Goal: Task Accomplishment & Management: Manage account settings

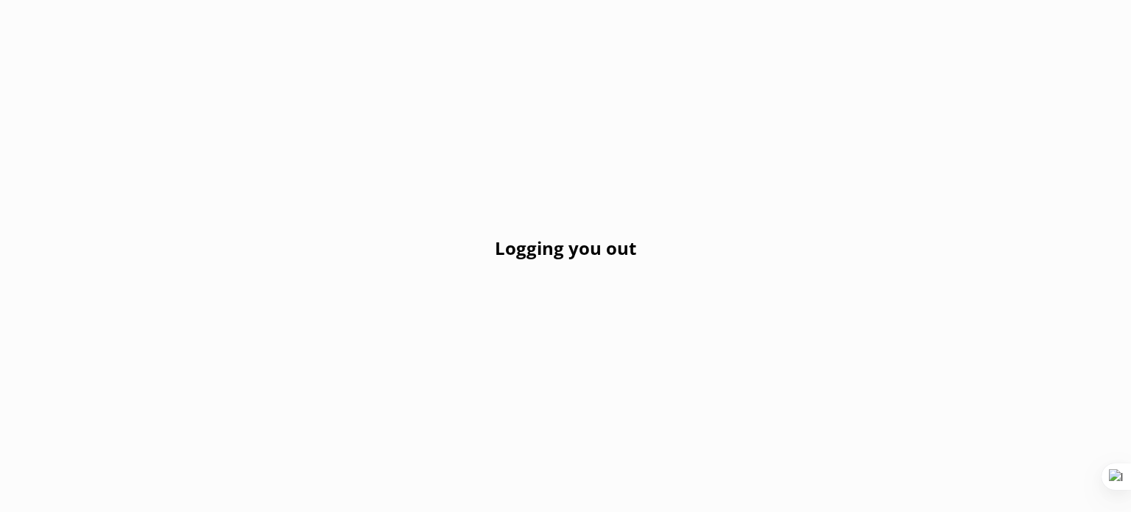
click at [692, 112] on div "Logging you out" at bounding box center [565, 256] width 1131 height 512
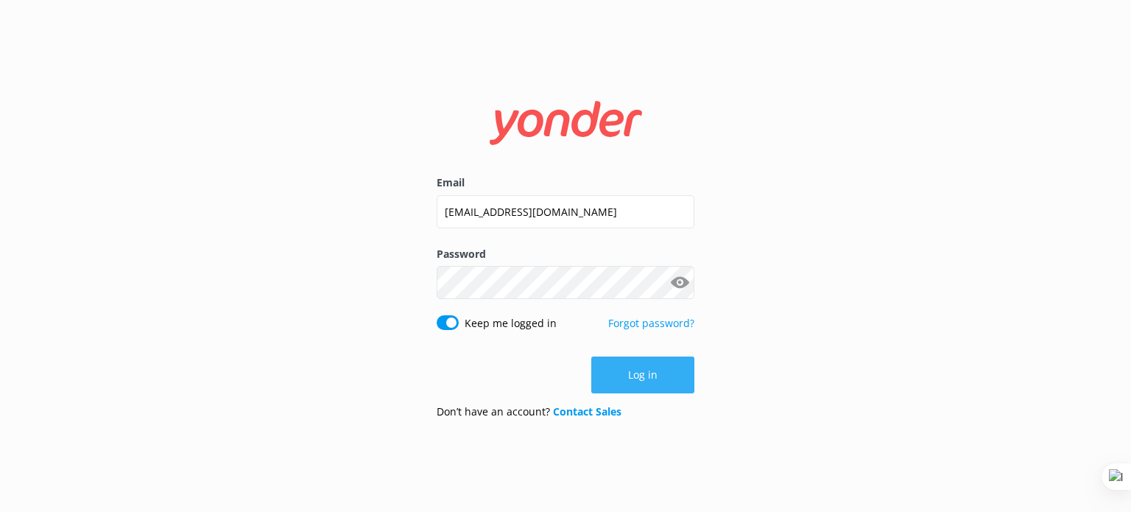
click at [617, 386] on button "Log in" at bounding box center [642, 374] width 103 height 37
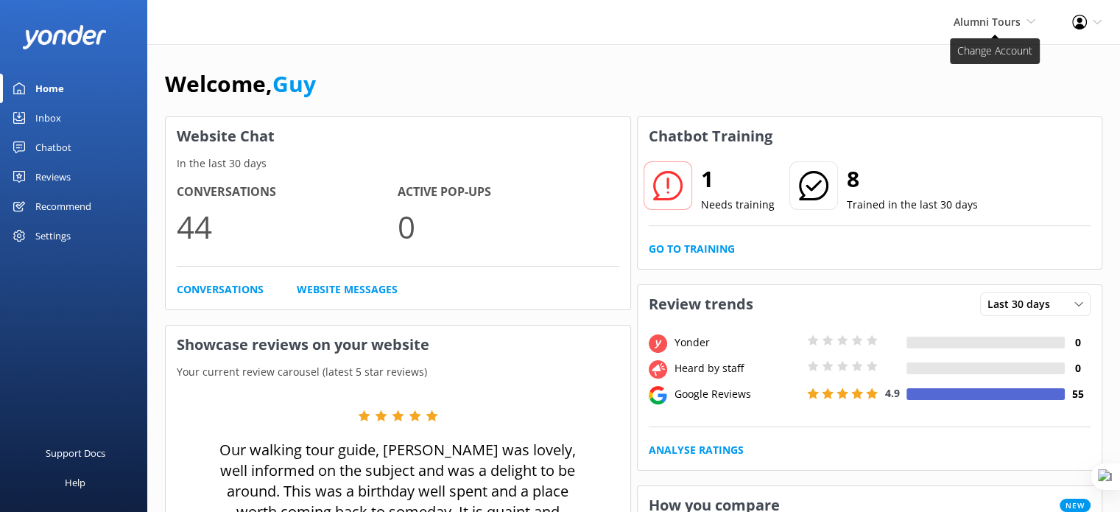
click at [991, 15] on span "Alumni Tours" at bounding box center [987, 22] width 67 height 14
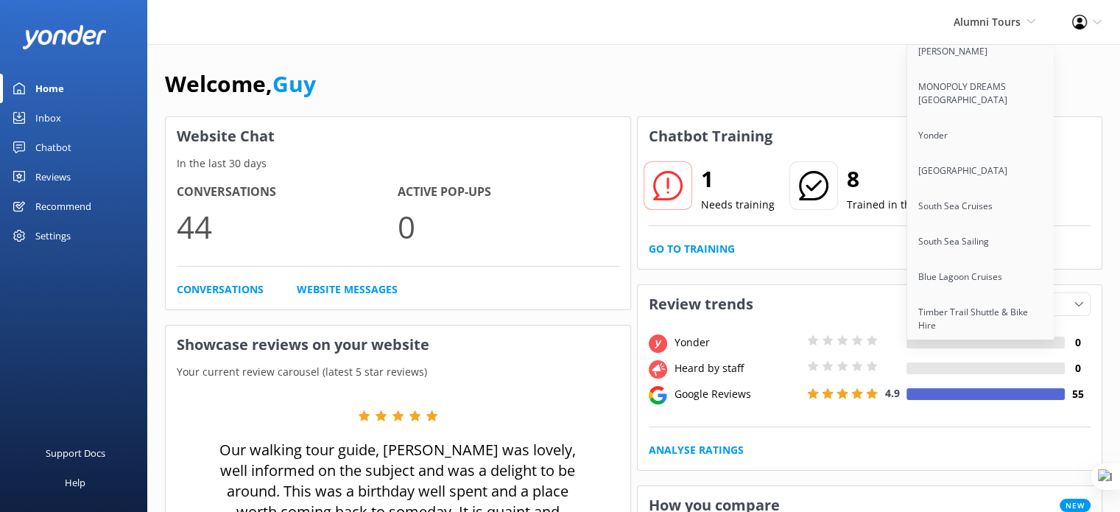
scroll to position [6709, 0]
click at [942, 401] on link "Auckland Sea Kayaks" at bounding box center [980, 418] width 147 height 35
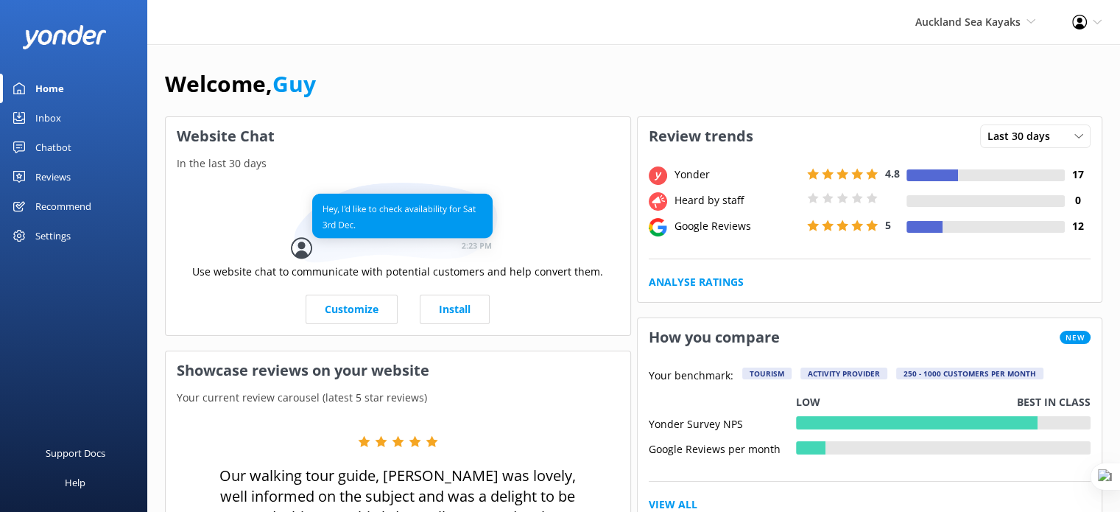
click at [63, 176] on div "Reviews" at bounding box center [52, 176] width 35 height 29
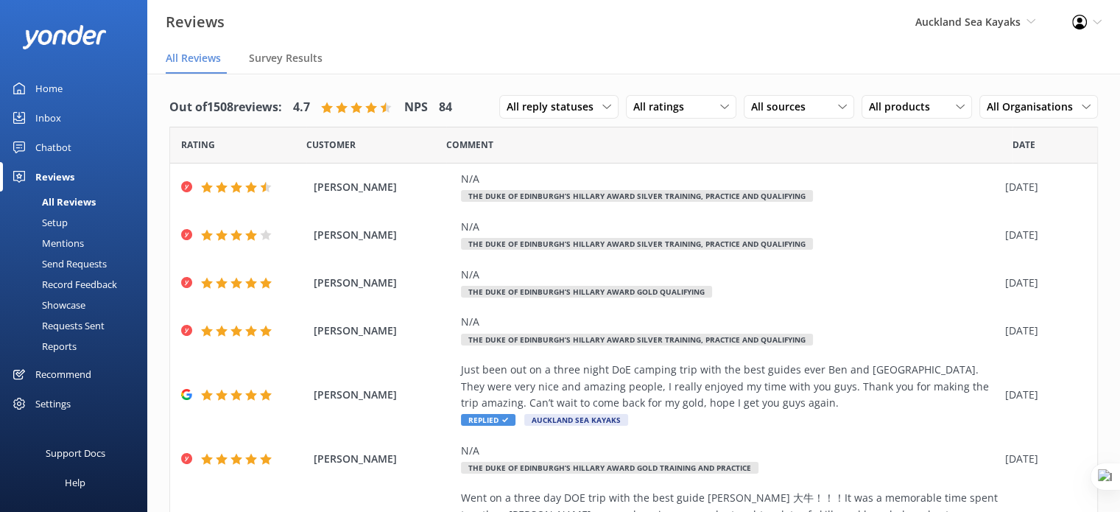
click at [77, 318] on div "Requests Sent" at bounding box center [57, 325] width 96 height 21
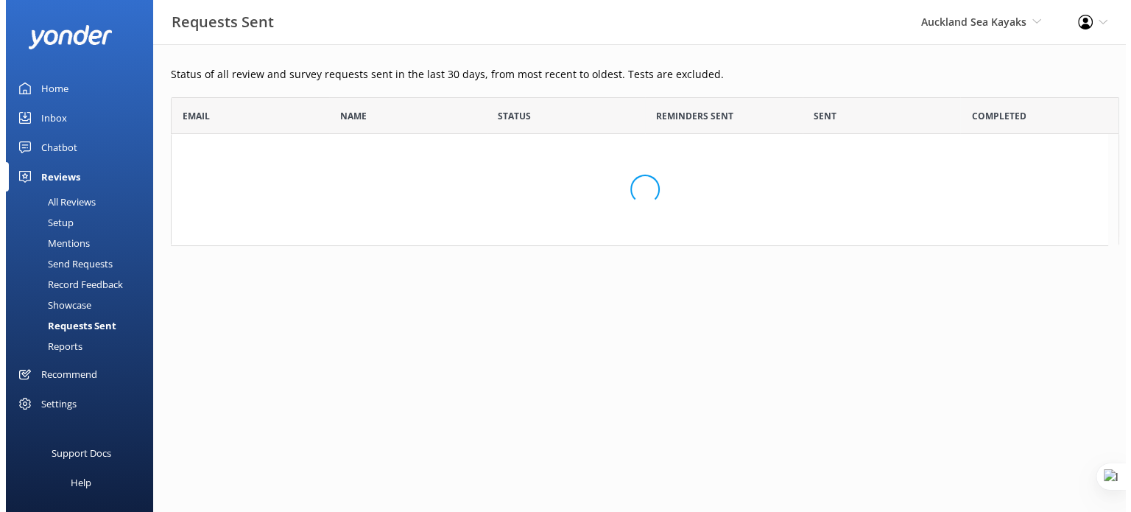
scroll to position [395, 926]
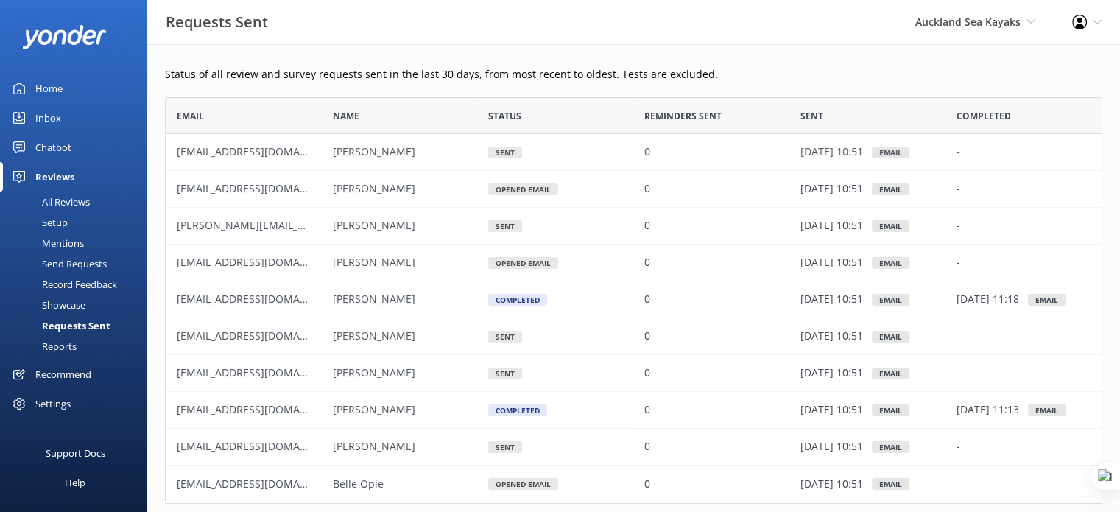
click at [59, 219] on div "Setup" at bounding box center [38, 222] width 59 height 21
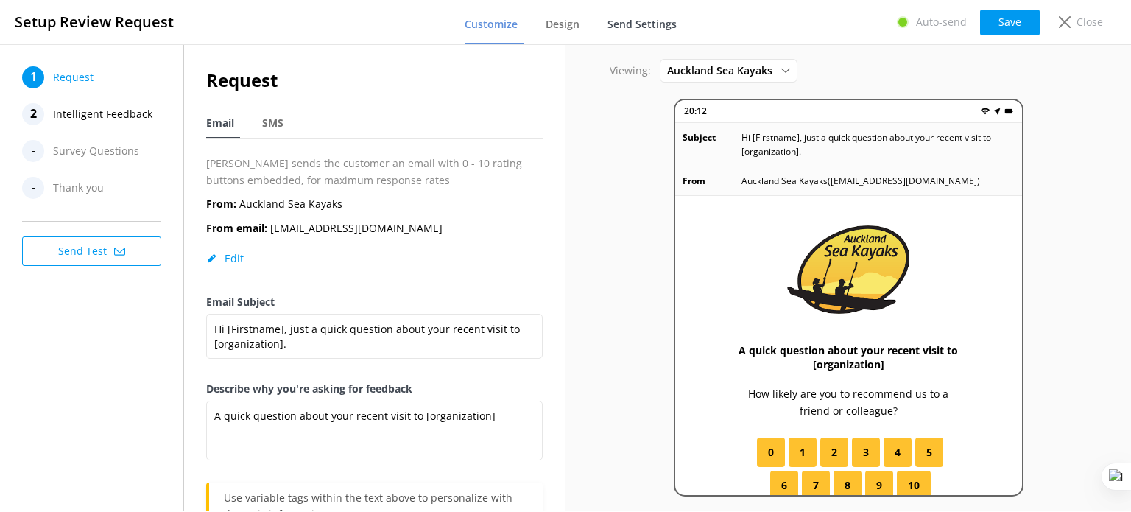
click at [623, 26] on span "Send Settings" at bounding box center [641, 24] width 69 height 15
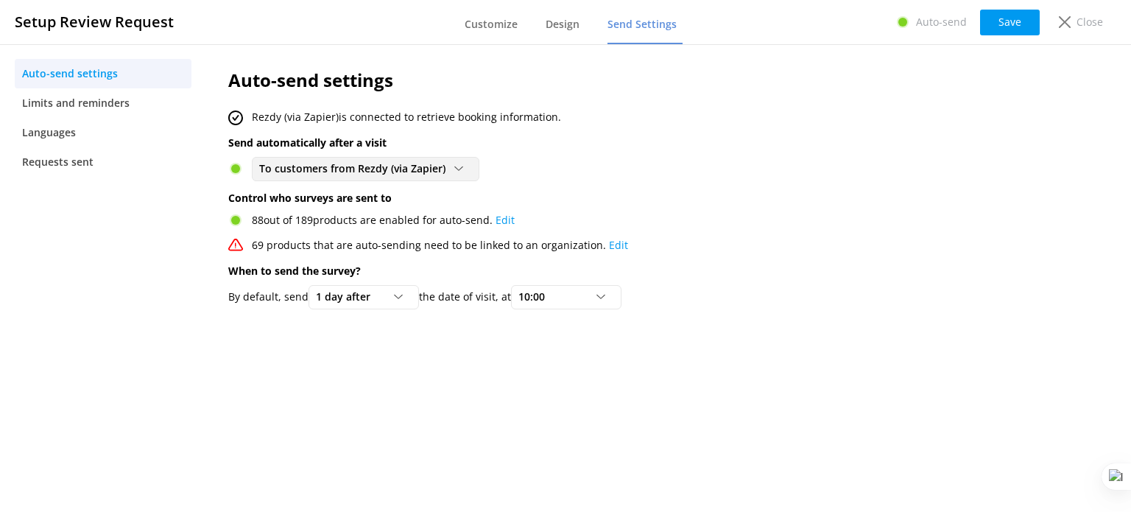
click at [334, 167] on span "To customers from Rezdy (via Zapier)" at bounding box center [356, 169] width 195 height 16
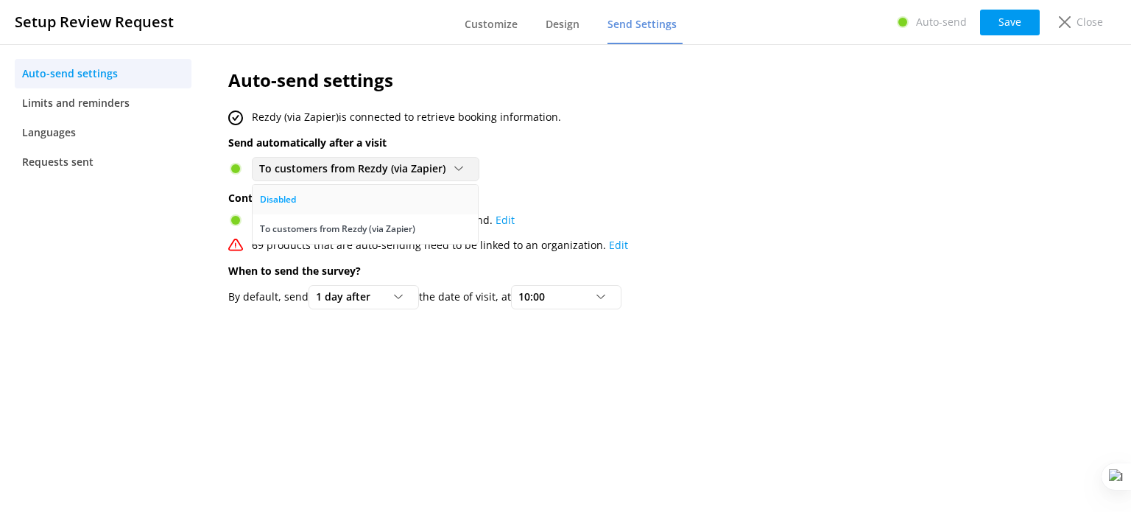
click at [325, 197] on link "Disabled" at bounding box center [365, 199] width 225 height 29
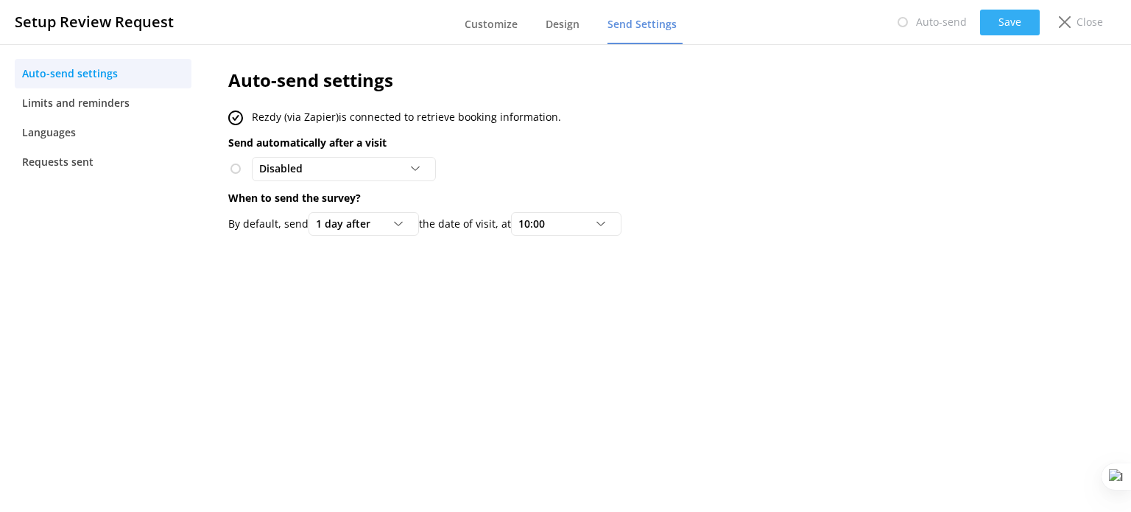
click at [1010, 27] on button "Save" at bounding box center [1010, 23] width 60 height 26
click at [998, 24] on button "Save" at bounding box center [1010, 23] width 60 height 26
click at [1092, 24] on p "Close" at bounding box center [1089, 22] width 27 height 16
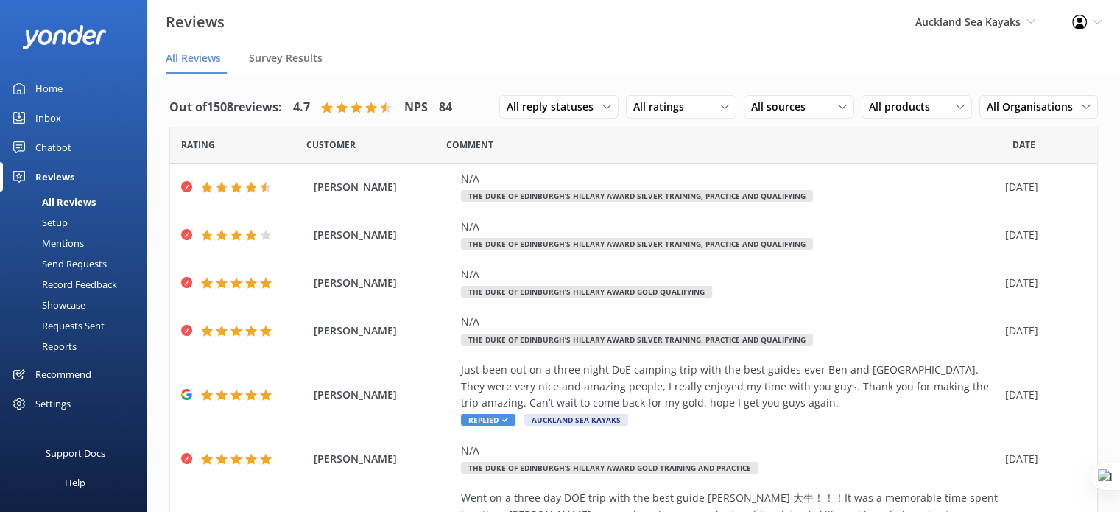
click at [48, 404] on div "Settings" at bounding box center [52, 403] width 35 height 29
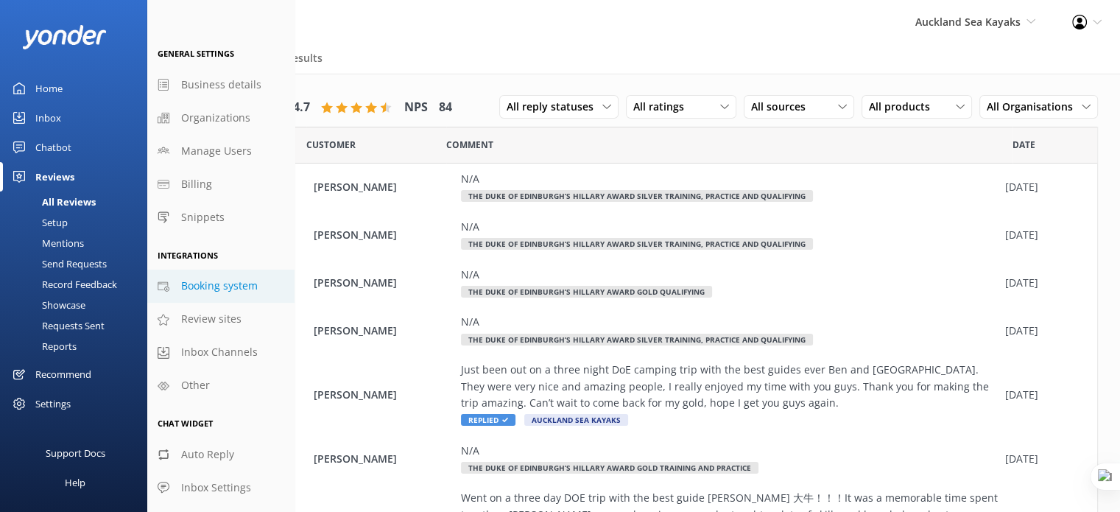
click at [216, 279] on span "Booking system" at bounding box center [219, 286] width 77 height 16
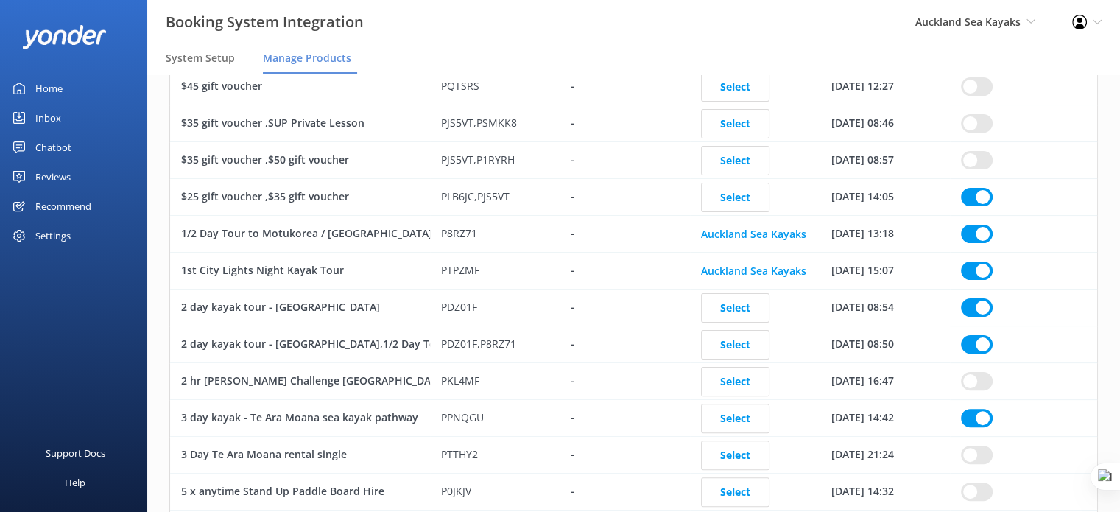
scroll to position [295, 0]
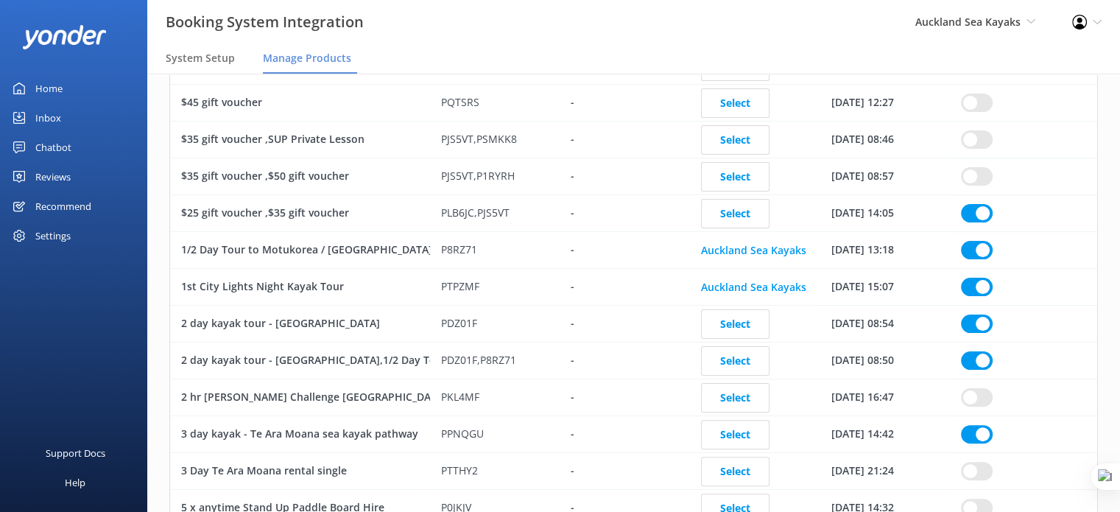
click at [973, 204] on input "row" at bounding box center [977, 213] width 32 height 18
checkbox input "true"
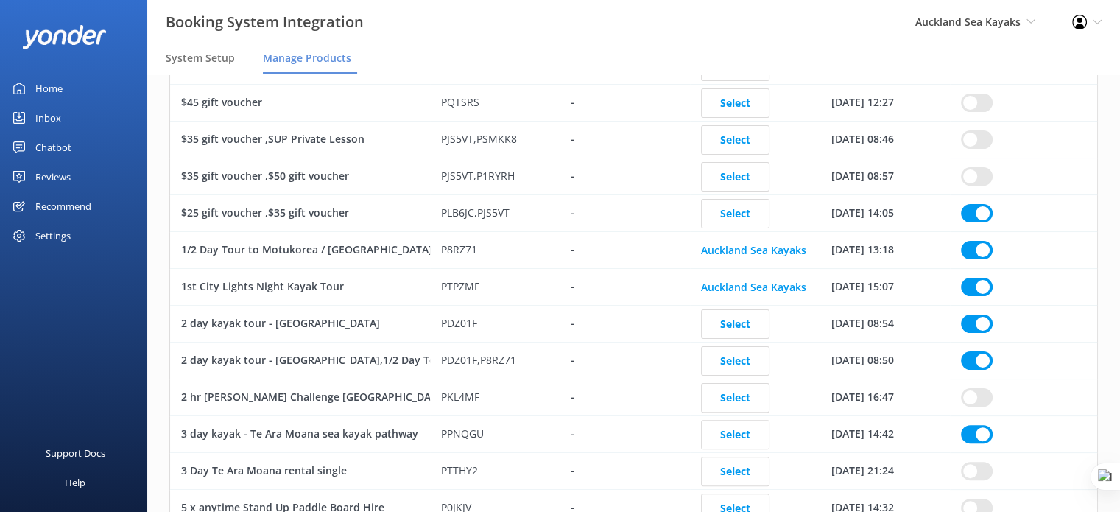
checkbox input "true"
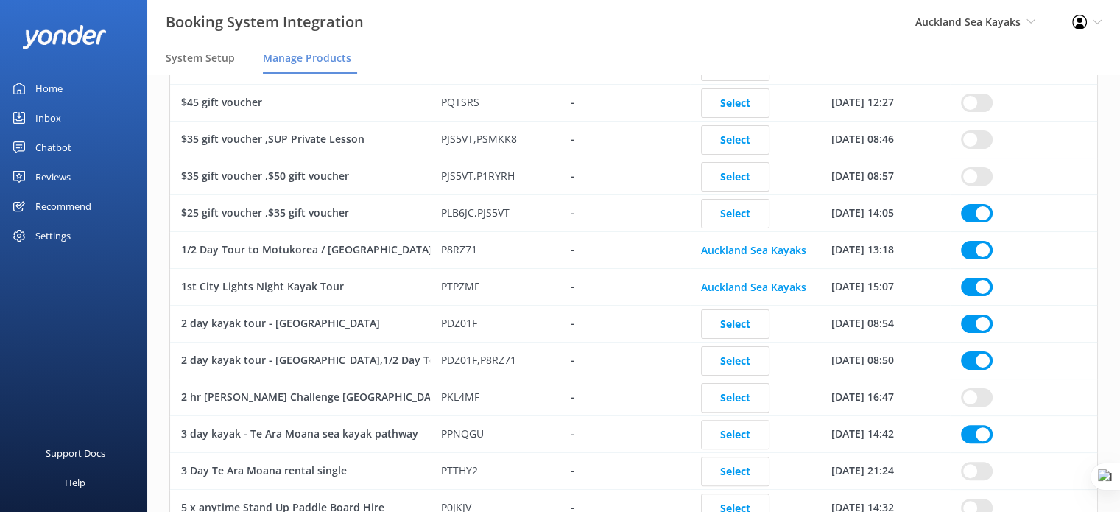
checkbox input "true"
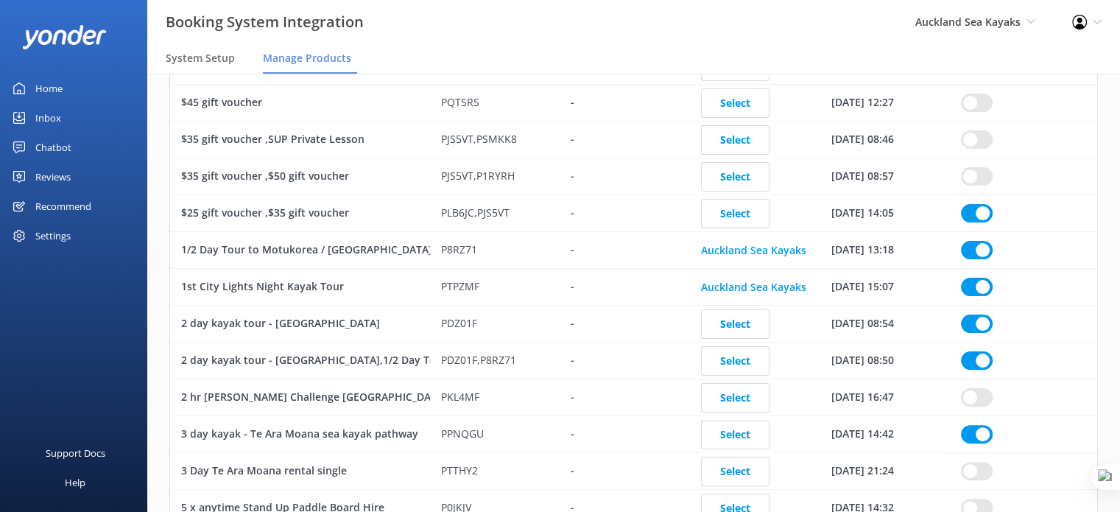
checkbox input "true"
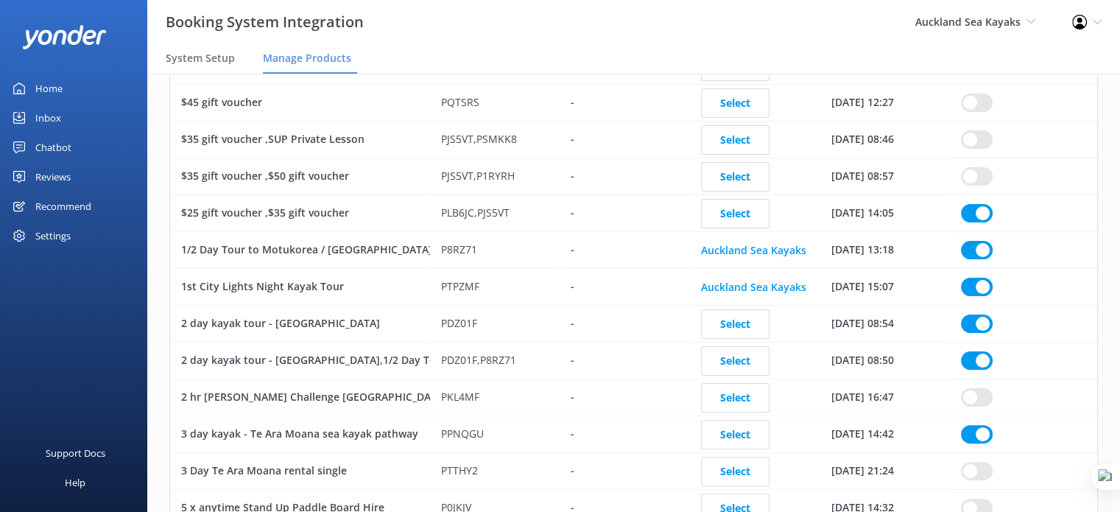
checkbox input "true"
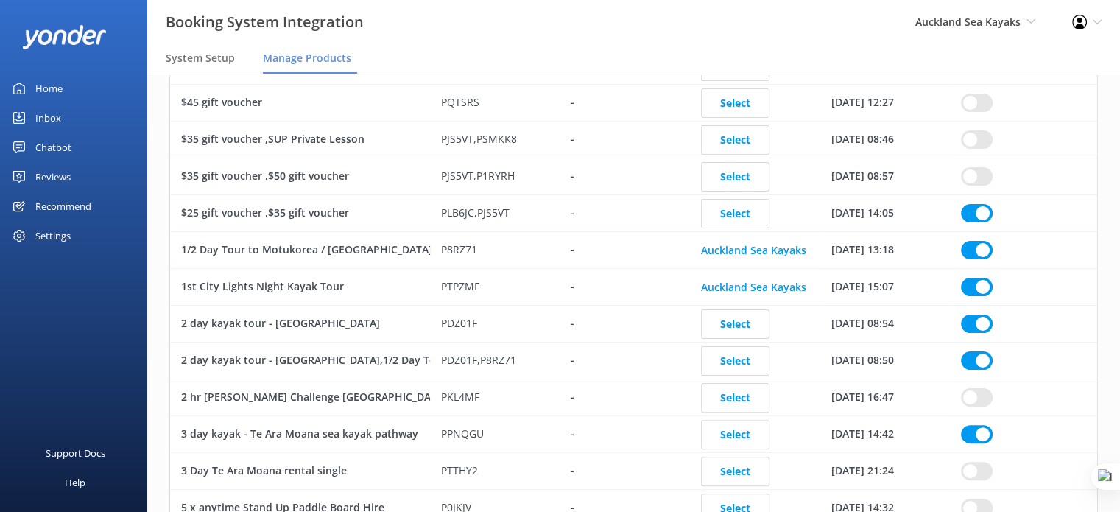
checkbox input "true"
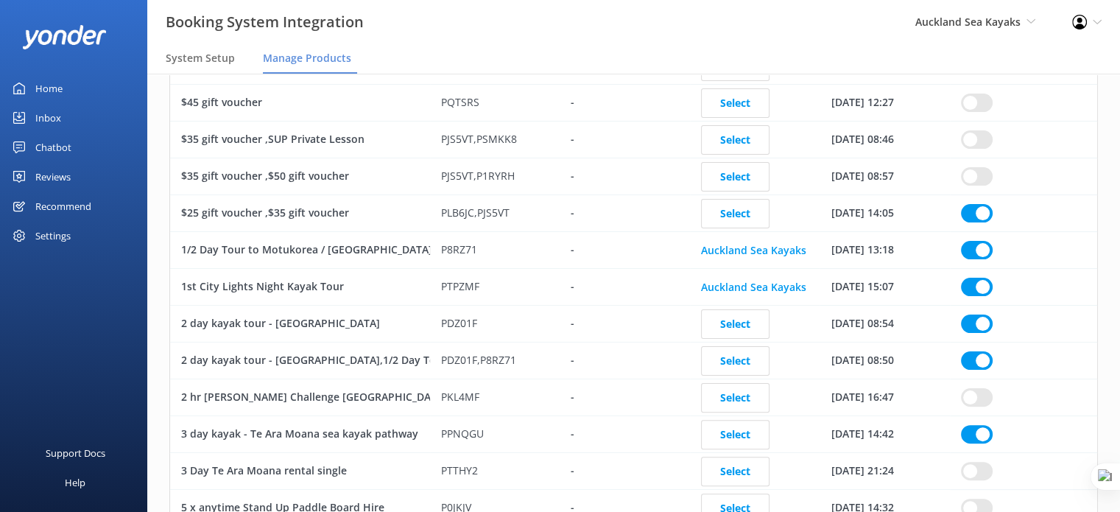
checkbox input "true"
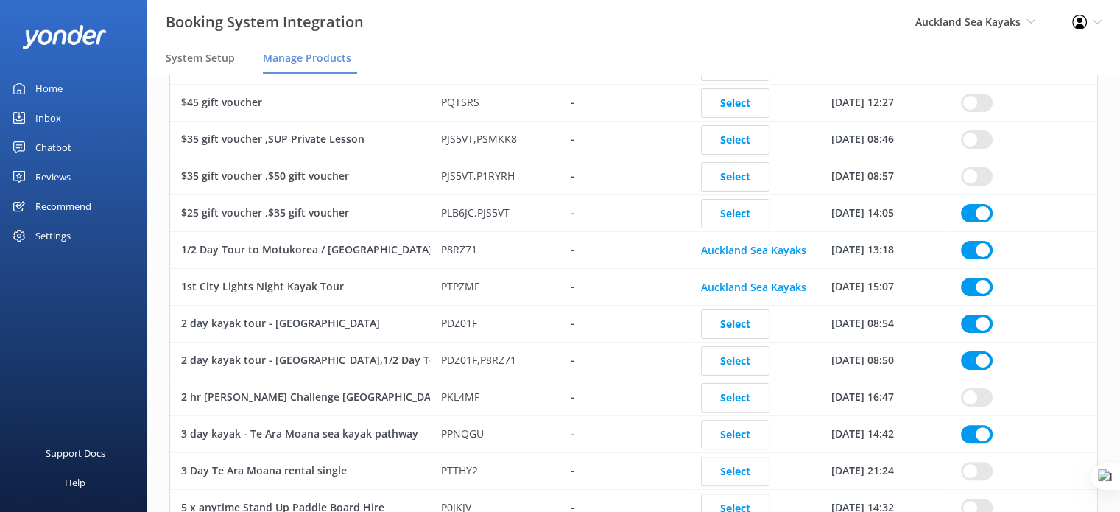
checkbox input "true"
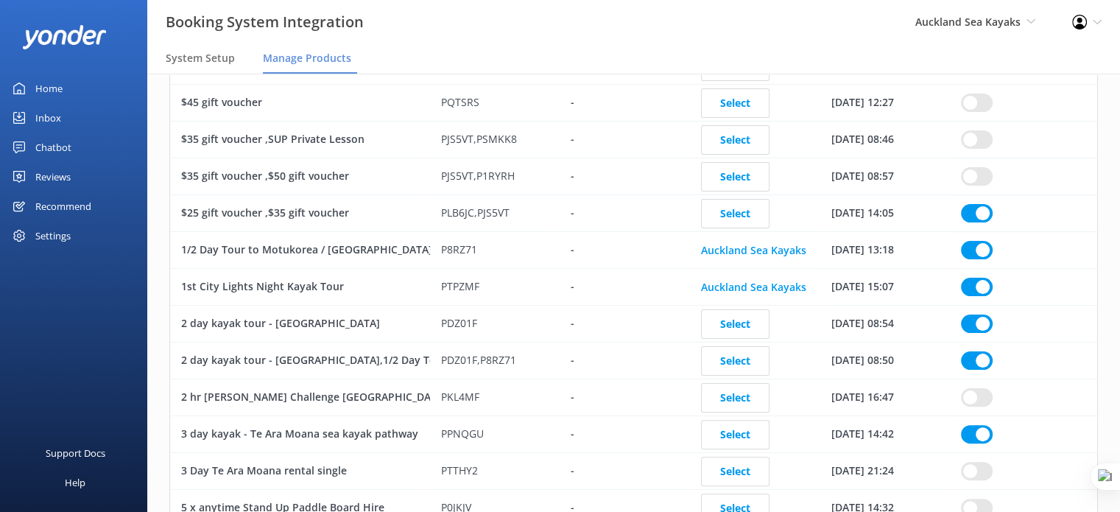
checkbox input "true"
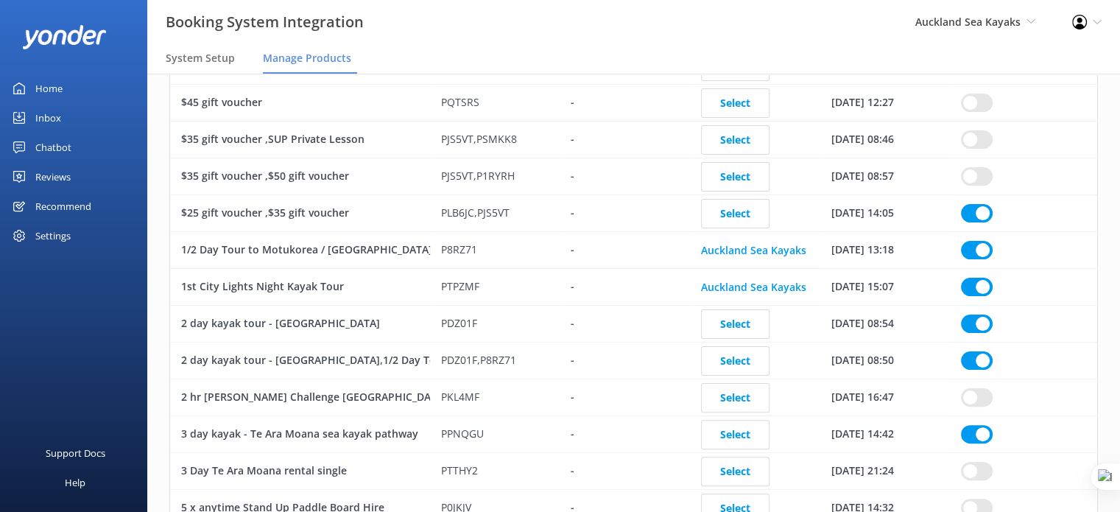
checkbox input "true"
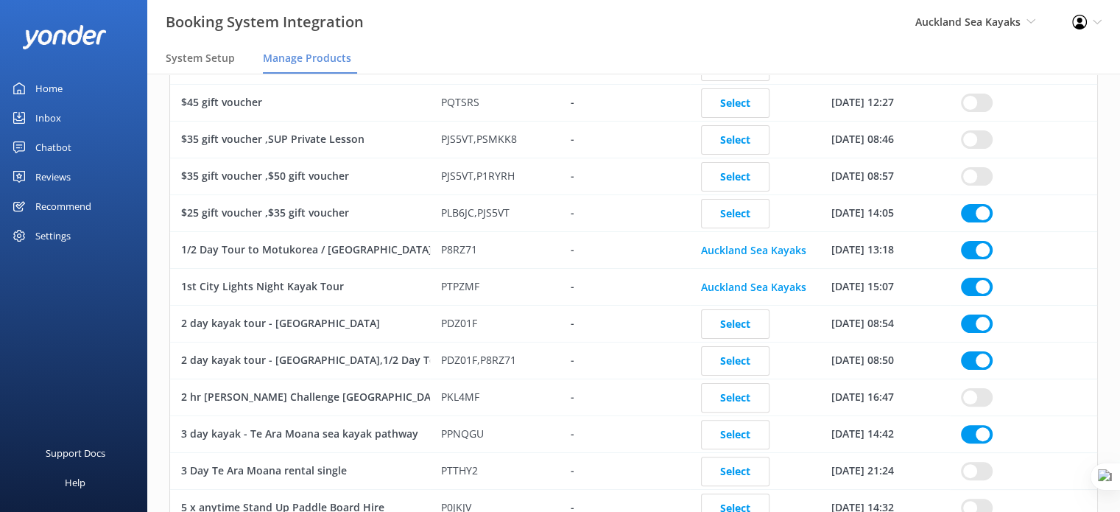
checkbox input "true"
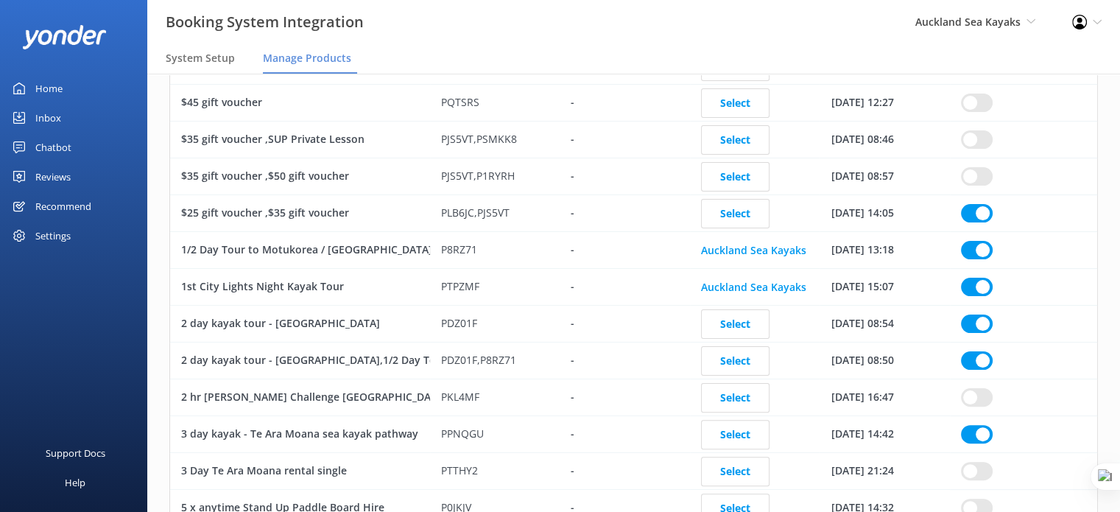
checkbox input "true"
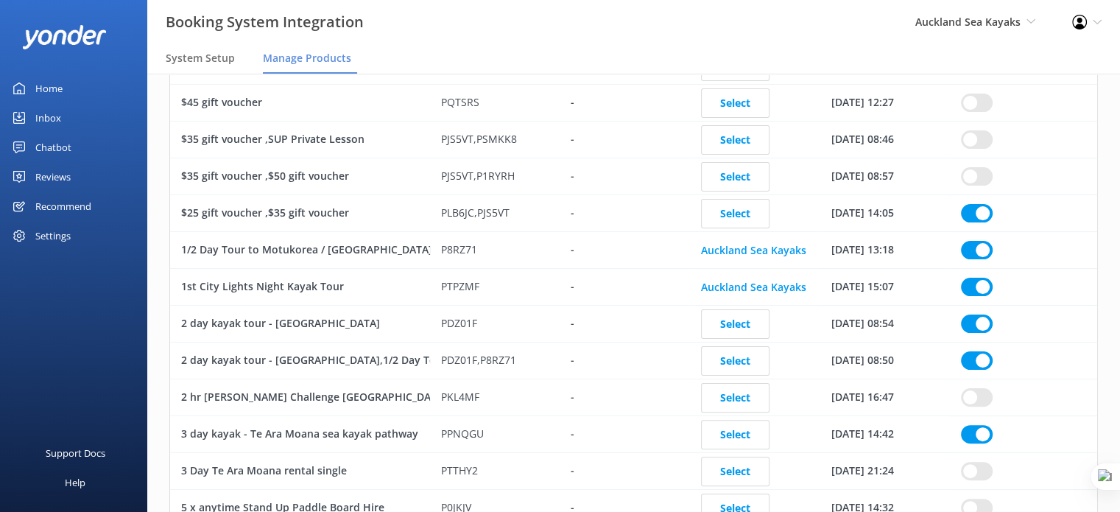
checkbox input "true"
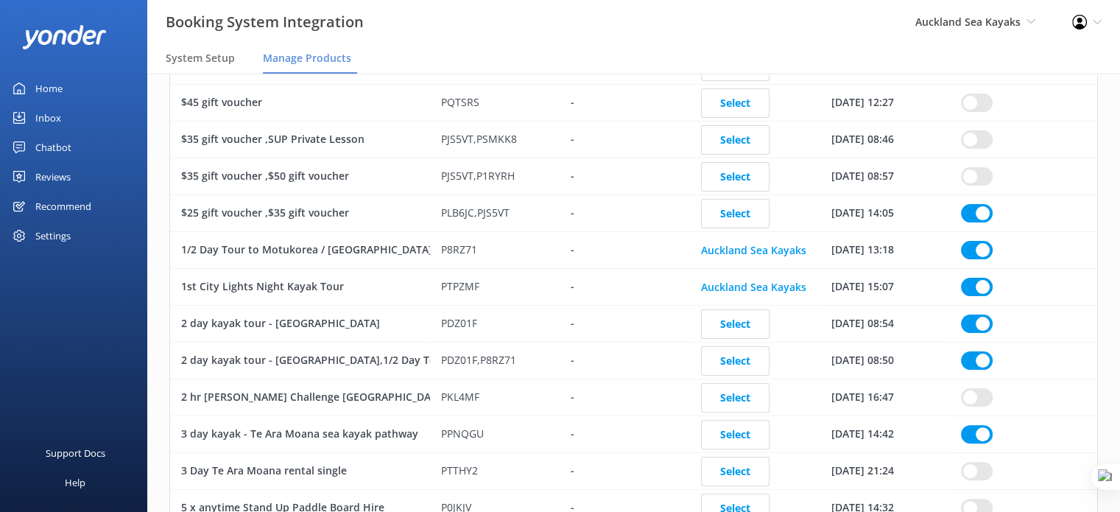
checkbox input "true"
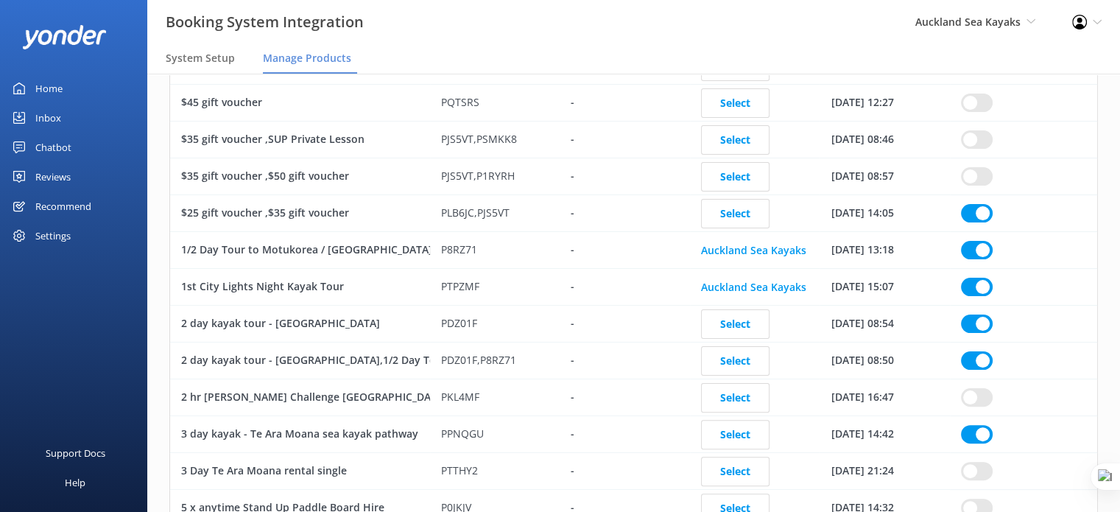
checkbox input "true"
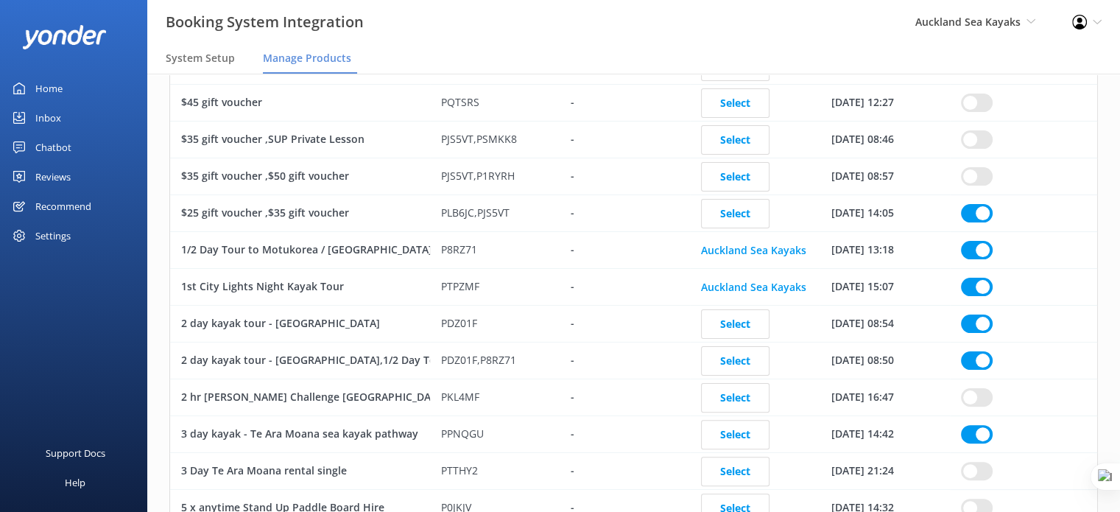
checkbox input "true"
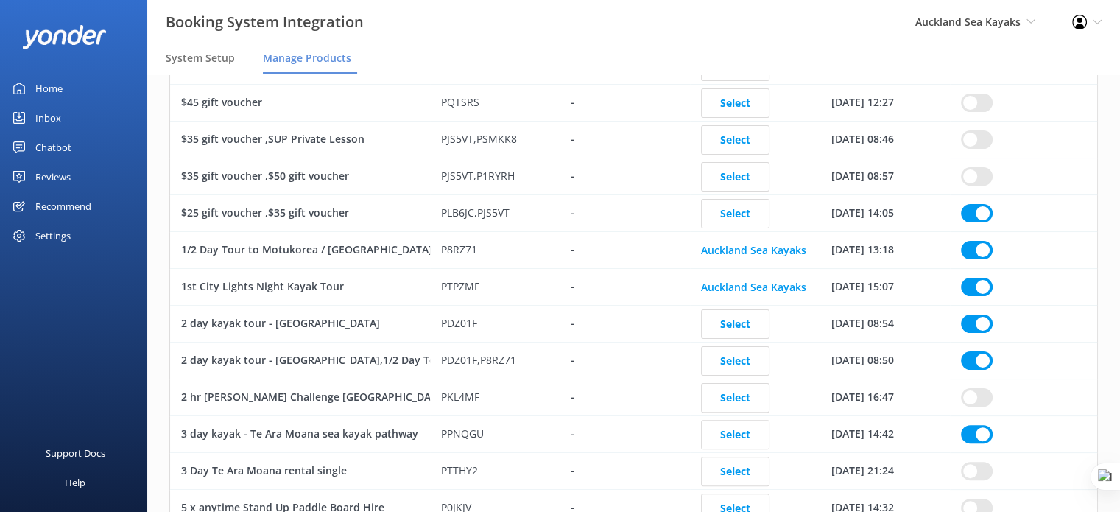
checkbox input "true"
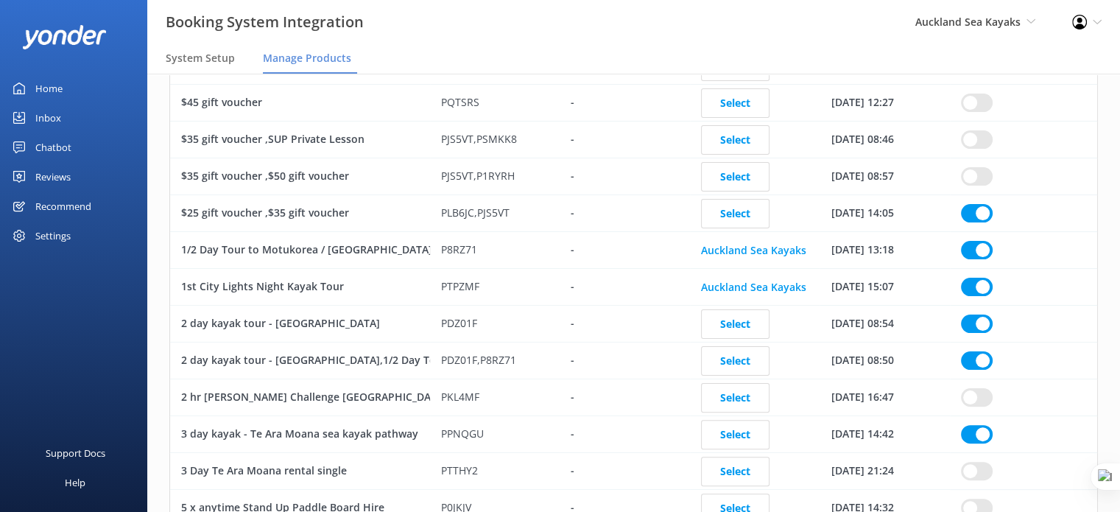
checkbox input "true"
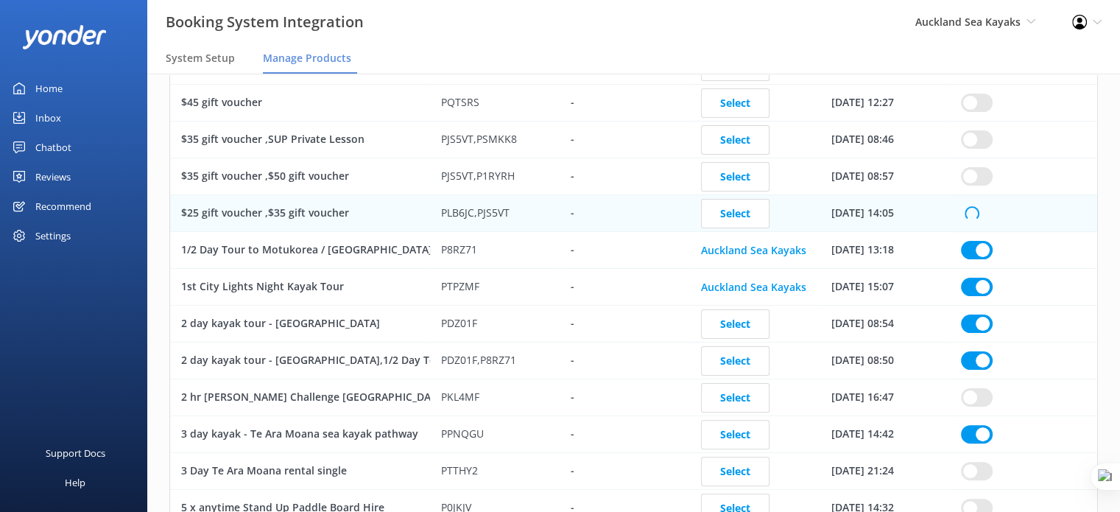
checkbox input "true"
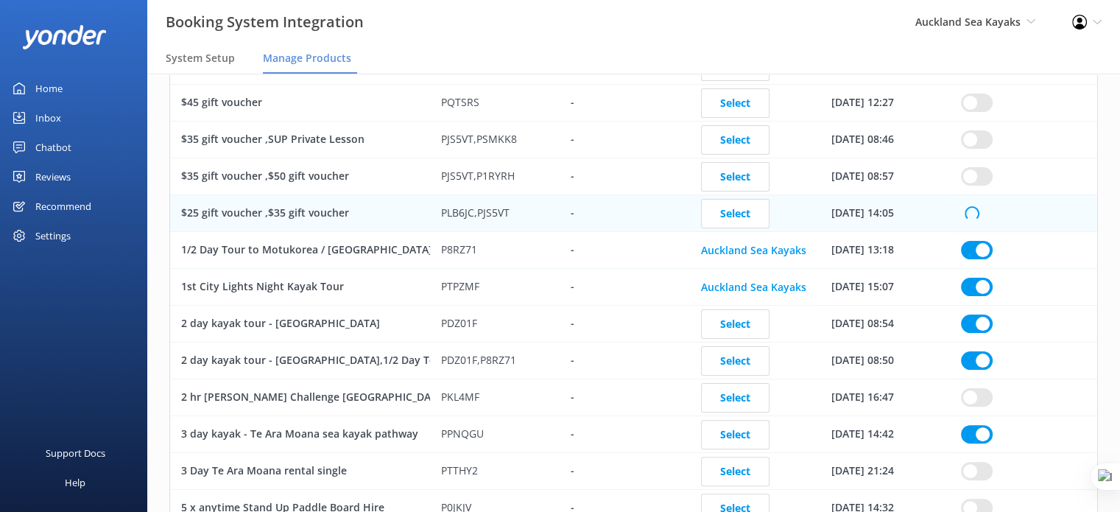
checkbox input "true"
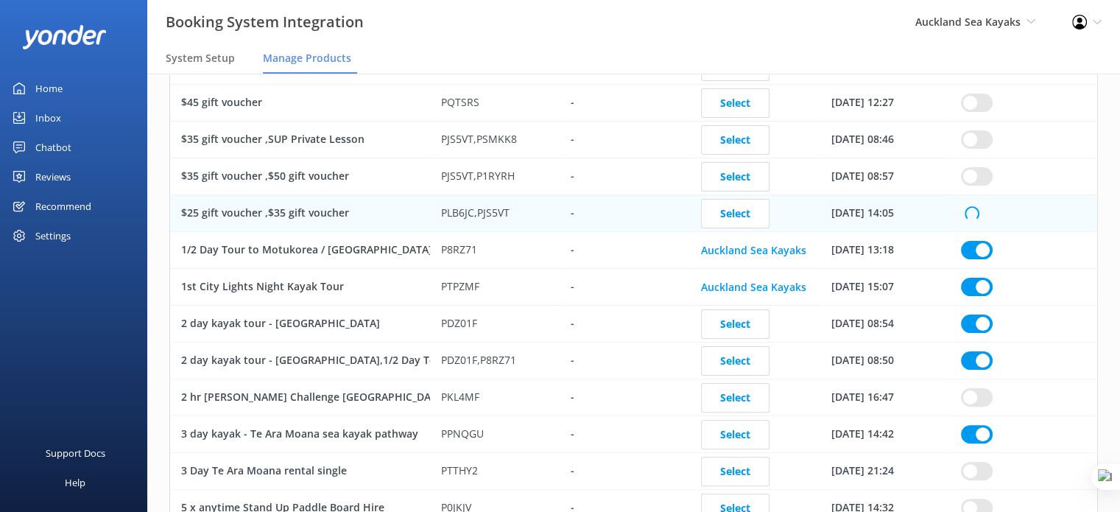
checkbox input "true"
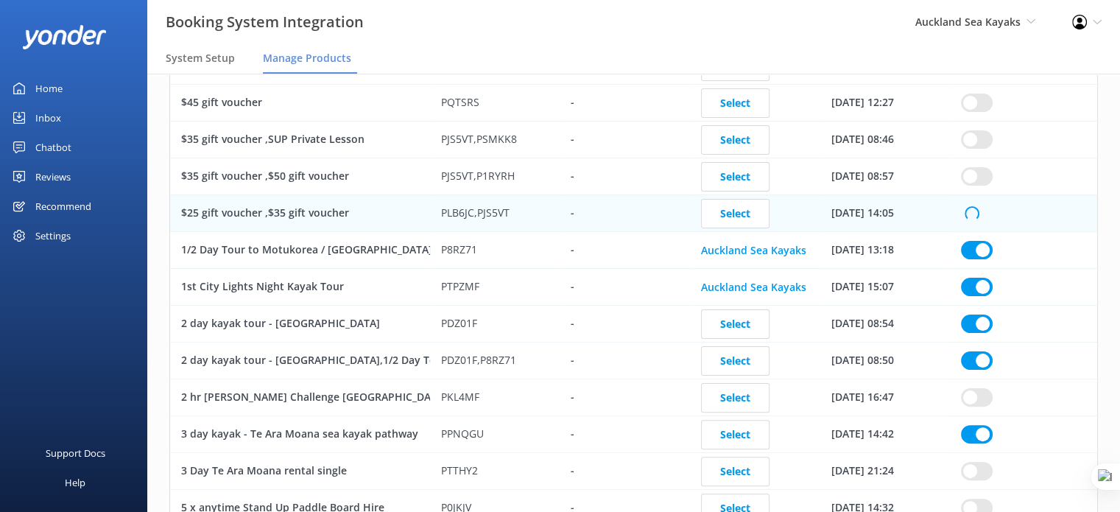
checkbox input "true"
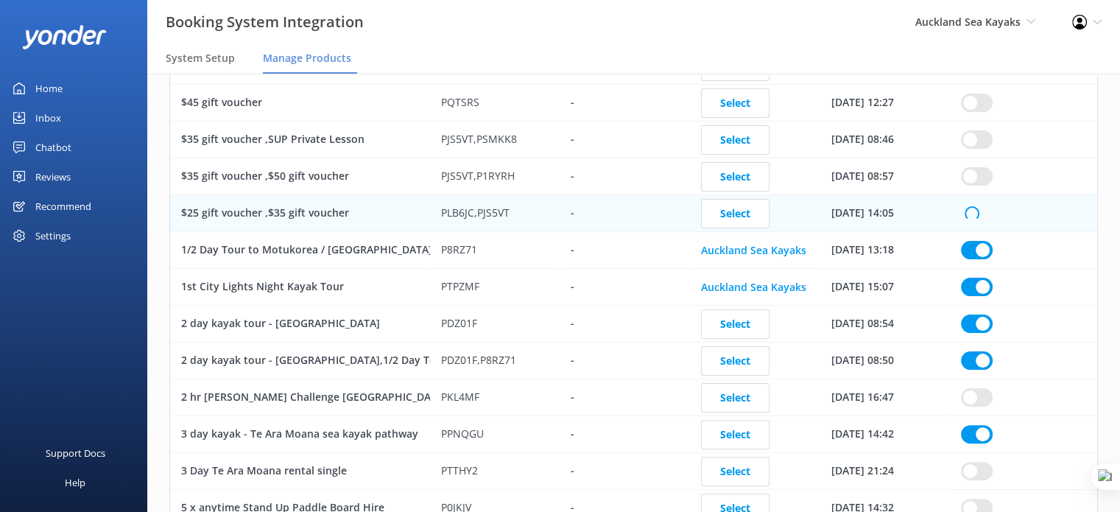
checkbox input "true"
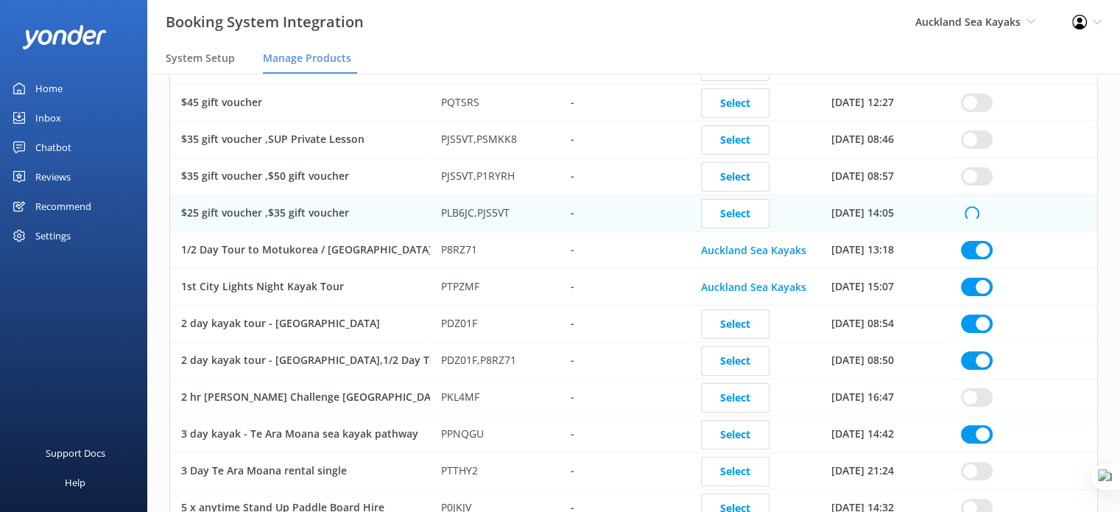
checkbox input "true"
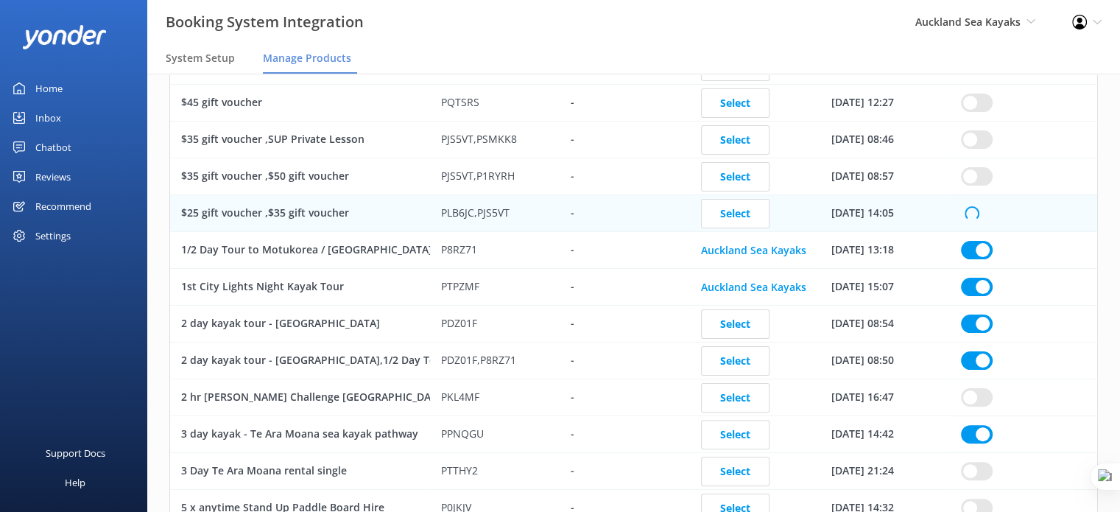
checkbox input "true"
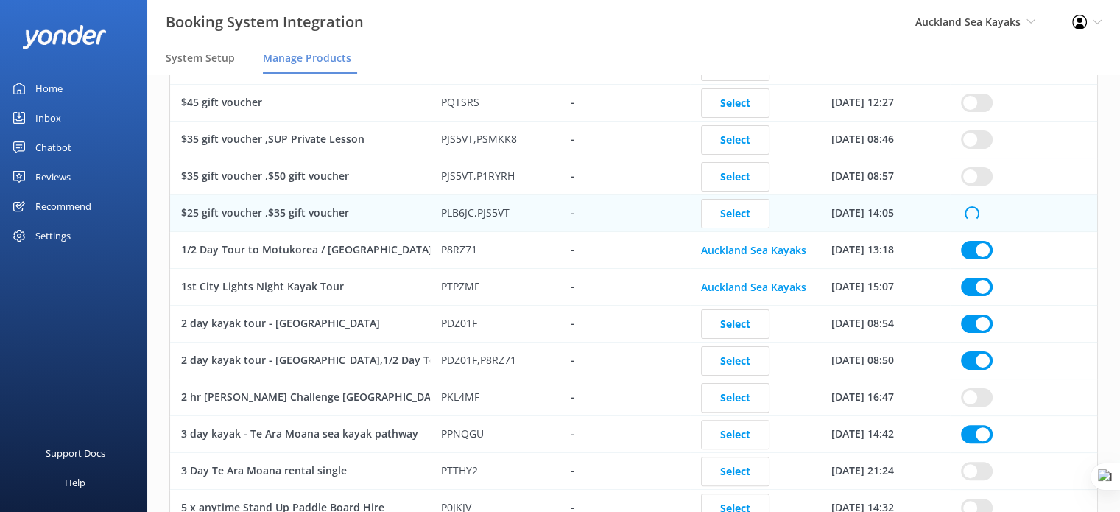
checkbox input "true"
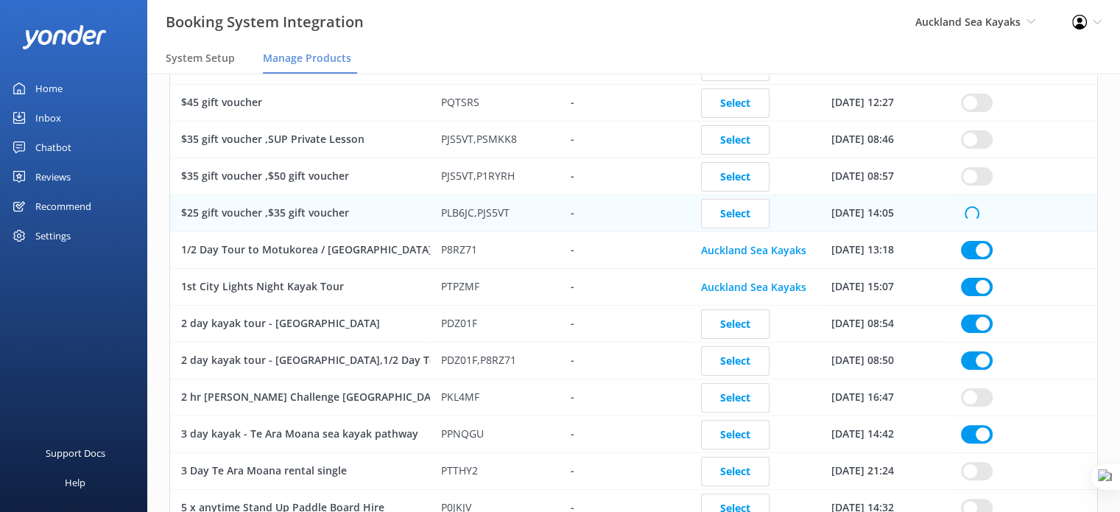
checkbox input "true"
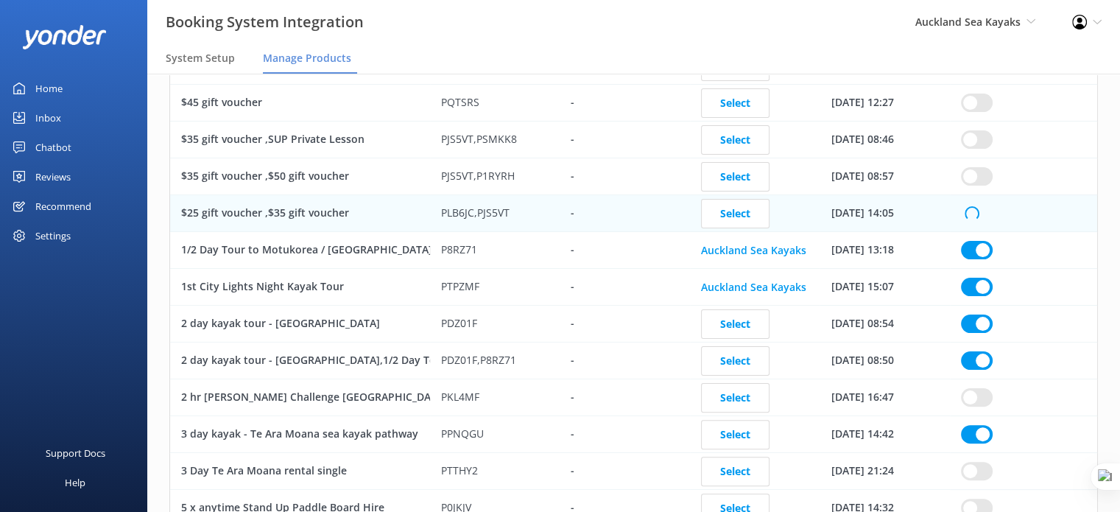
checkbox input "true"
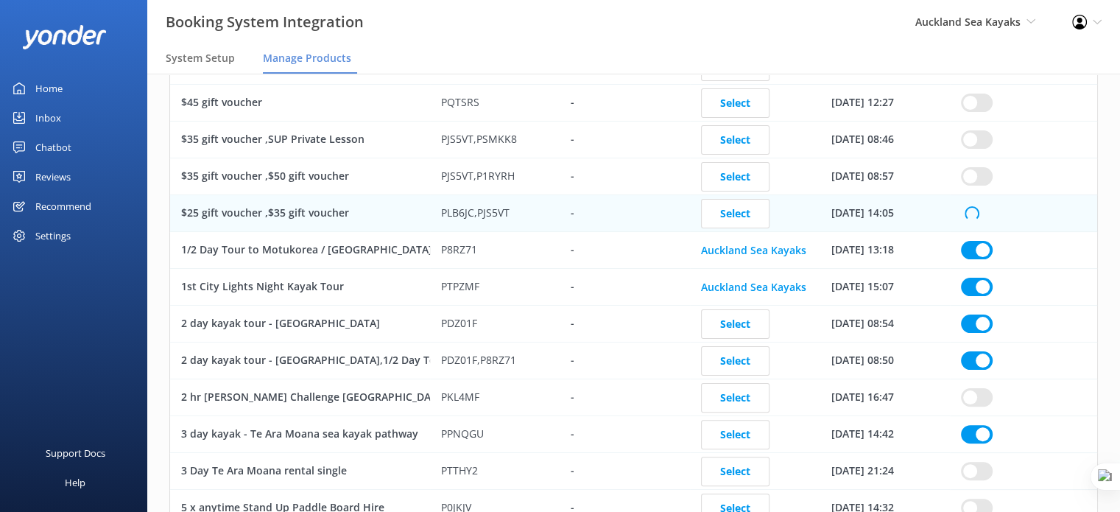
checkbox input "true"
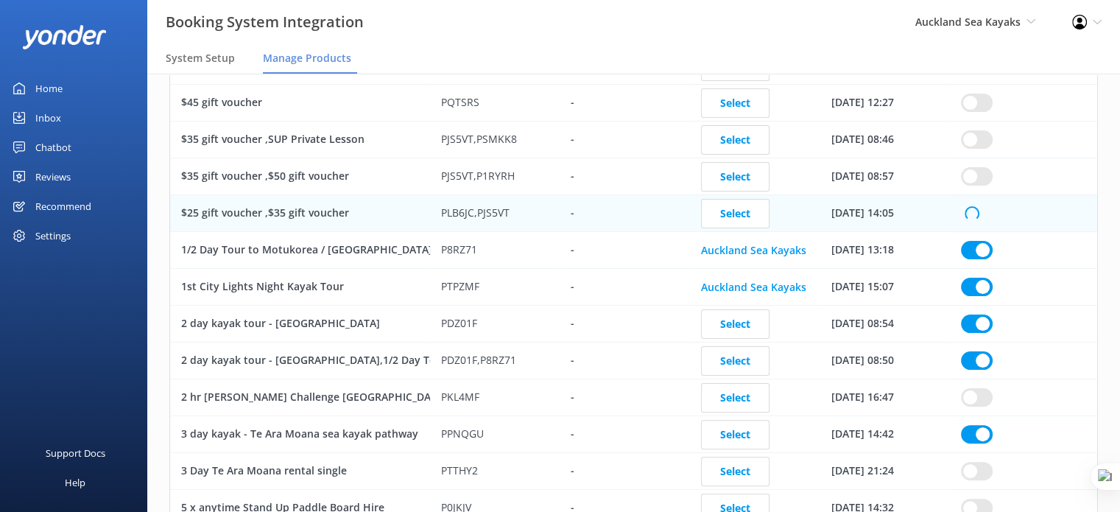
checkbox input "true"
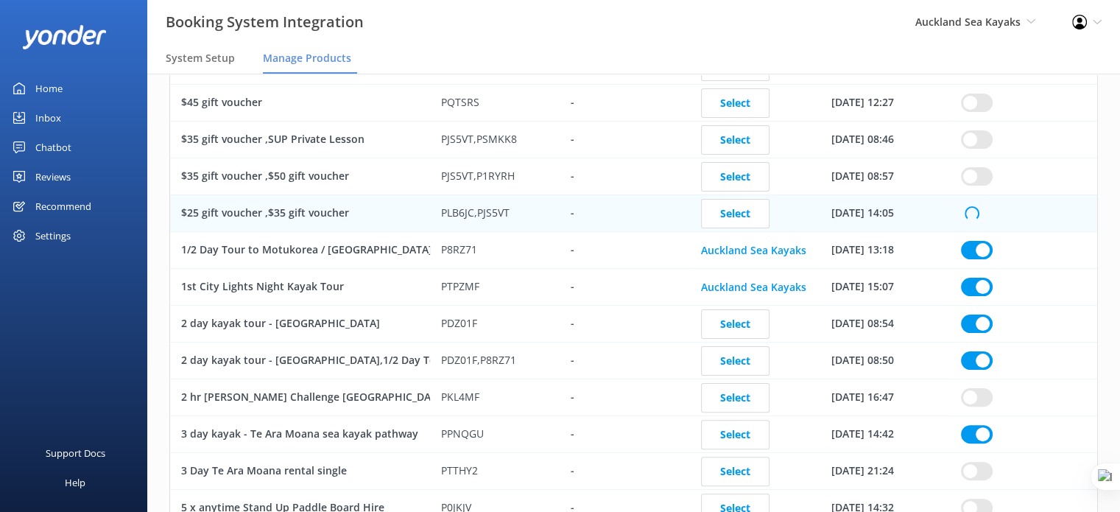
checkbox input "true"
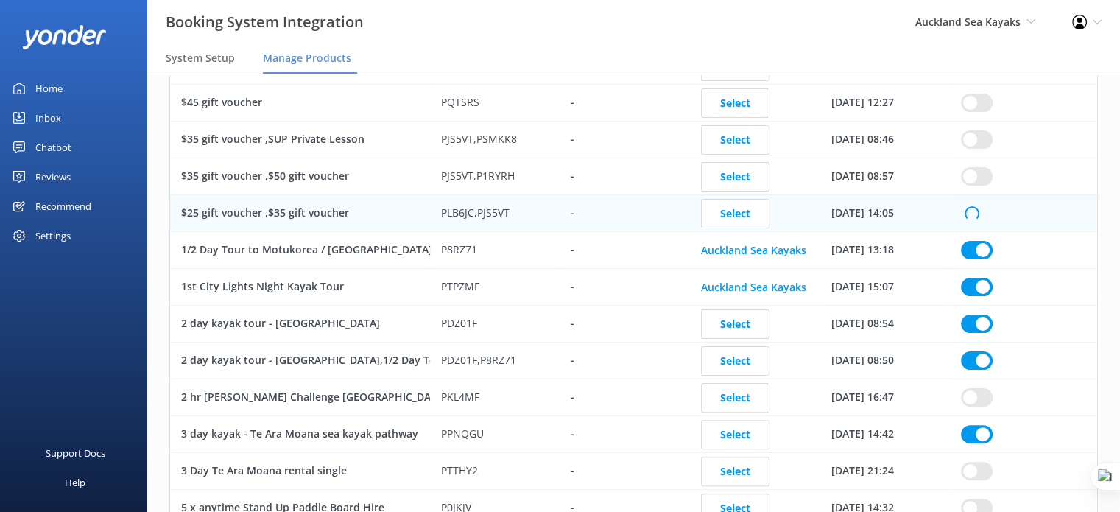
checkbox input "true"
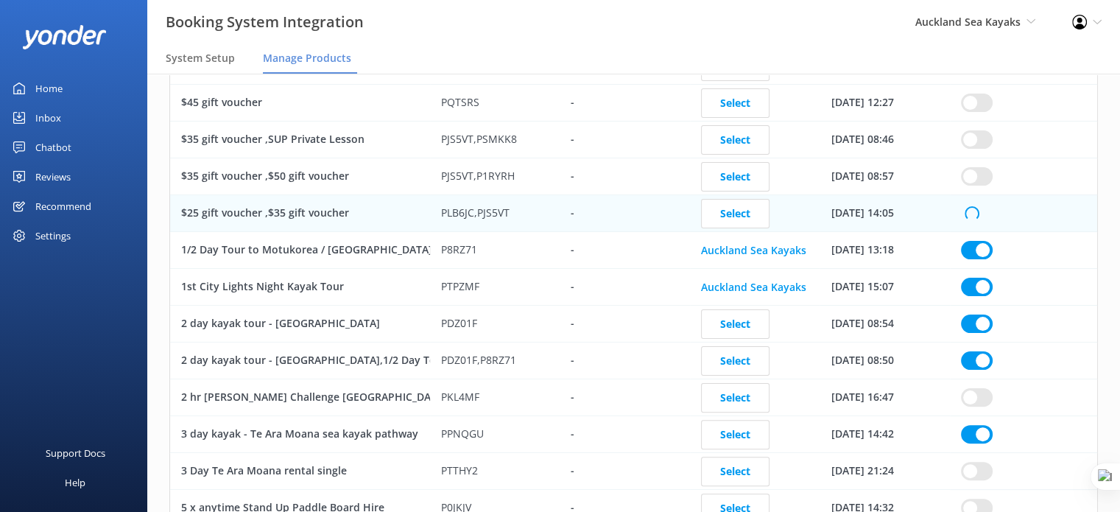
checkbox input "true"
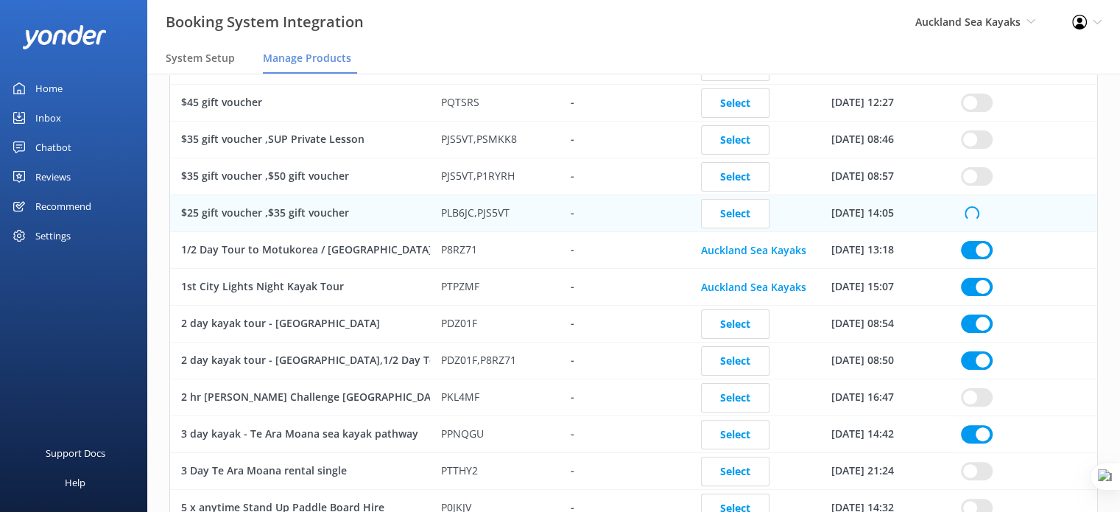
checkbox input "true"
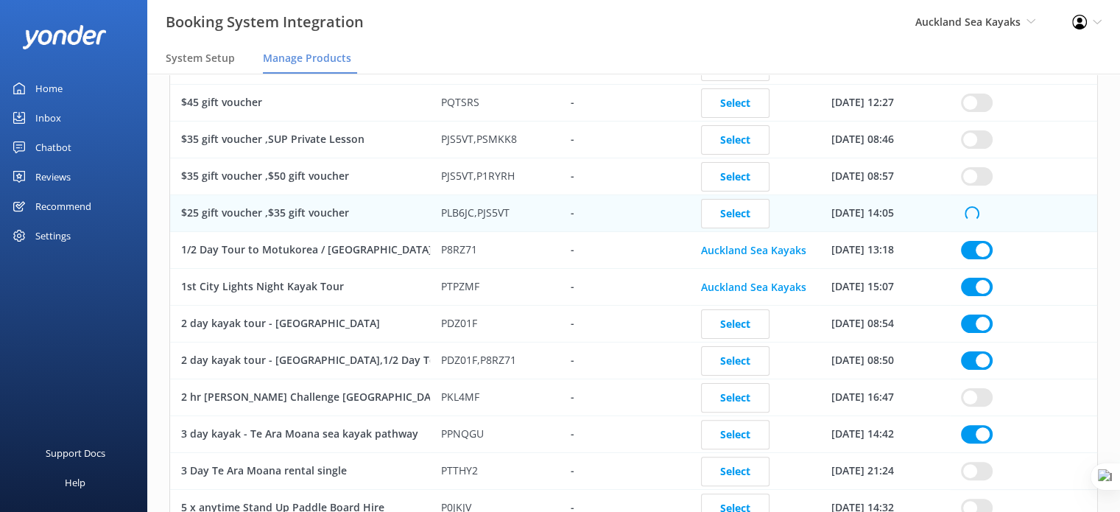
checkbox input "true"
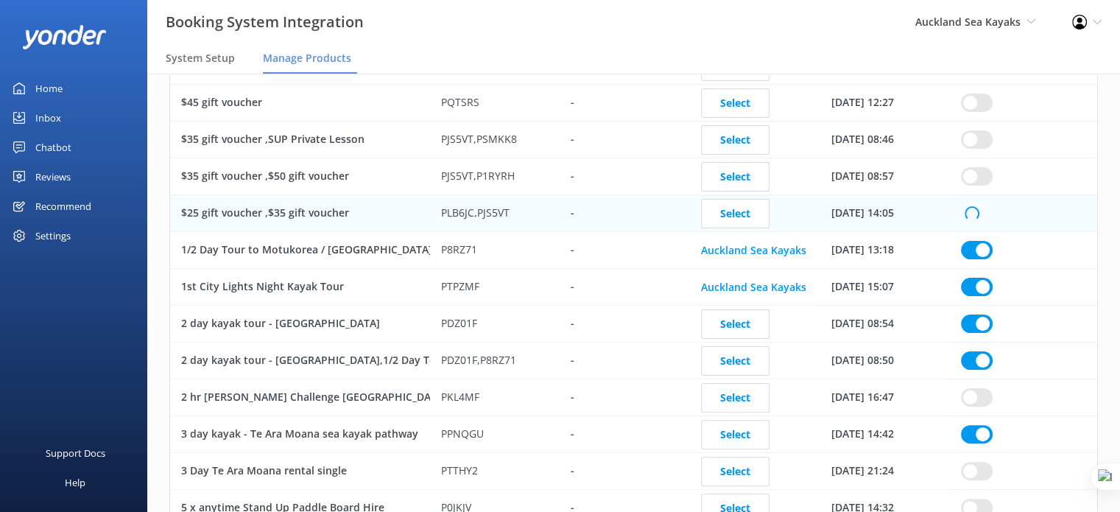
checkbox input "true"
click at [975, 241] on input "row" at bounding box center [977, 250] width 32 height 18
checkbox input "true"
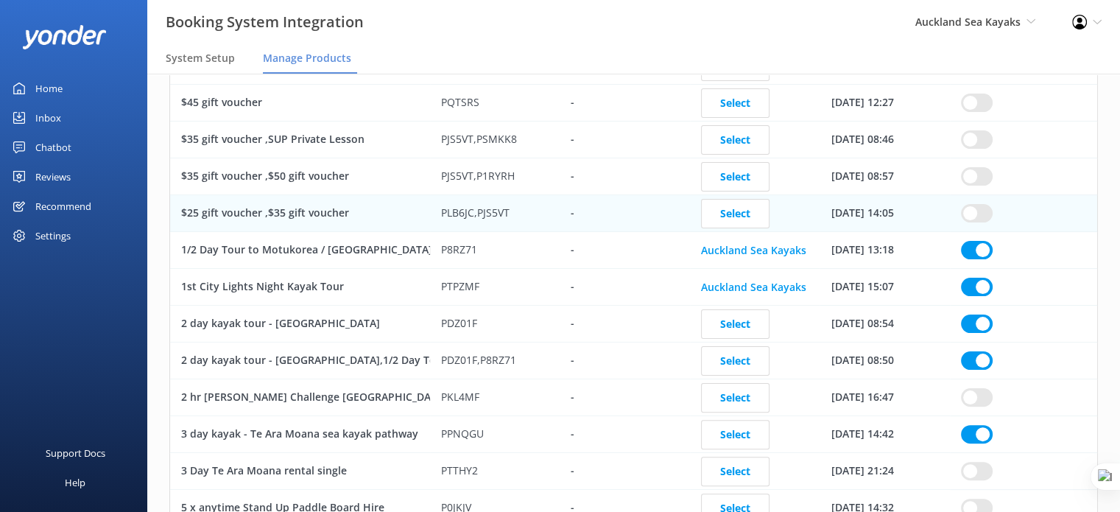
checkbox input "true"
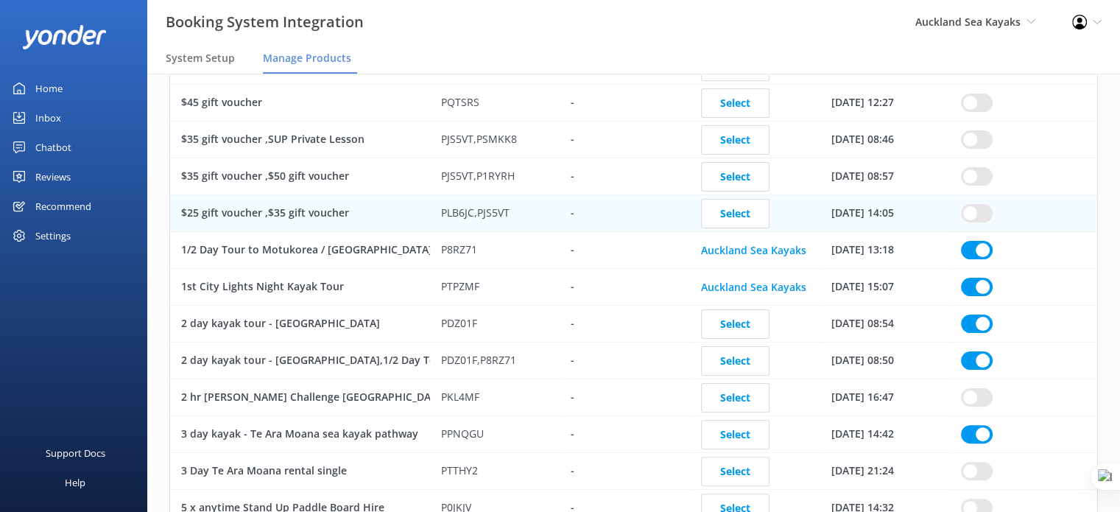
checkbox input "true"
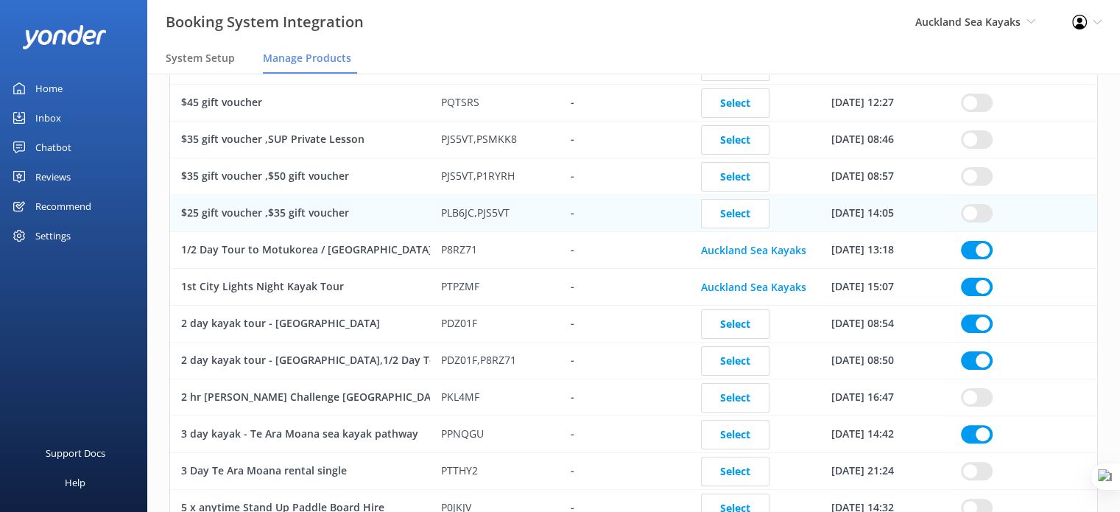
checkbox input "true"
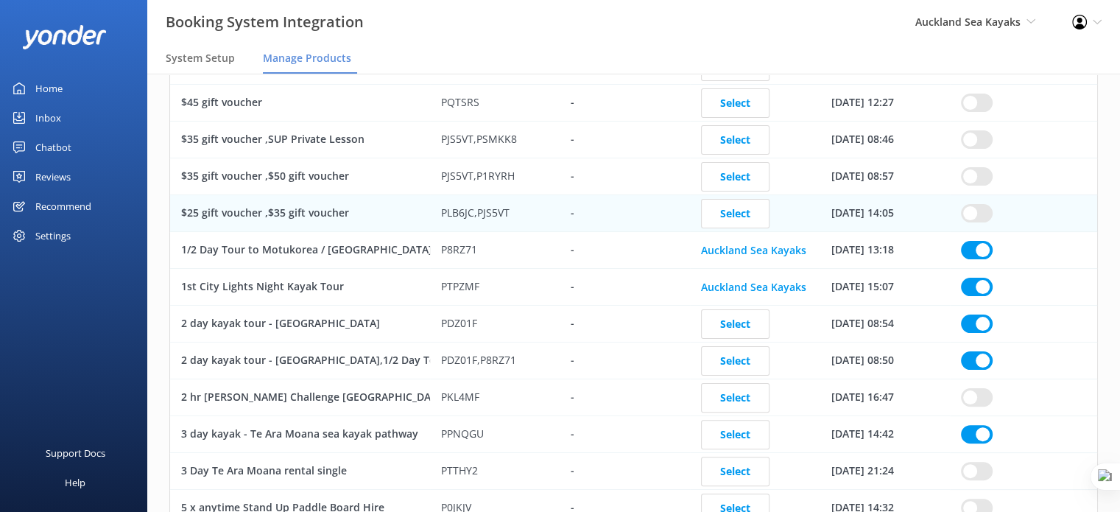
checkbox input "true"
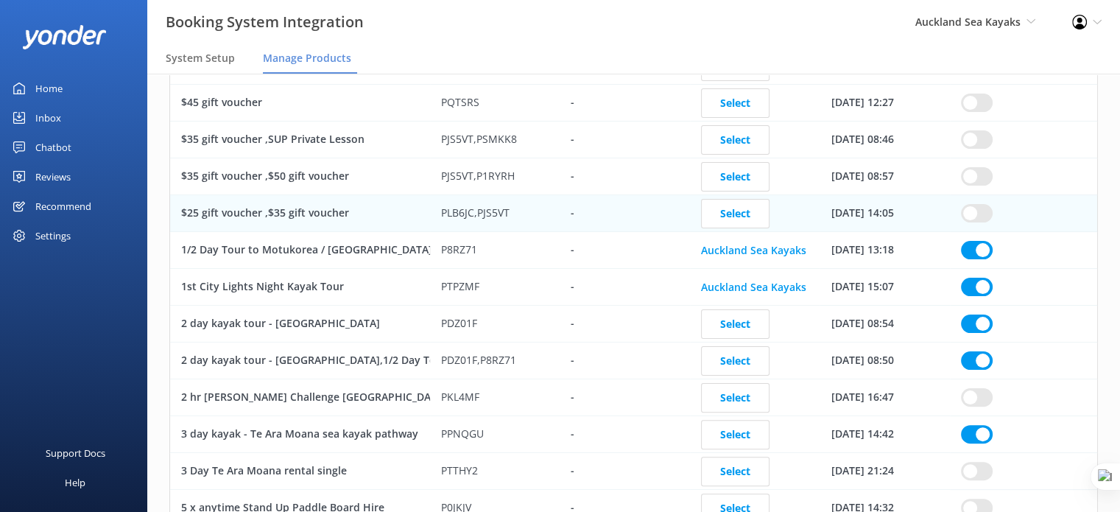
checkbox input "true"
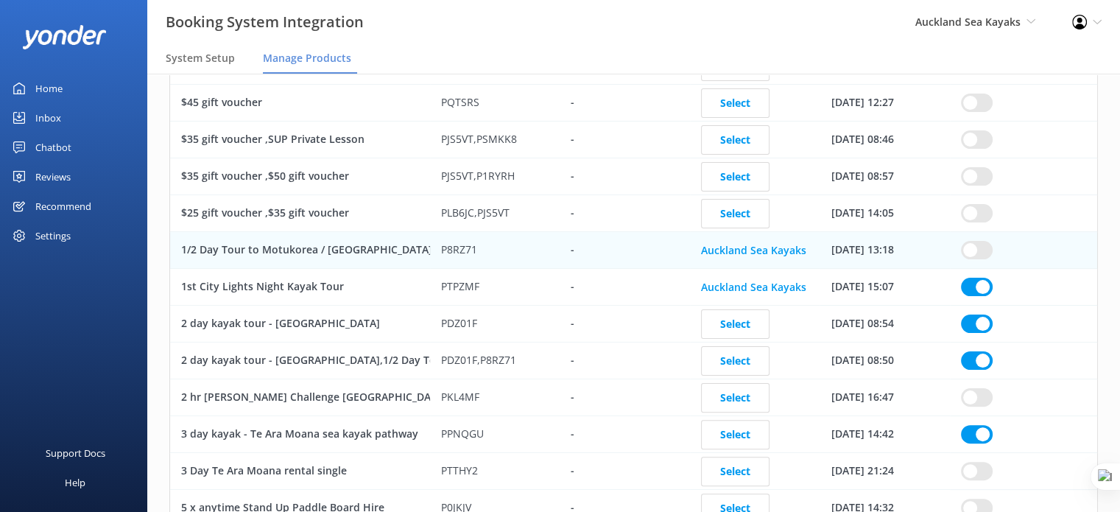
click at [979, 269] on div "row" at bounding box center [1023, 287] width 147 height 37
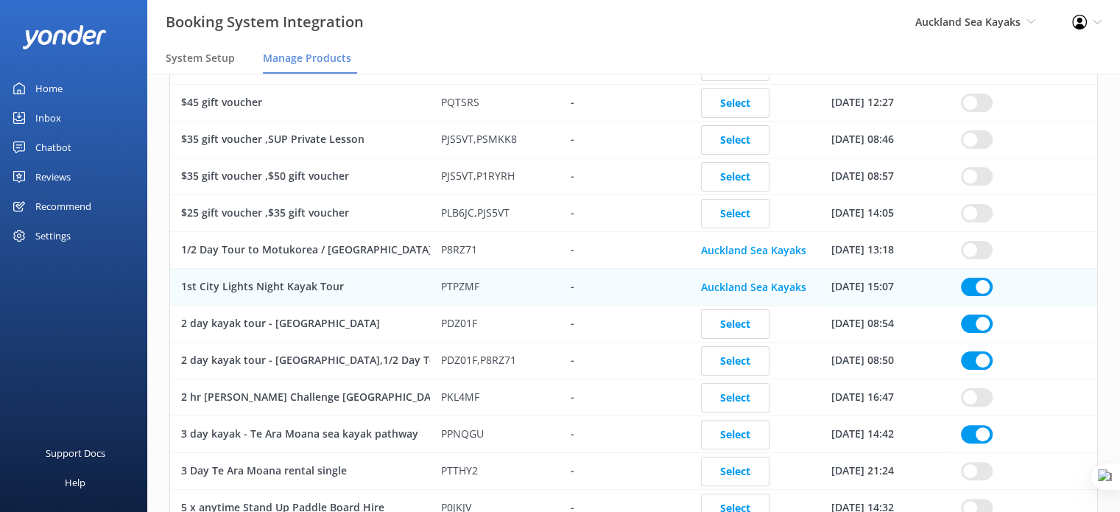
click at [979, 278] on input "row" at bounding box center [977, 287] width 32 height 18
click at [981, 314] on input "row" at bounding box center [977, 323] width 32 height 18
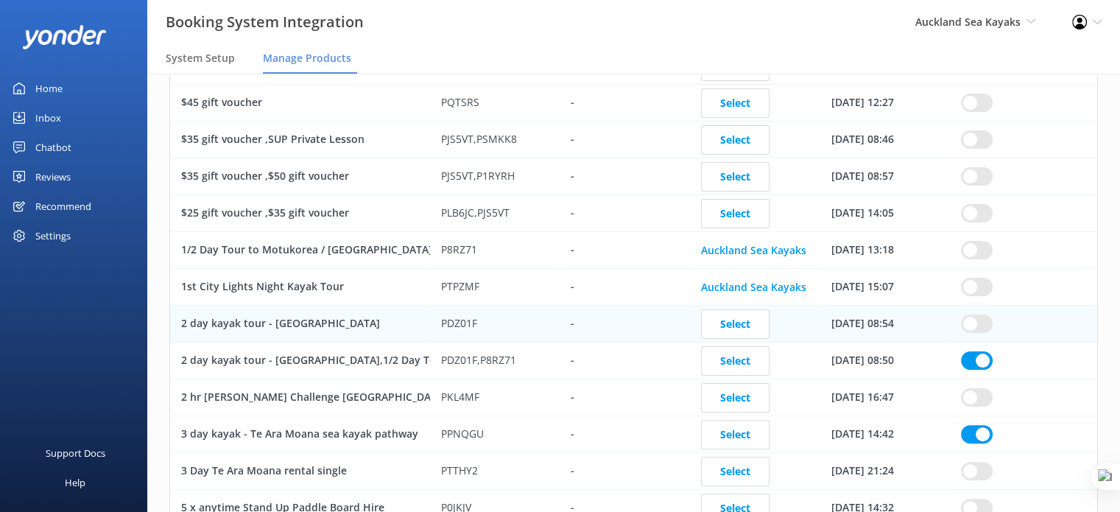
click at [979, 351] on input "row" at bounding box center [977, 360] width 32 height 18
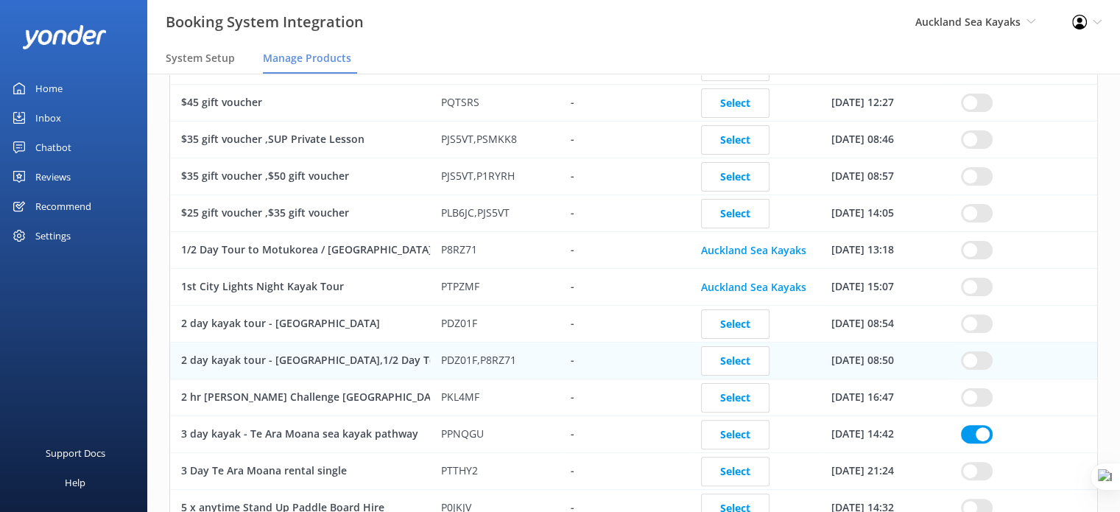
click at [979, 425] on input "row" at bounding box center [977, 434] width 32 height 18
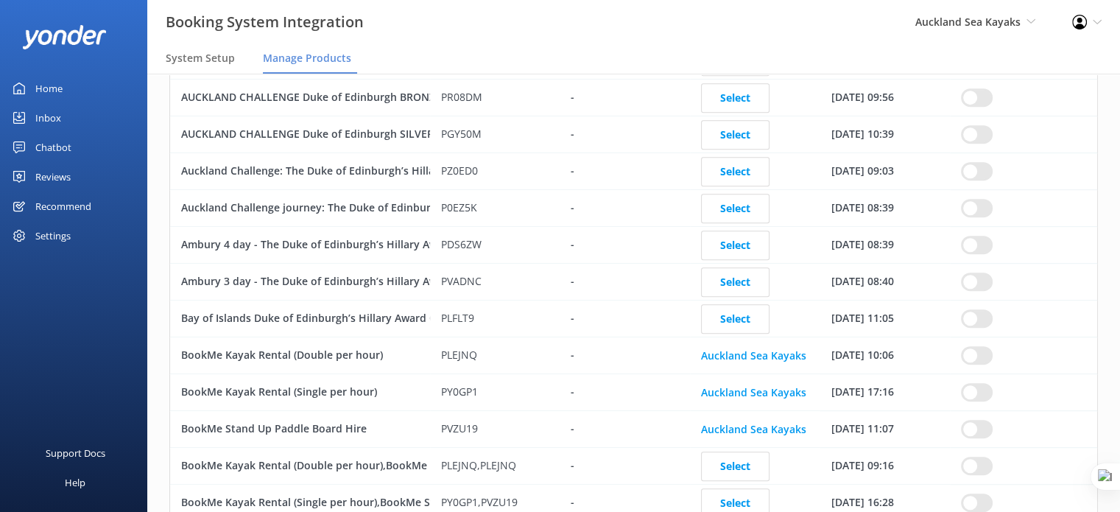
scroll to position [1252, 0]
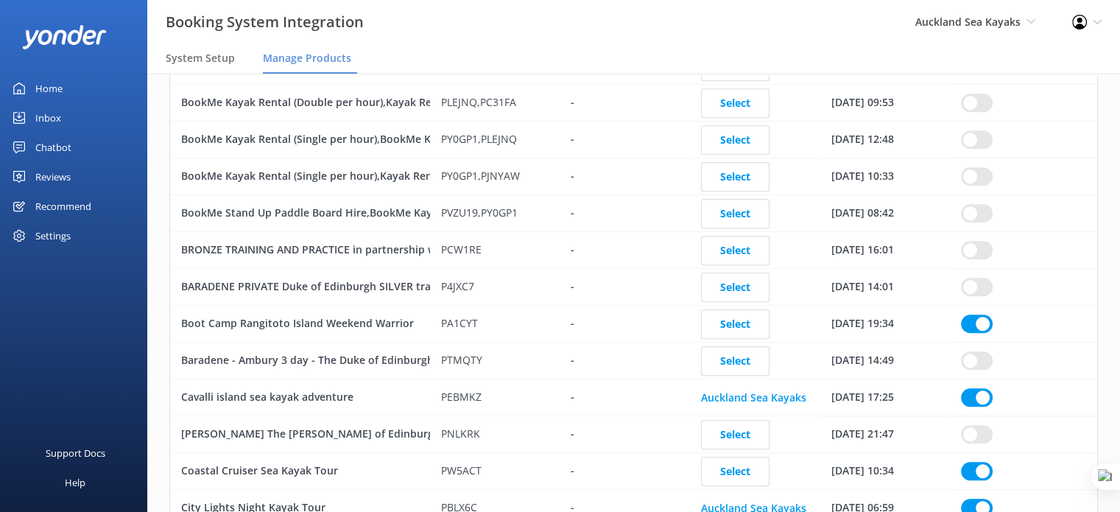
click at [975, 314] on input "row" at bounding box center [977, 323] width 32 height 18
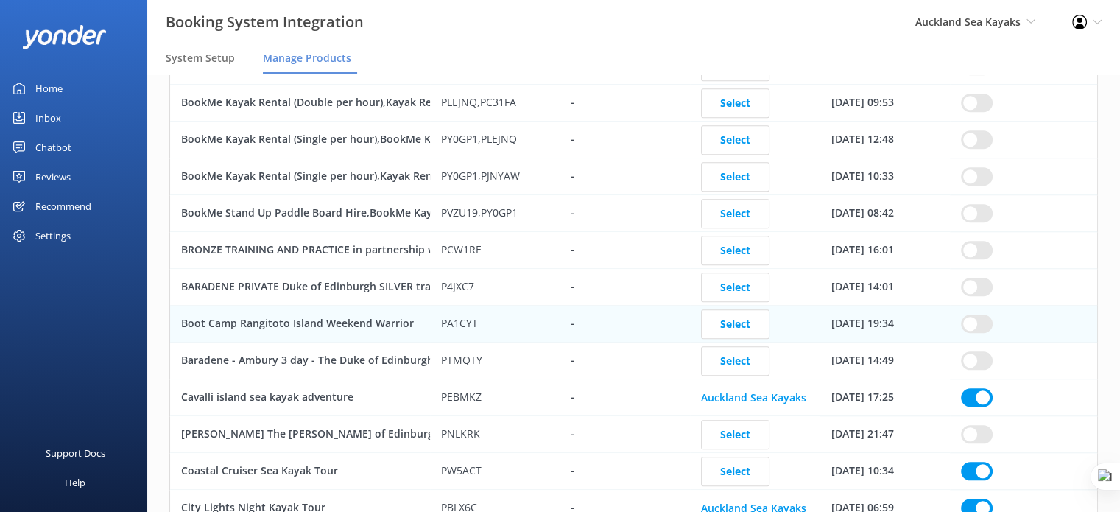
click at [979, 388] on input "row" at bounding box center [977, 397] width 32 height 18
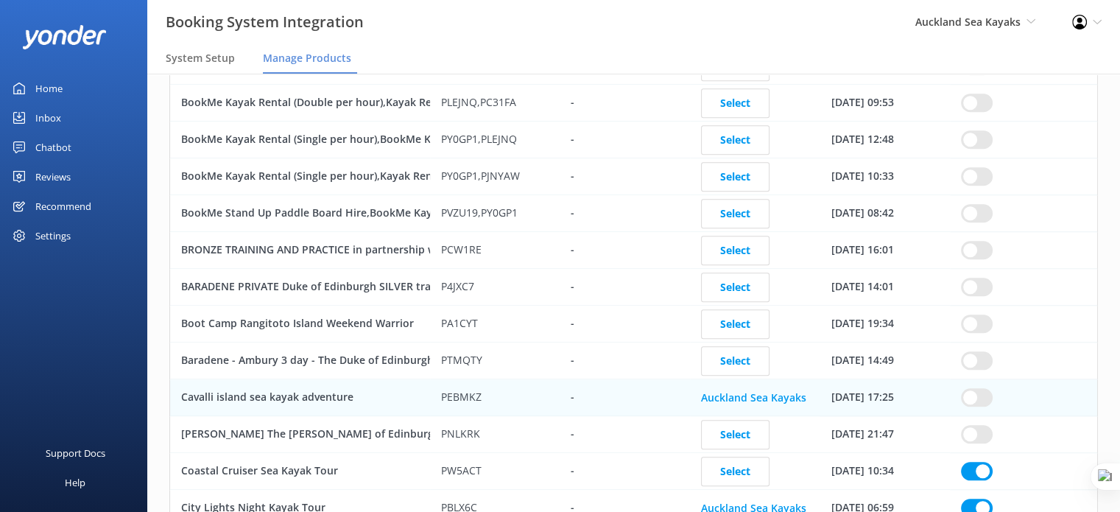
click at [967, 462] on input "row" at bounding box center [977, 471] width 32 height 18
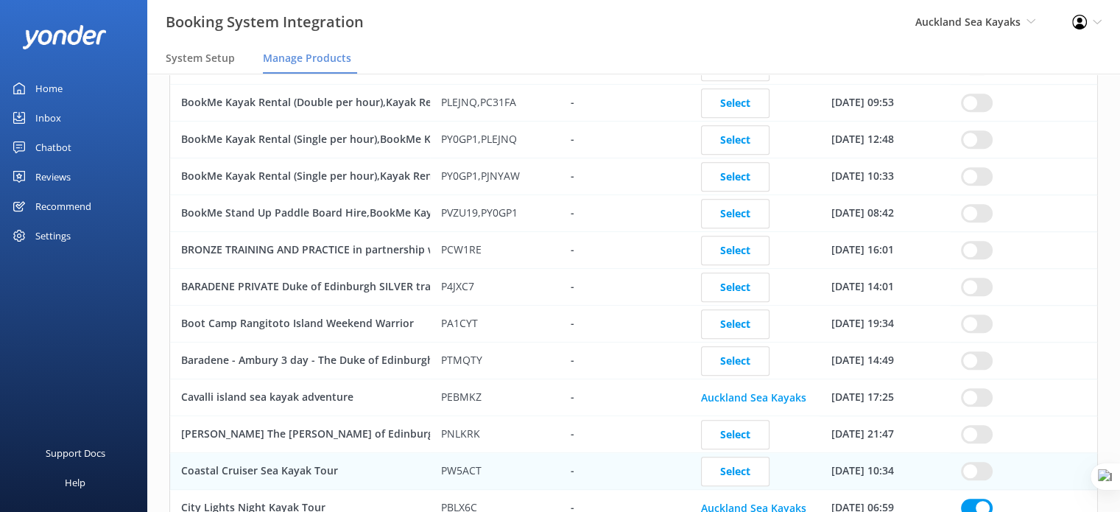
click at [975, 498] on input "row" at bounding box center [977, 507] width 32 height 18
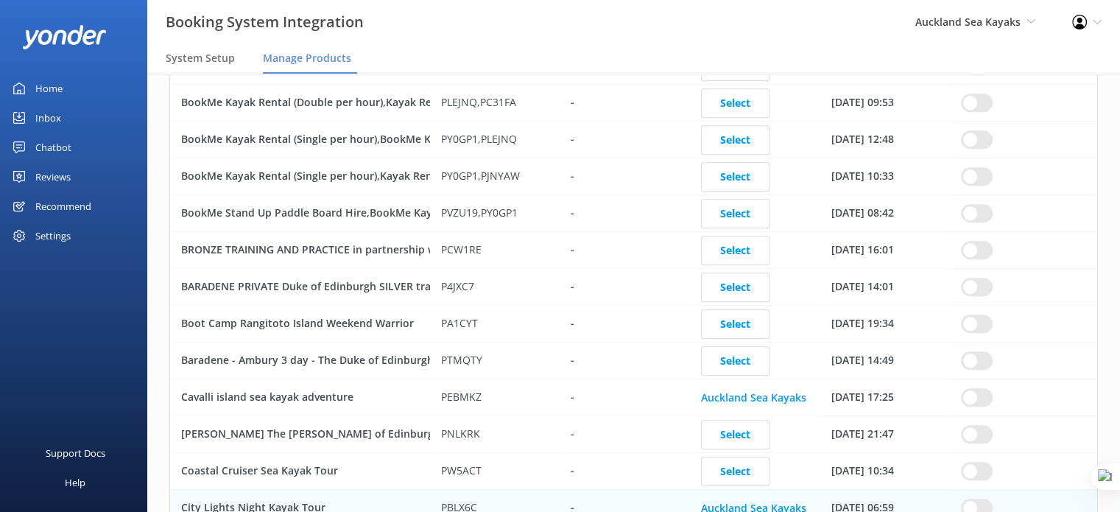
scroll to position [1546, 0]
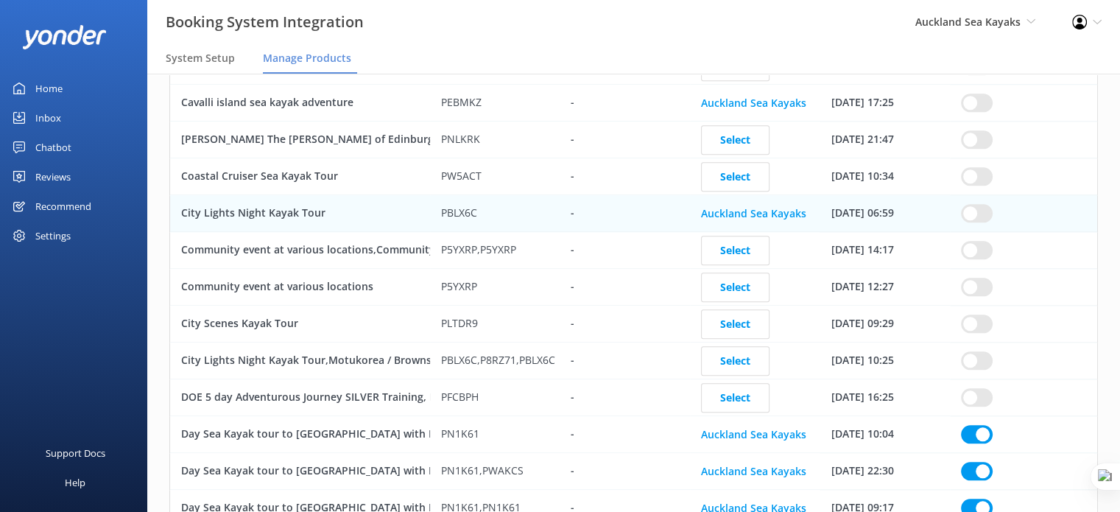
click at [978, 425] on input "row" at bounding box center [977, 434] width 32 height 18
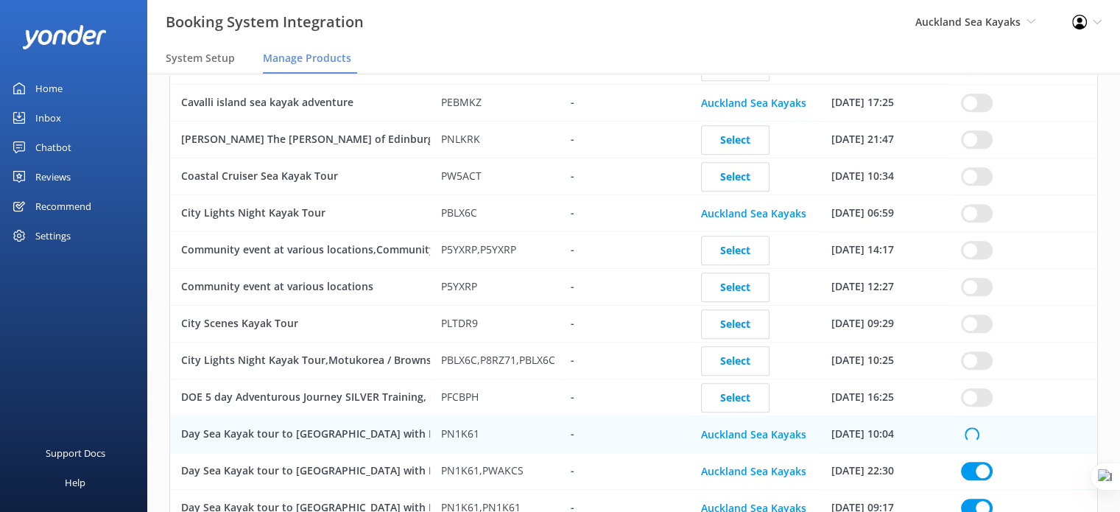
click at [979, 466] on div "row" at bounding box center [1023, 471] width 147 height 37
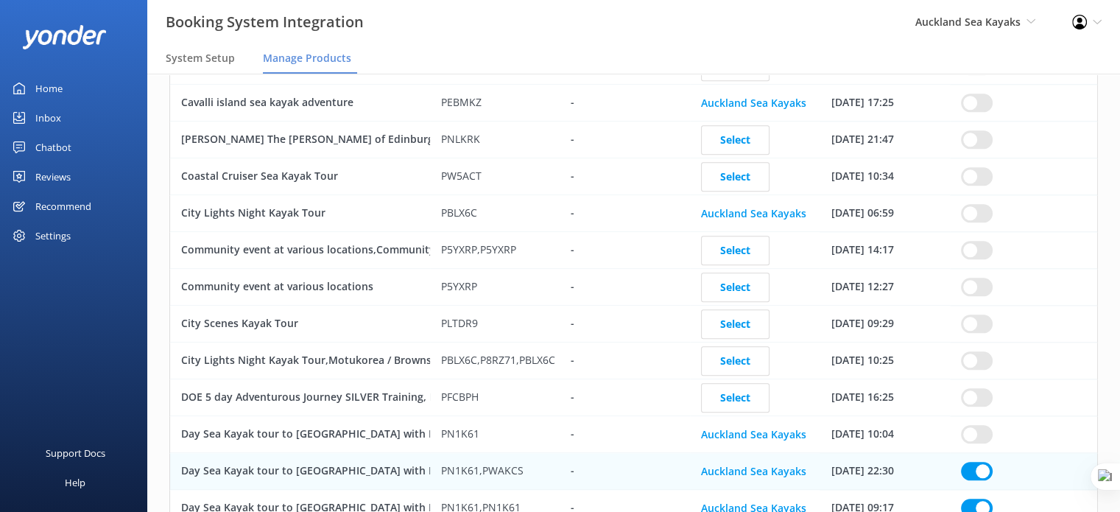
click at [978, 462] on input "row" at bounding box center [977, 471] width 32 height 18
click at [977, 498] on input "row" at bounding box center [977, 507] width 32 height 18
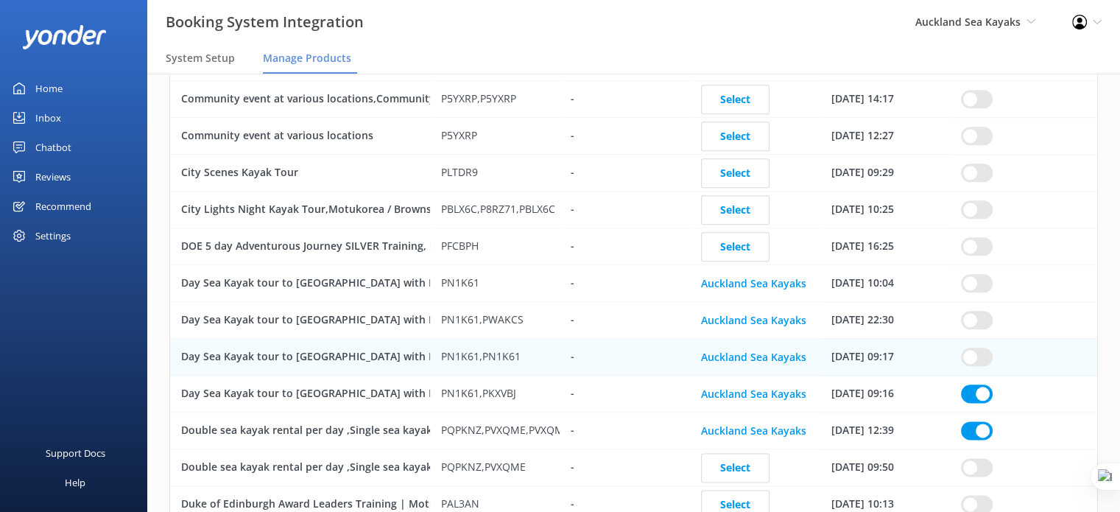
scroll to position [1841, 0]
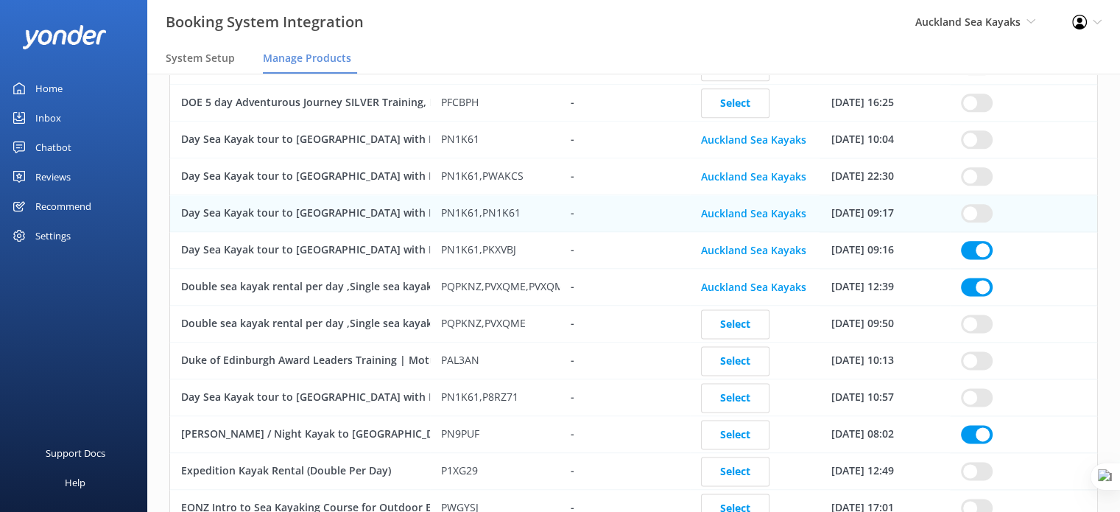
click at [976, 241] on input "row" at bounding box center [977, 250] width 32 height 18
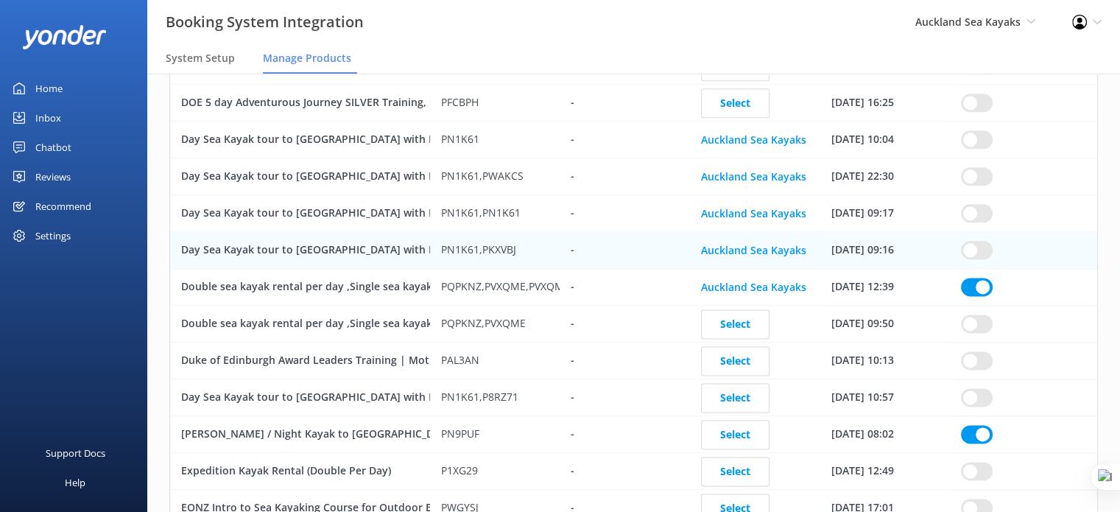
click at [978, 278] on input "row" at bounding box center [977, 287] width 32 height 18
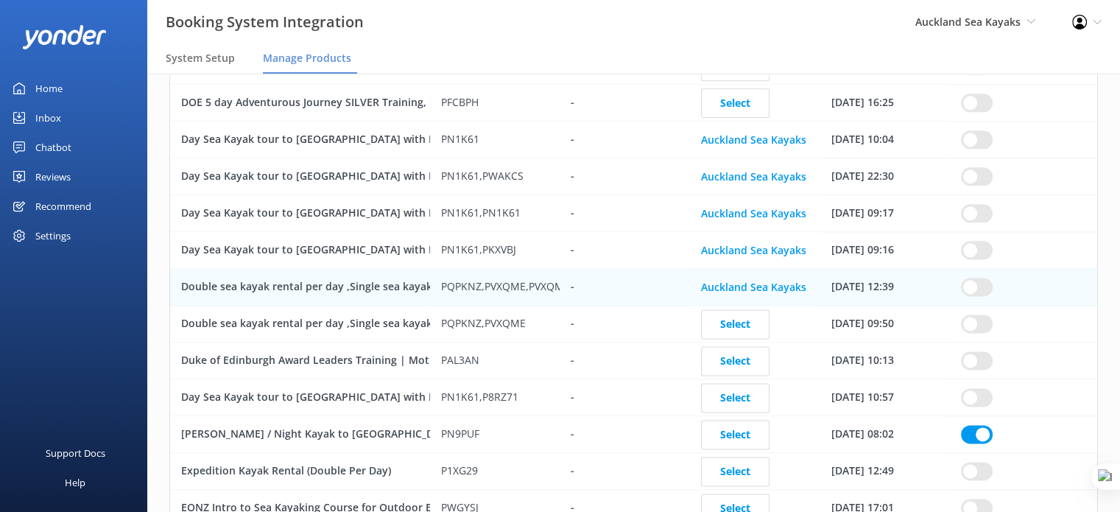
click at [981, 425] on input "row" at bounding box center [977, 434] width 32 height 18
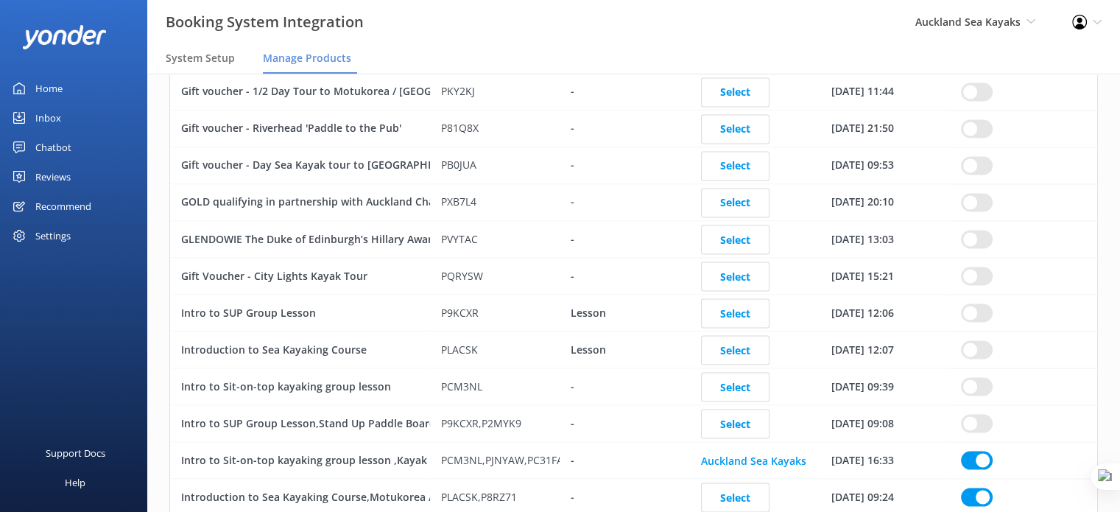
scroll to position [2651, 0]
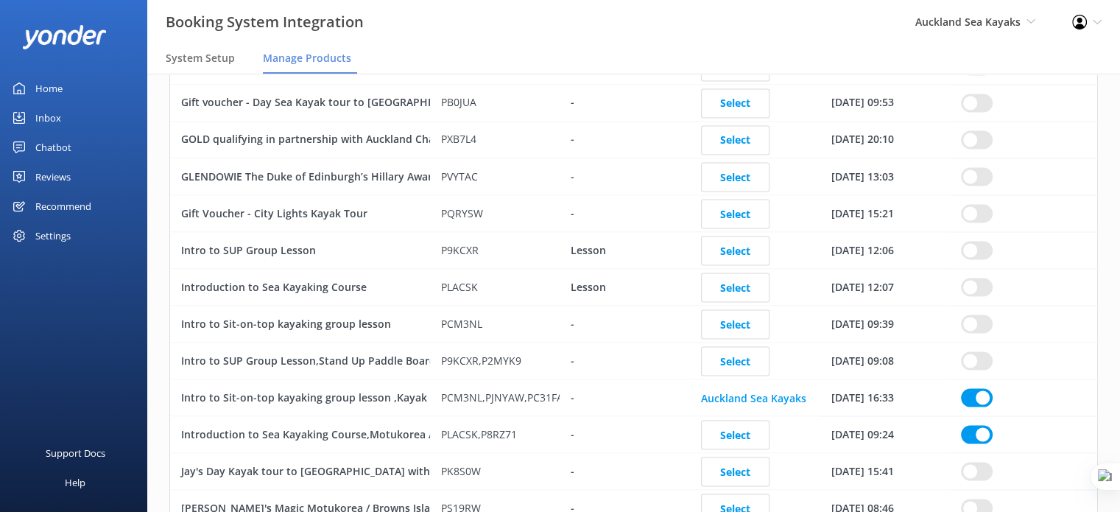
click at [975, 388] on input "row" at bounding box center [977, 397] width 32 height 18
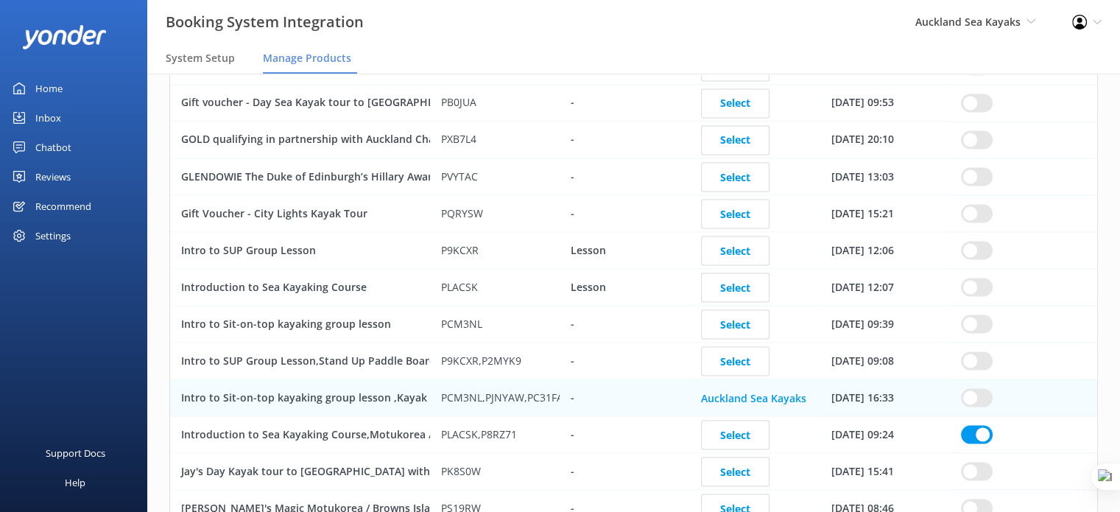
click at [978, 425] on input "row" at bounding box center [977, 434] width 32 height 18
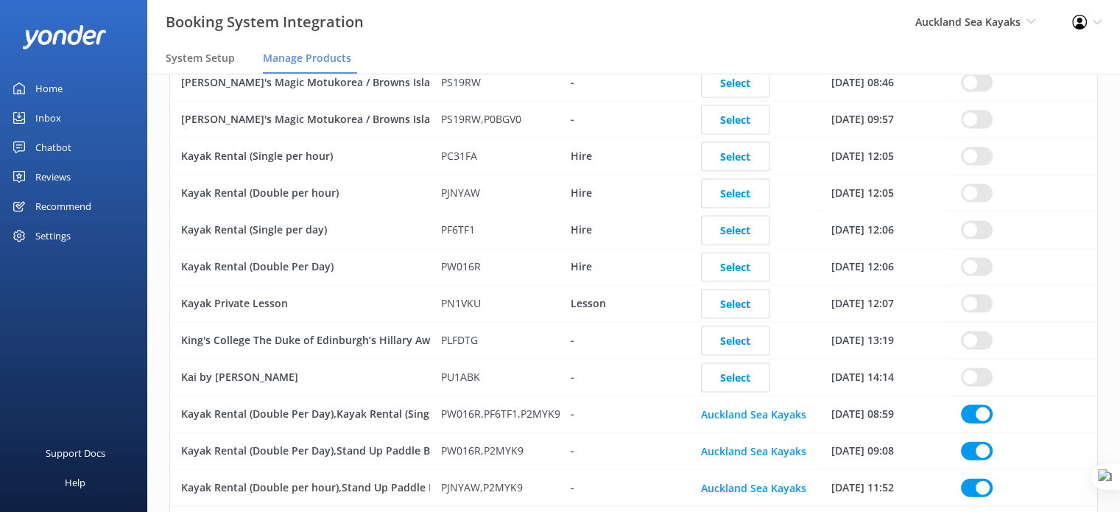
scroll to position [3166, 0]
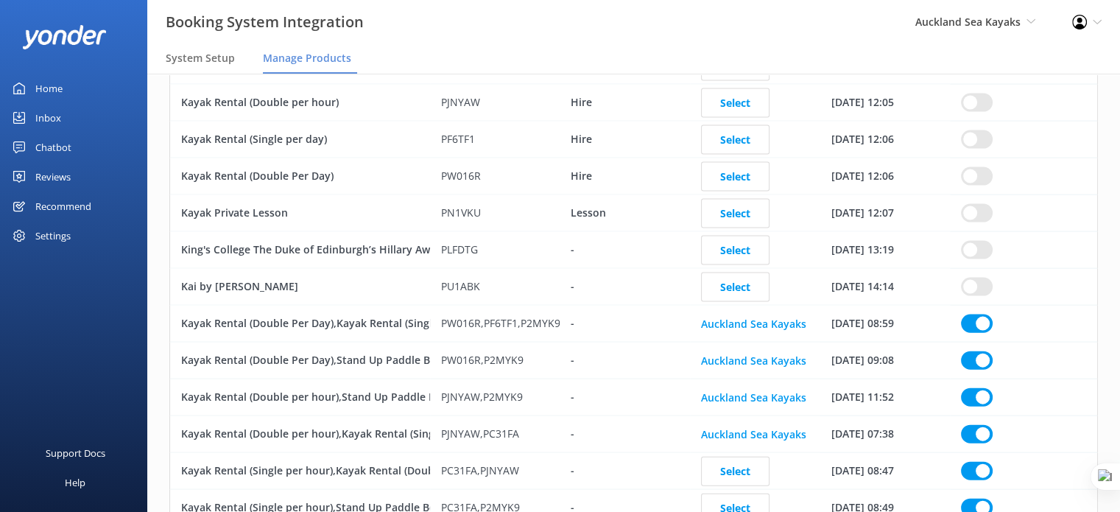
click at [966, 314] on input "row" at bounding box center [977, 323] width 32 height 18
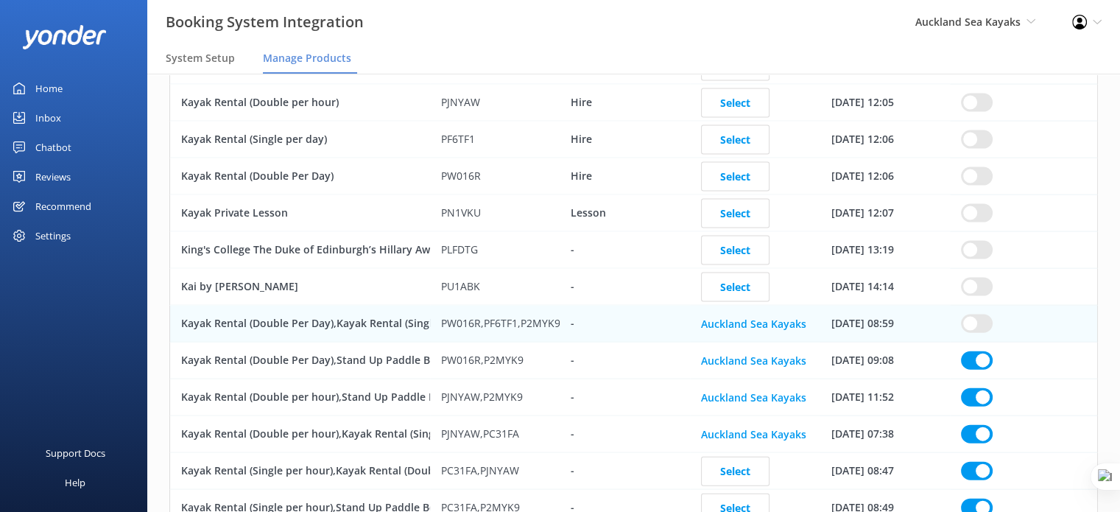
click at [972, 351] on input "row" at bounding box center [977, 360] width 32 height 18
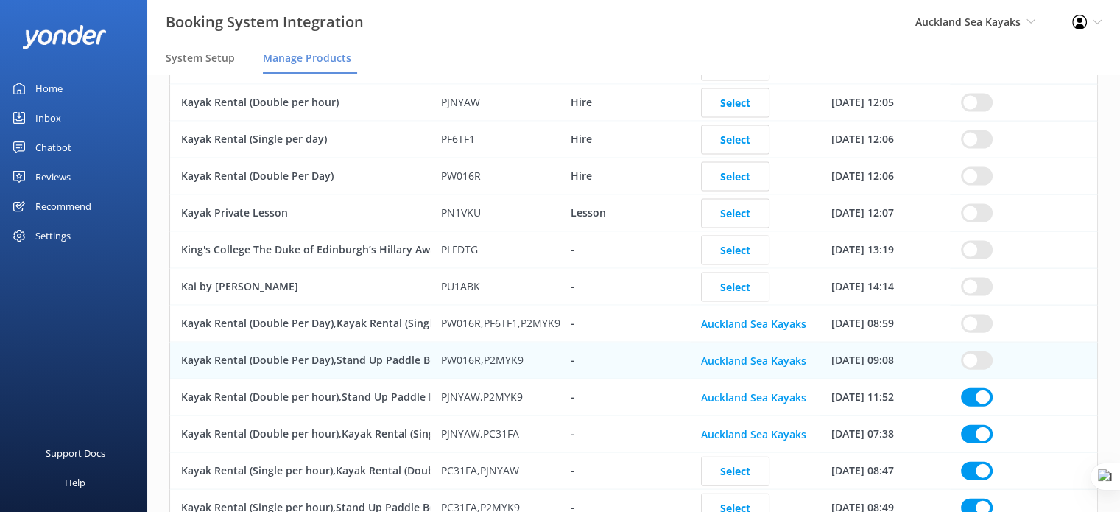
click at [981, 388] on input "row" at bounding box center [977, 397] width 32 height 18
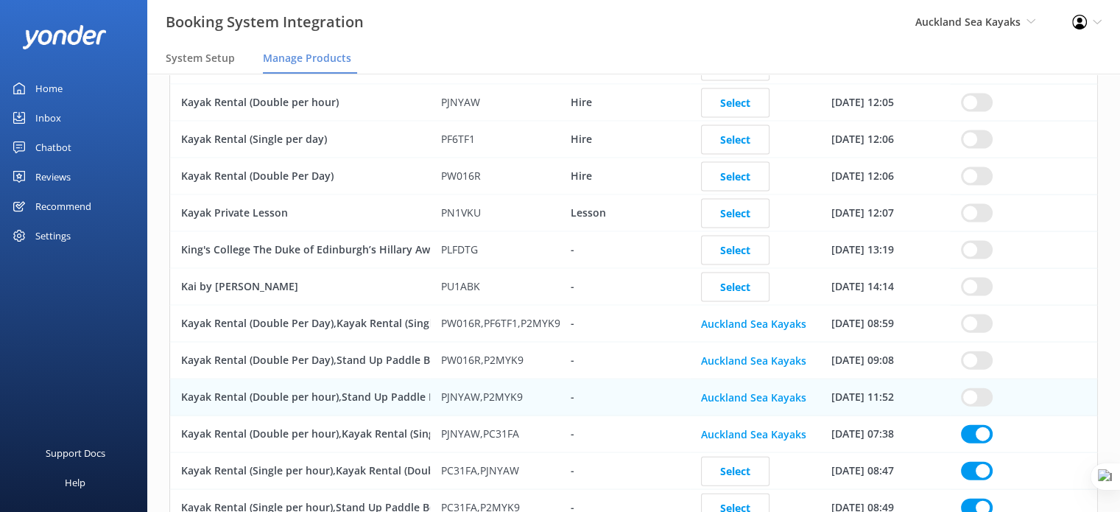
click at [983, 425] on input "row" at bounding box center [977, 434] width 32 height 18
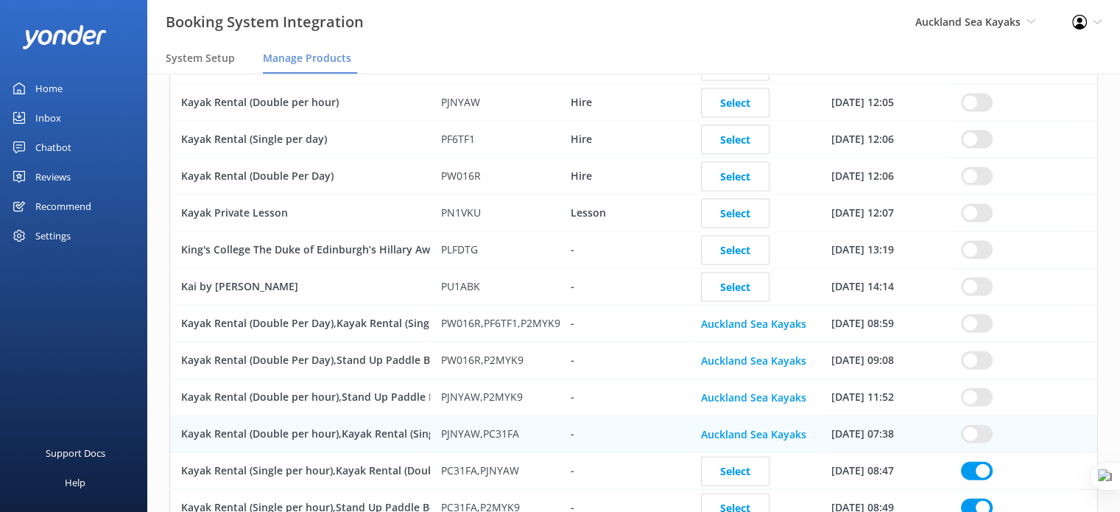
click at [975, 462] on input "row" at bounding box center [977, 471] width 32 height 18
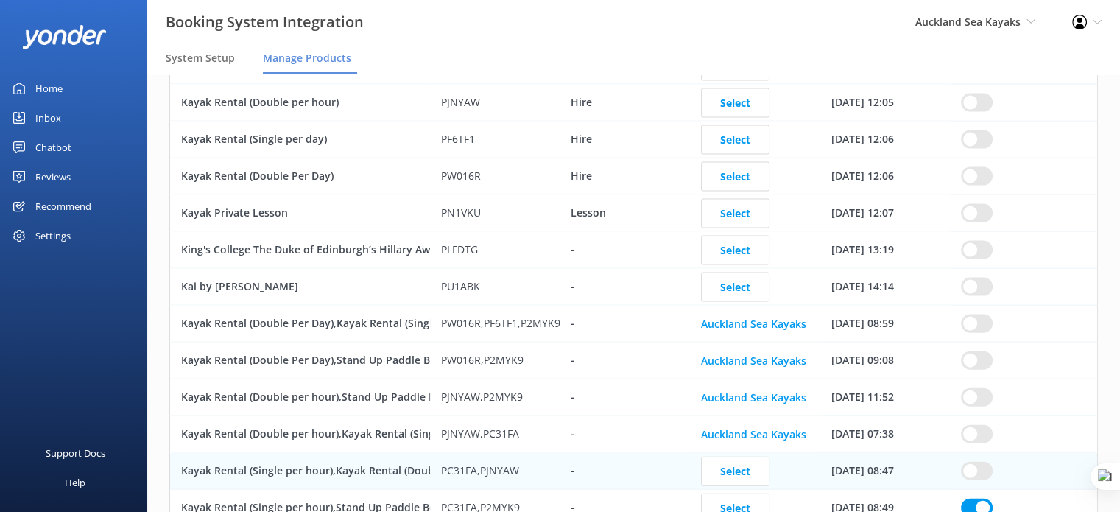
click at [971, 498] on input "row" at bounding box center [977, 507] width 32 height 18
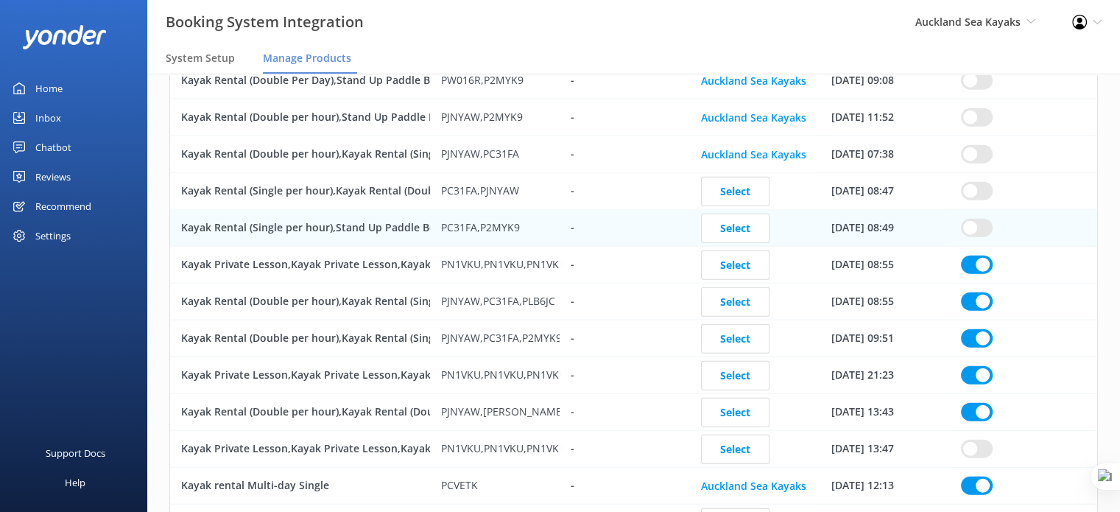
scroll to position [3461, 0]
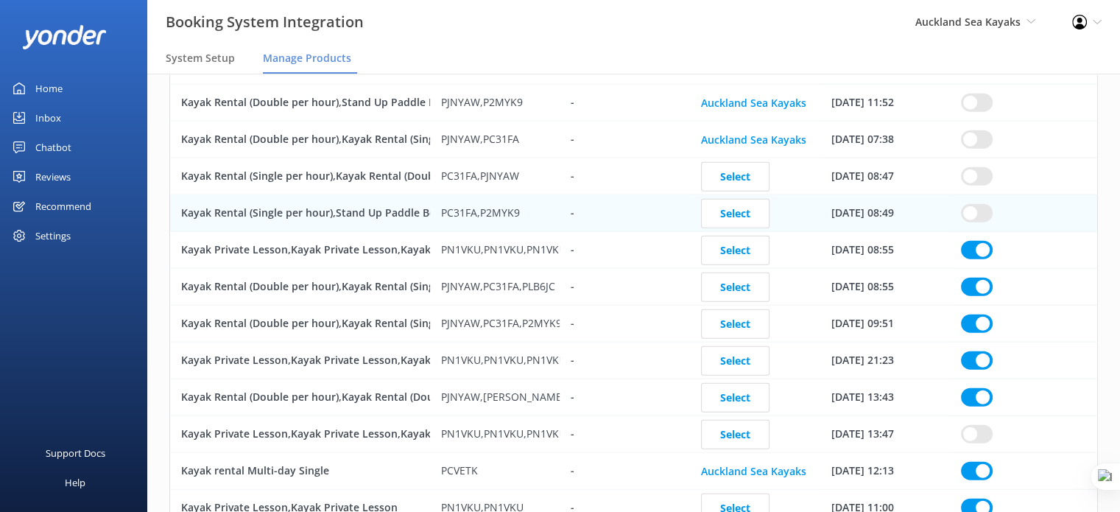
click at [972, 389] on input "row" at bounding box center [977, 397] width 32 height 18
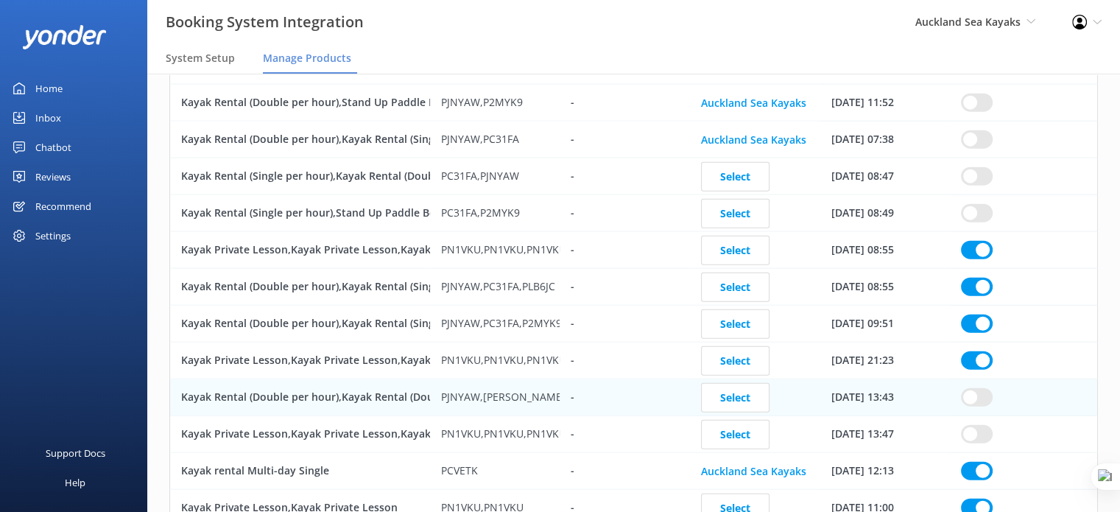
click at [977, 351] on input "row" at bounding box center [977, 360] width 32 height 18
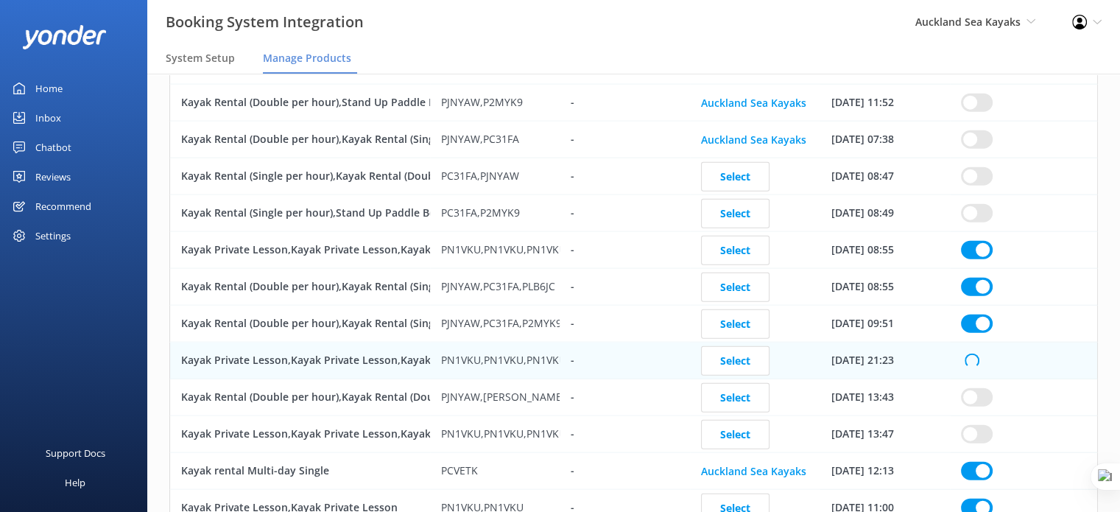
click at [976, 314] on input "row" at bounding box center [977, 323] width 32 height 18
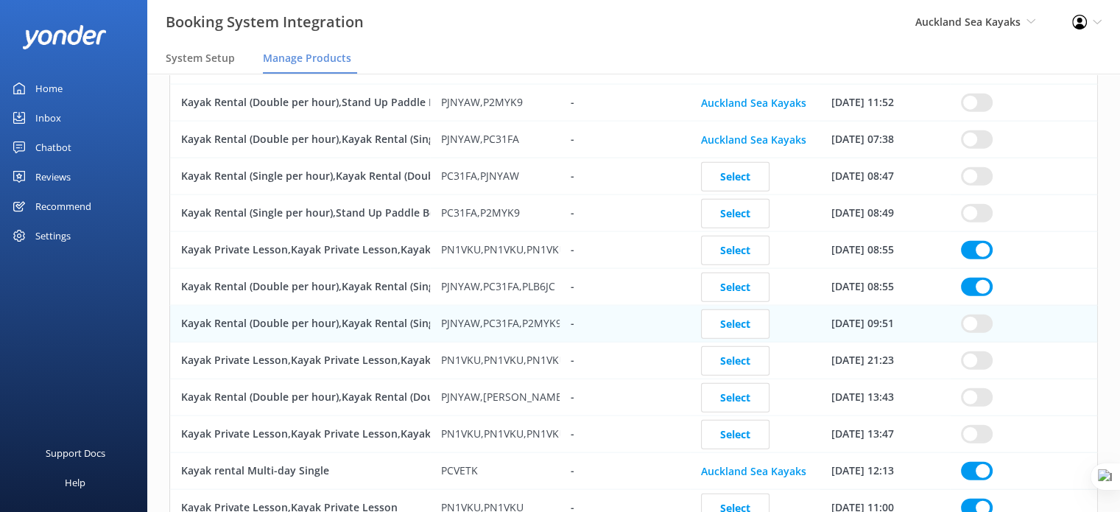
click at [980, 278] on input "row" at bounding box center [977, 287] width 32 height 18
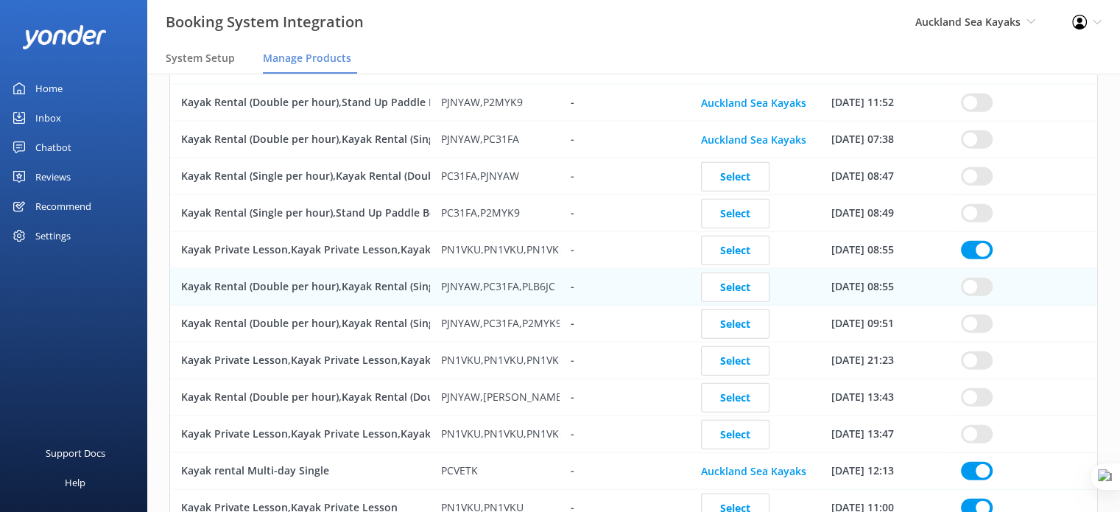
click at [979, 241] on input "row" at bounding box center [977, 250] width 32 height 18
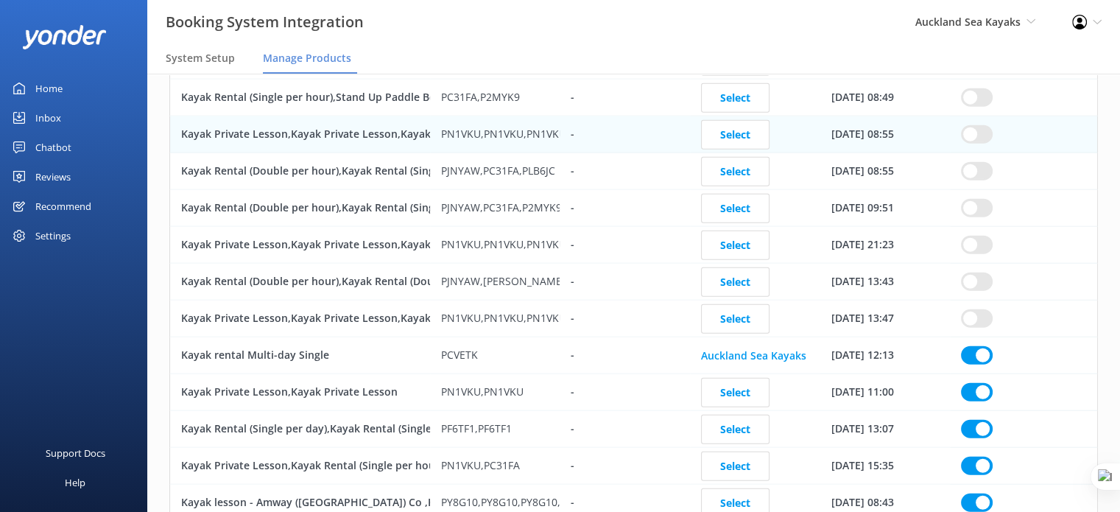
scroll to position [3682, 0]
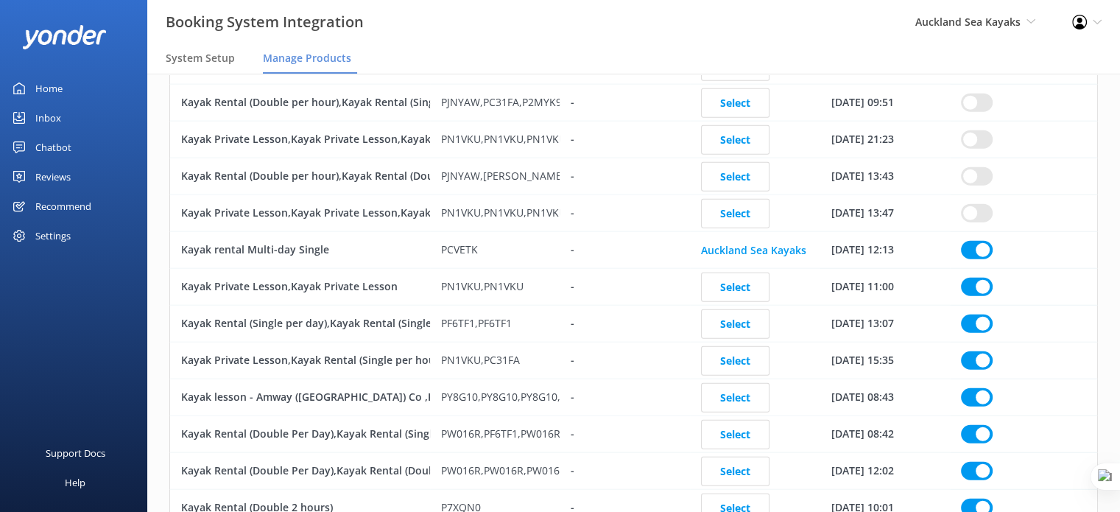
click at [976, 241] on input "row" at bounding box center [977, 250] width 32 height 18
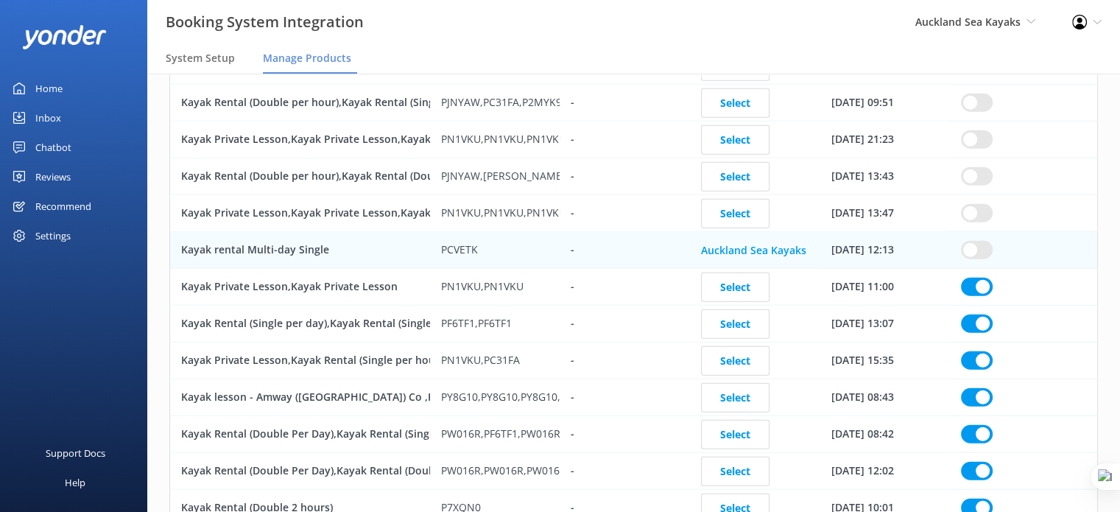
click at [973, 278] on input "row" at bounding box center [977, 287] width 32 height 18
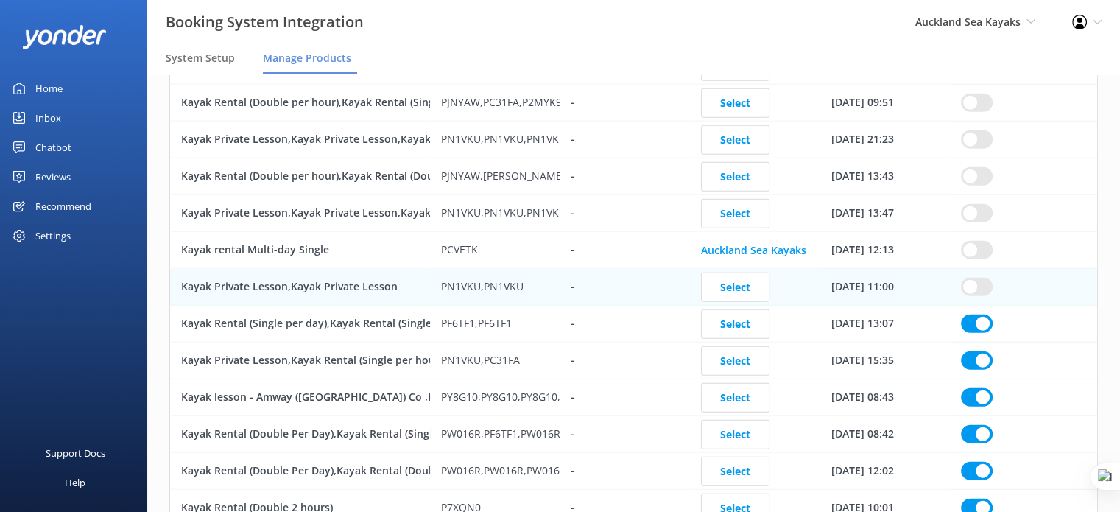
click at [980, 314] on input "row" at bounding box center [977, 323] width 32 height 18
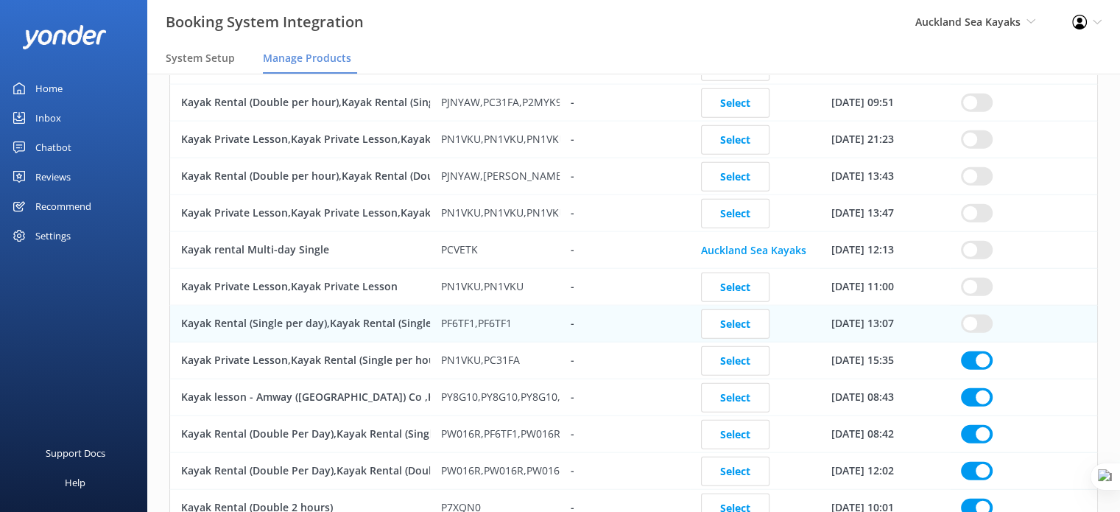
click at [984, 351] on input "row" at bounding box center [977, 360] width 32 height 18
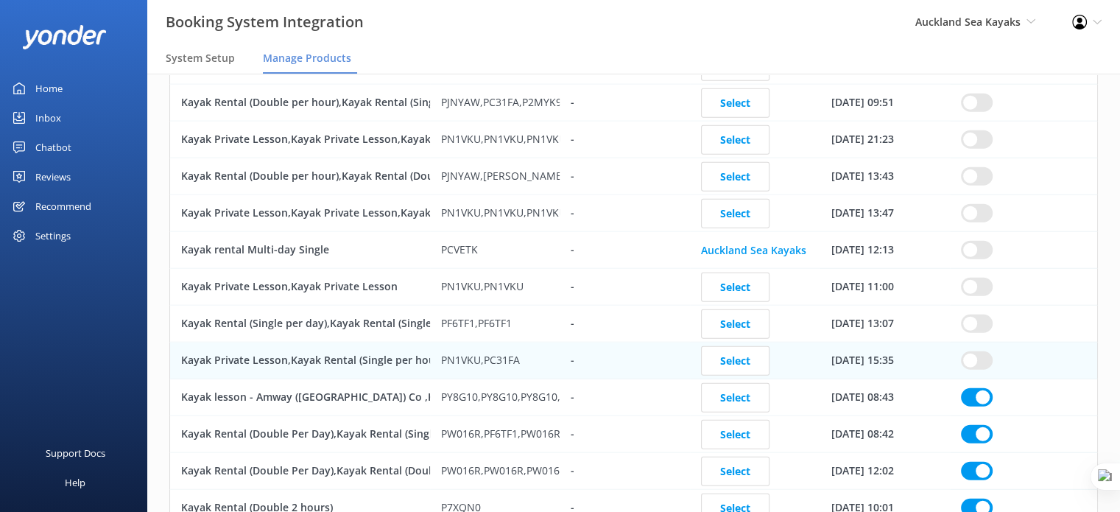
click at [984, 388] on input "row" at bounding box center [977, 397] width 32 height 18
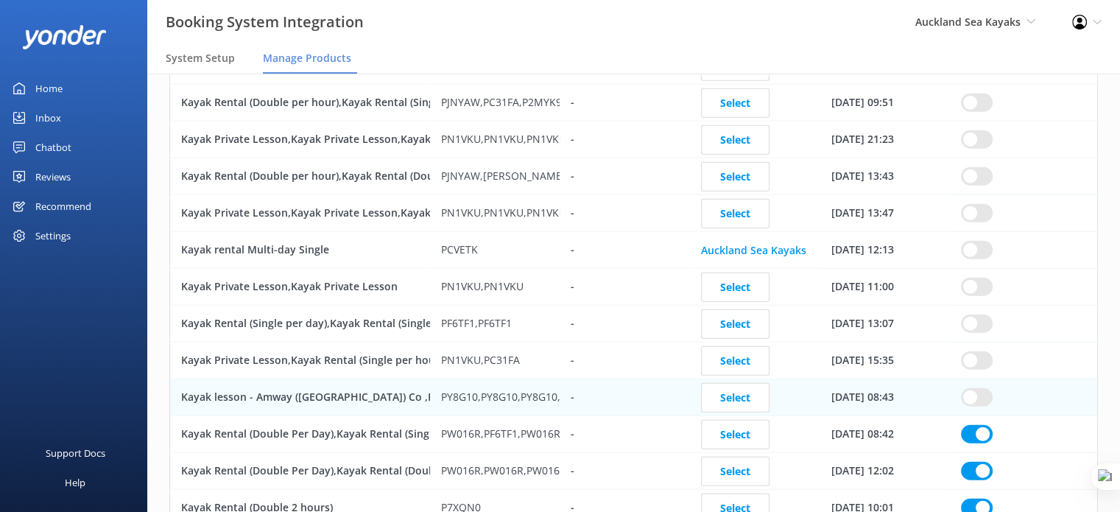
drag, startPoint x: 984, startPoint y: 410, endPoint x: 984, endPoint y: 417, distance: 7.4
click at [984, 425] on input "row" at bounding box center [977, 434] width 32 height 18
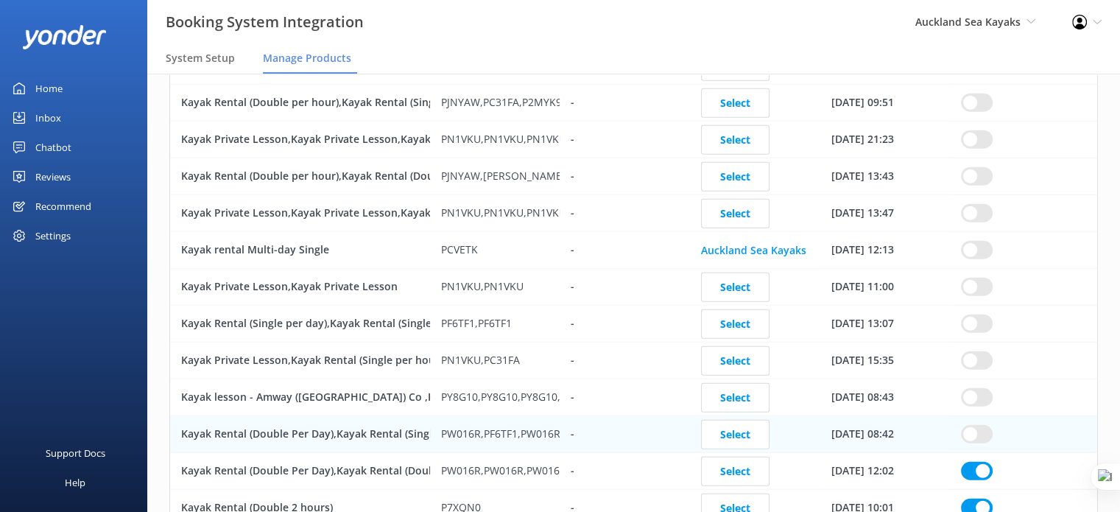
click at [979, 462] on input "row" at bounding box center [977, 471] width 32 height 18
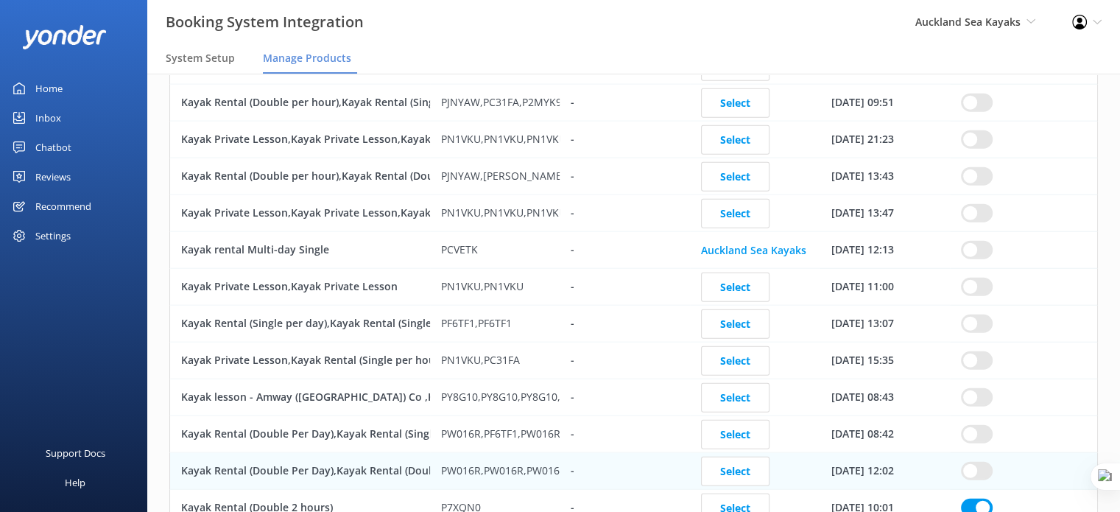
click at [979, 498] on input "row" at bounding box center [977, 507] width 32 height 18
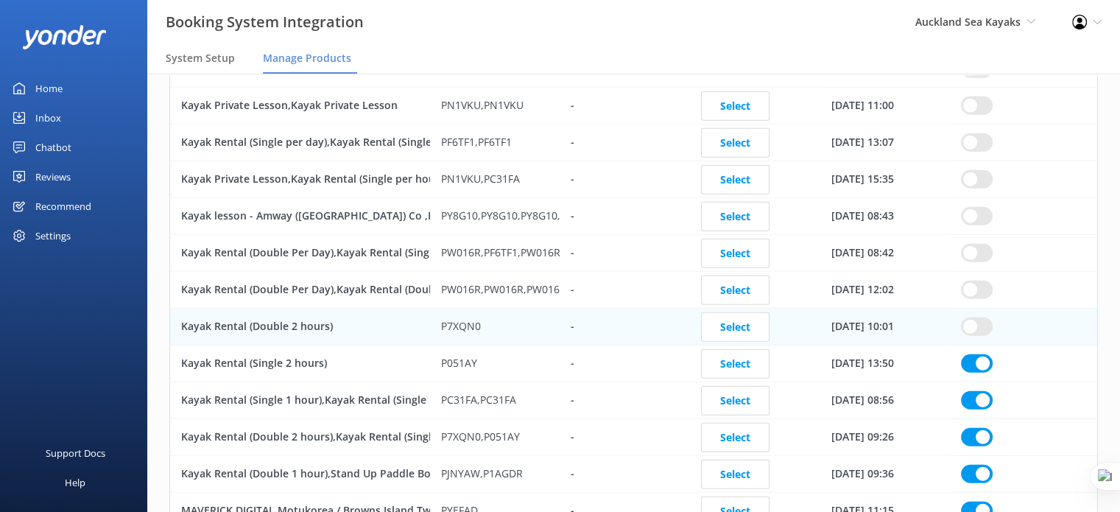
scroll to position [3976, 0]
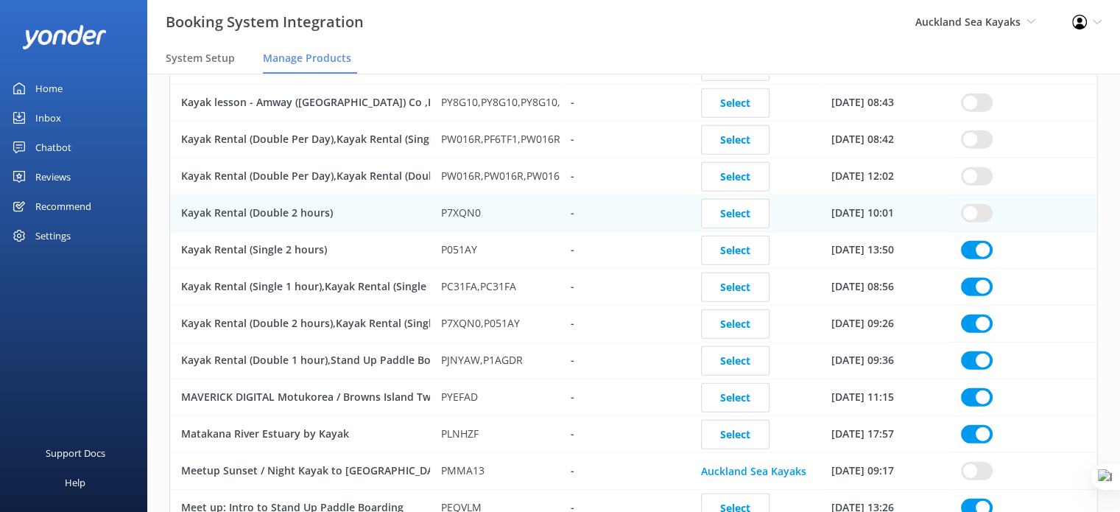
click at [975, 232] on div "row" at bounding box center [1023, 250] width 147 height 37
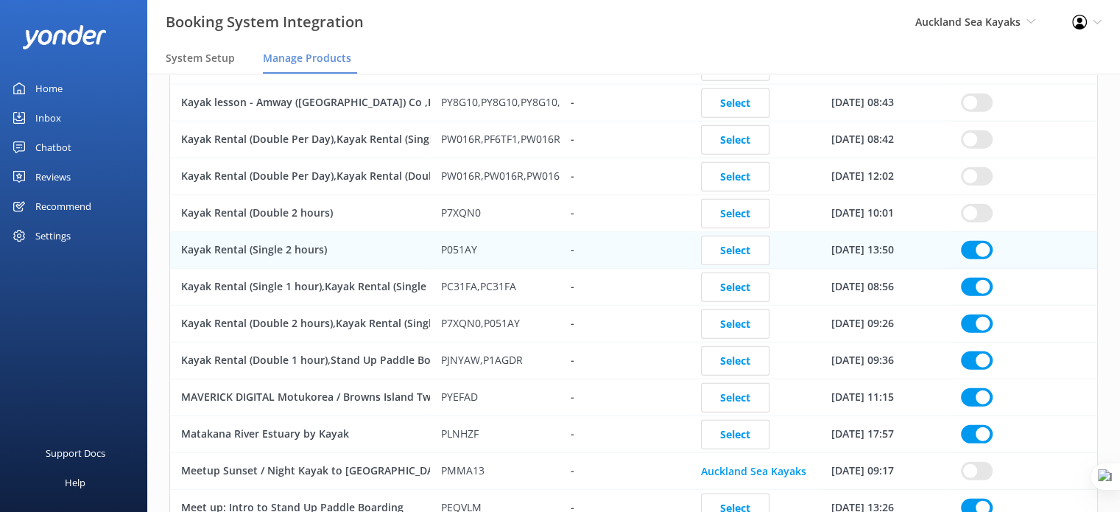
click at [977, 241] on input "row" at bounding box center [977, 250] width 32 height 18
click at [983, 278] on input "row" at bounding box center [977, 287] width 32 height 18
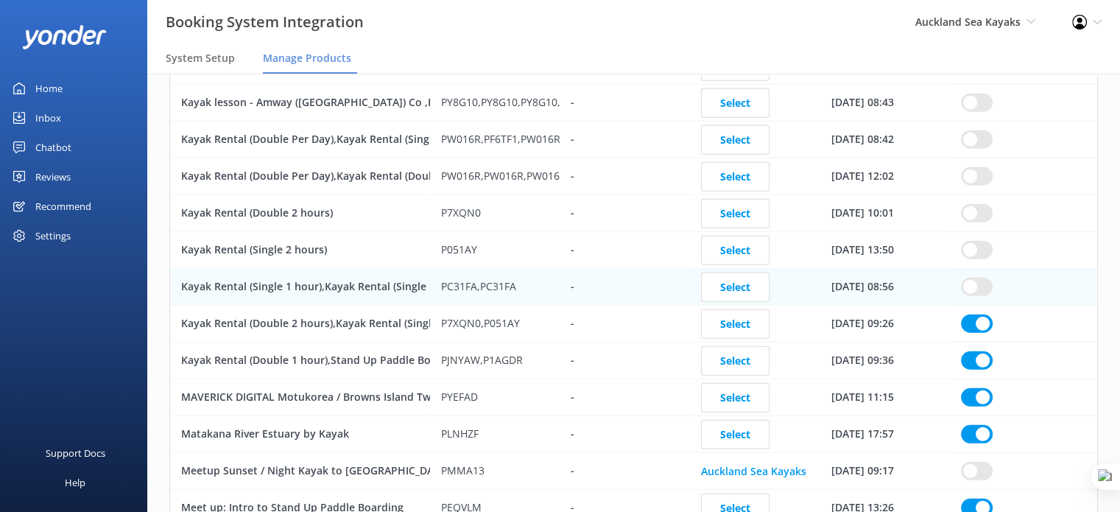
click at [979, 314] on input "row" at bounding box center [977, 323] width 32 height 18
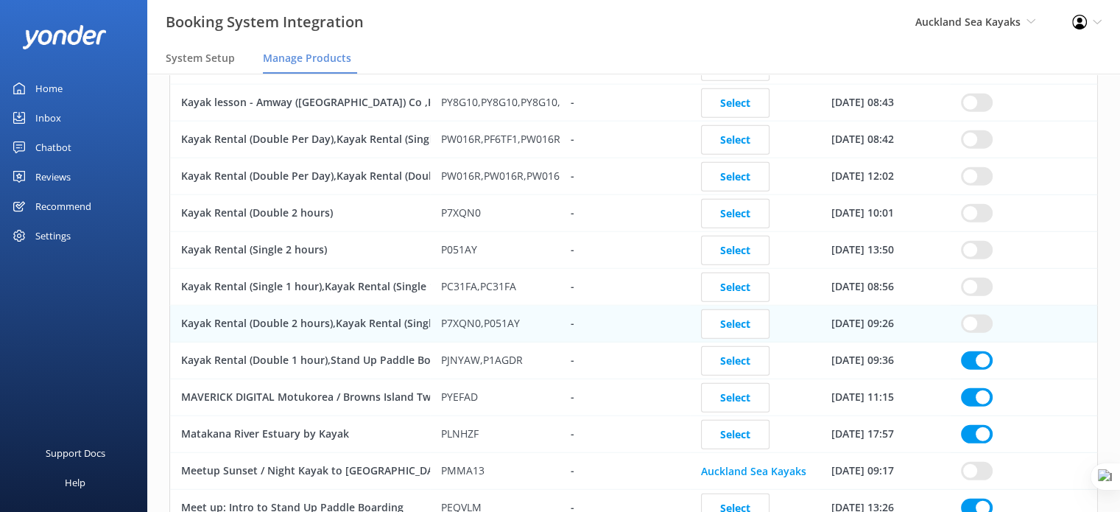
click at [984, 351] on input "row" at bounding box center [977, 360] width 32 height 18
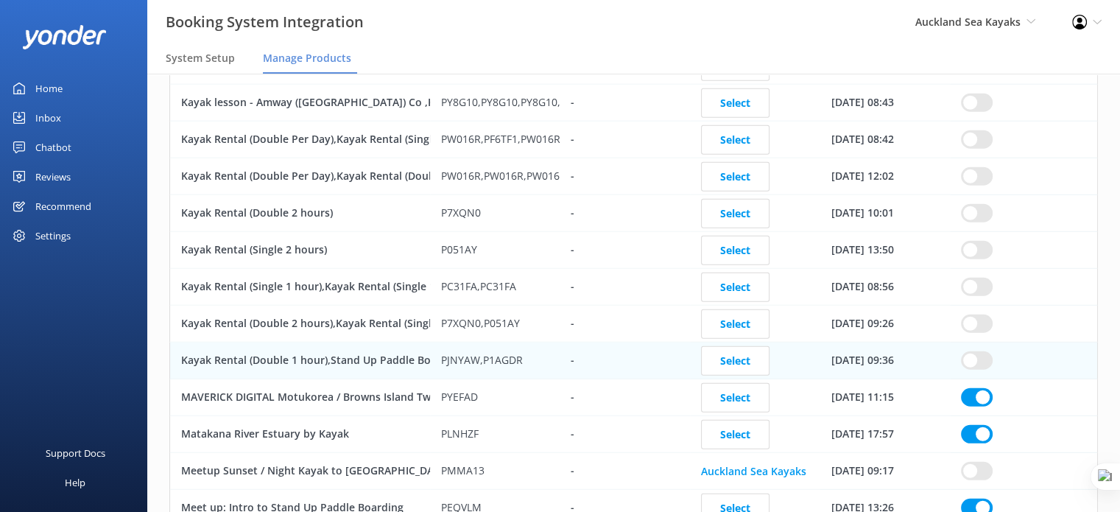
click at [990, 388] on input "row" at bounding box center [977, 397] width 32 height 18
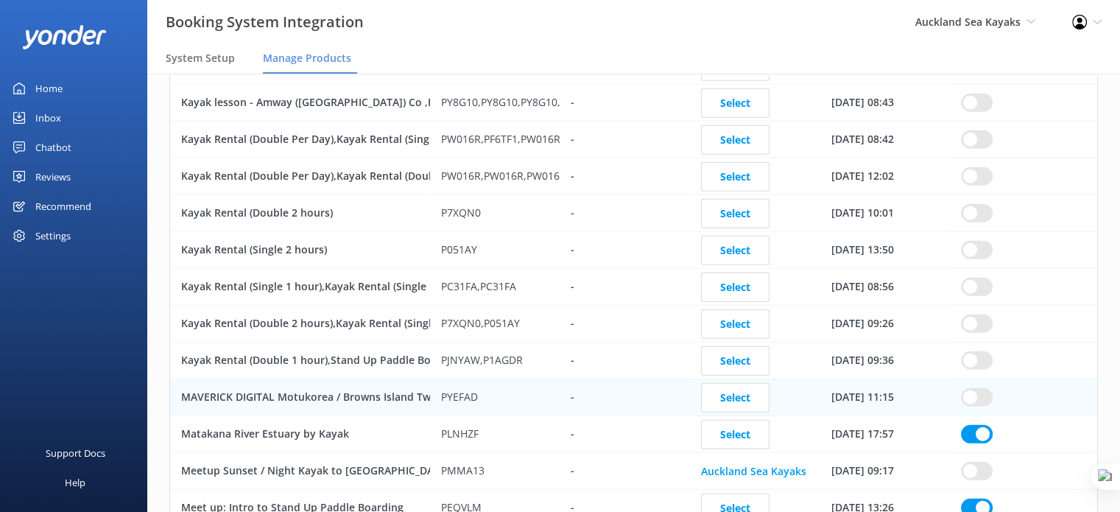
click at [984, 425] on input "row" at bounding box center [977, 434] width 32 height 18
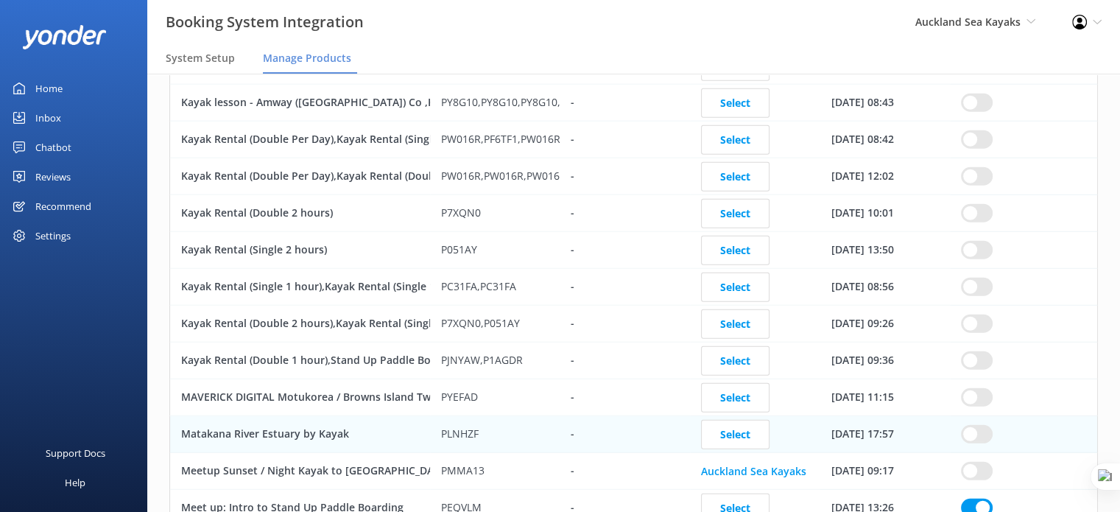
click at [984, 498] on input "row" at bounding box center [977, 507] width 32 height 18
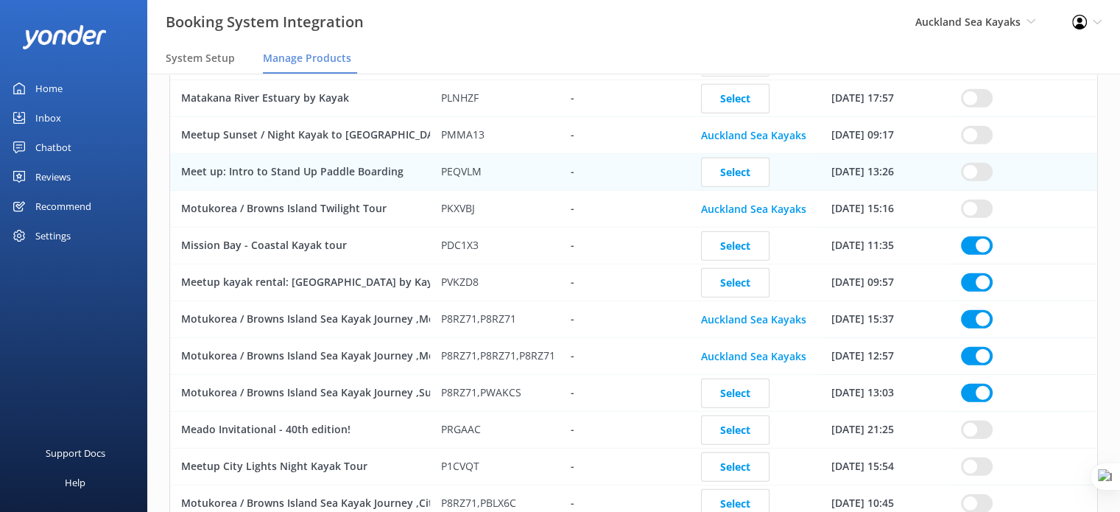
scroll to position [4344, 0]
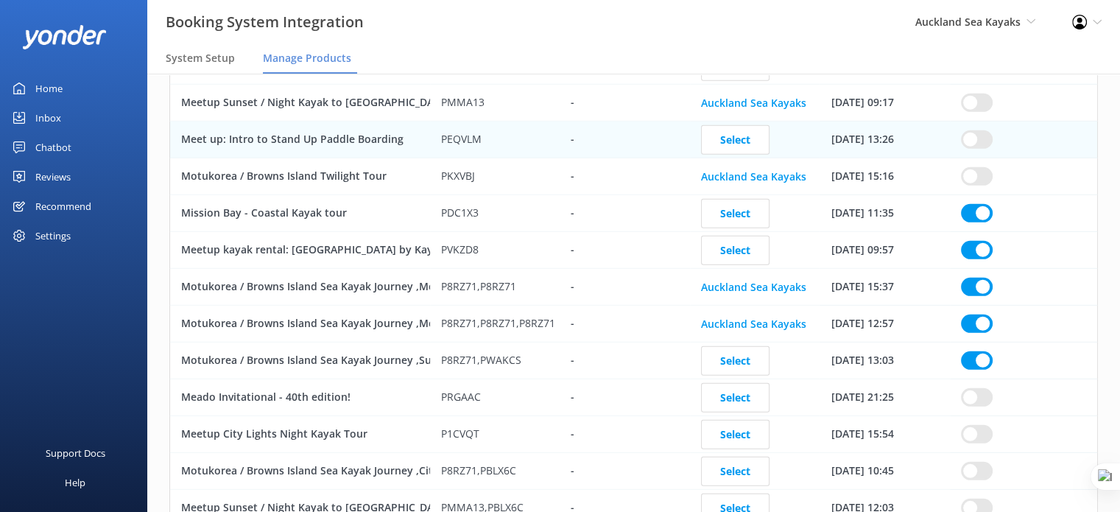
click at [974, 204] on input "row" at bounding box center [977, 213] width 32 height 18
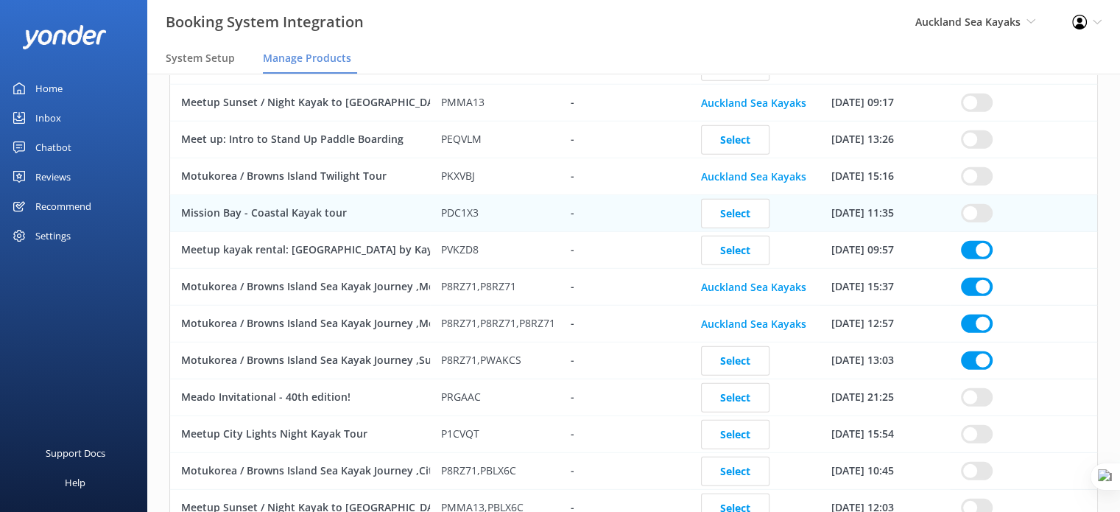
click at [974, 241] on input "row" at bounding box center [977, 250] width 32 height 18
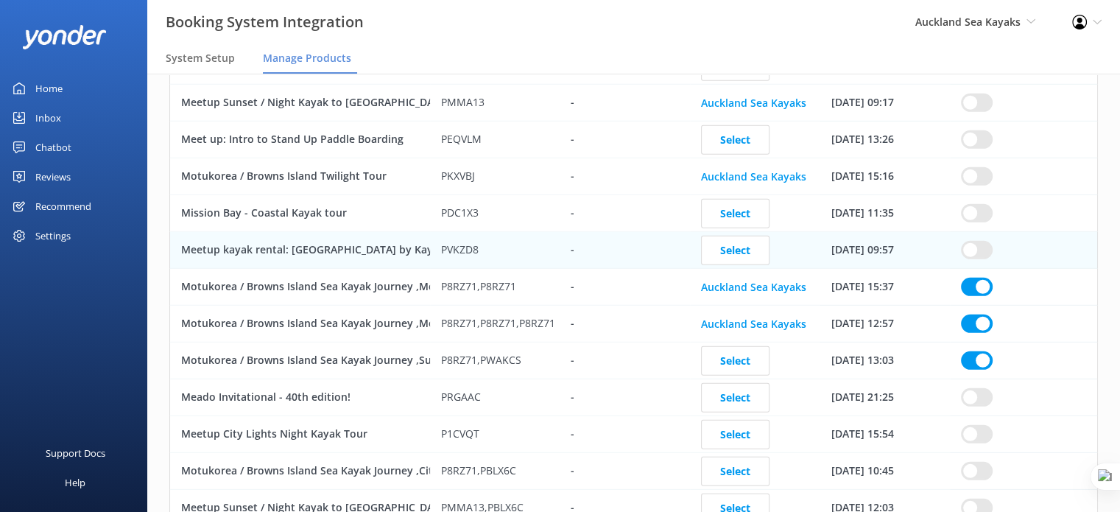
click at [987, 278] on input "row" at bounding box center [977, 287] width 32 height 18
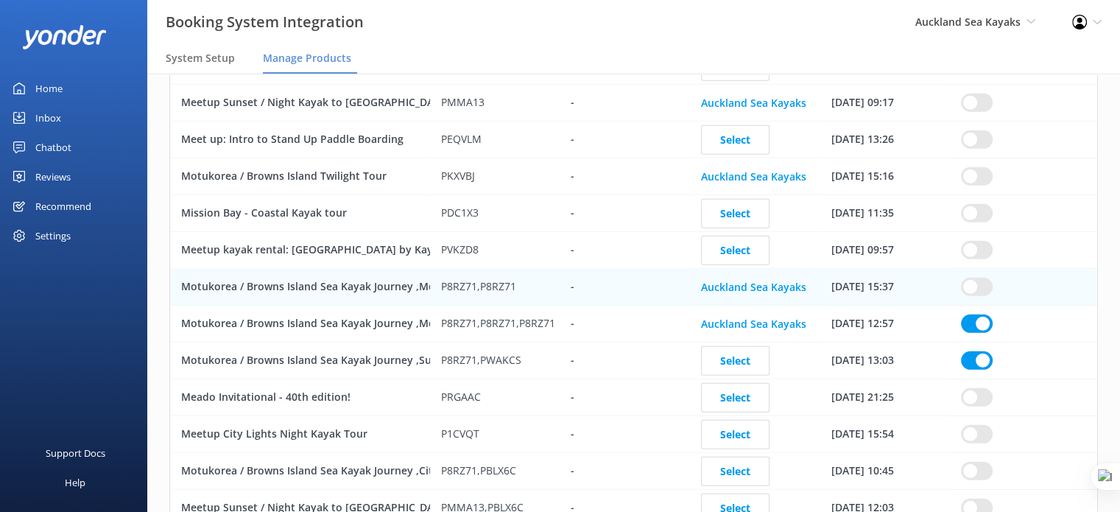
click at [980, 314] on input "row" at bounding box center [977, 323] width 32 height 18
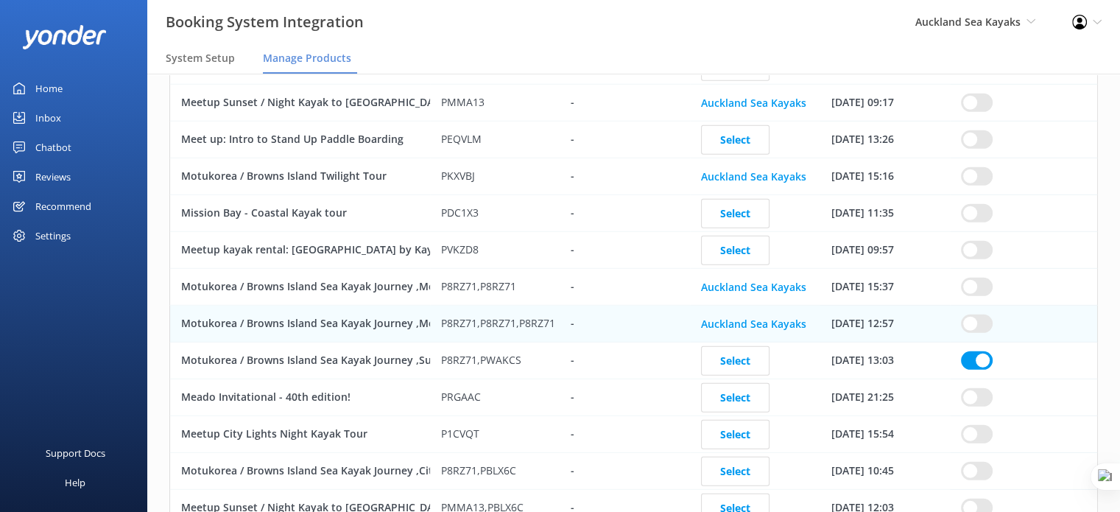
click at [981, 351] on input "row" at bounding box center [977, 360] width 32 height 18
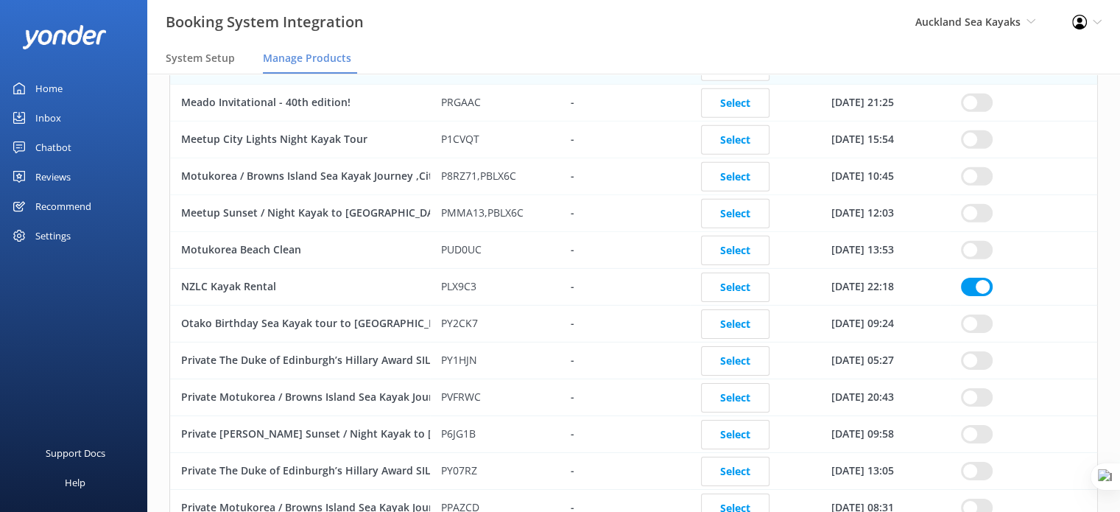
click at [979, 278] on input "row" at bounding box center [977, 287] width 32 height 18
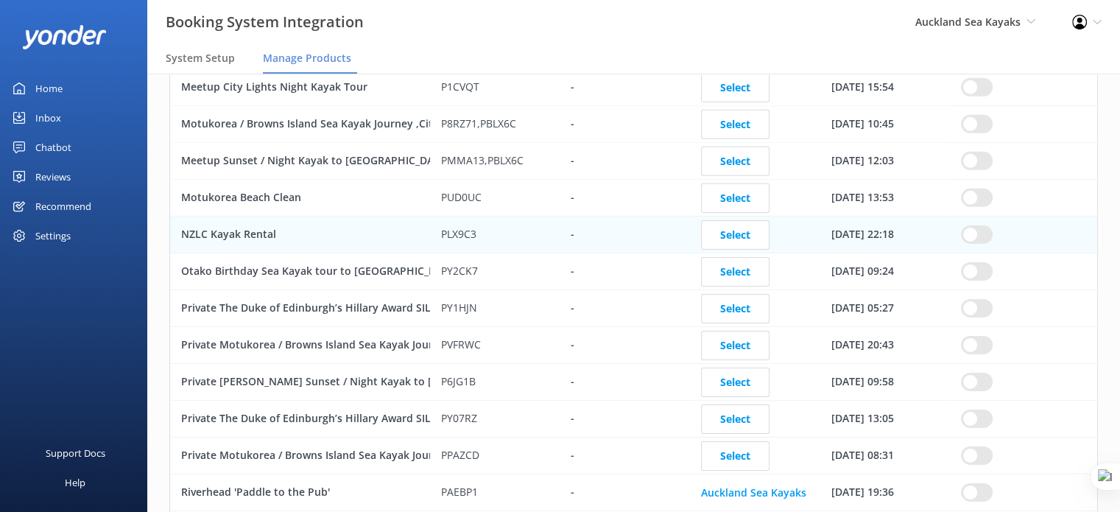
scroll to position [4933, 0]
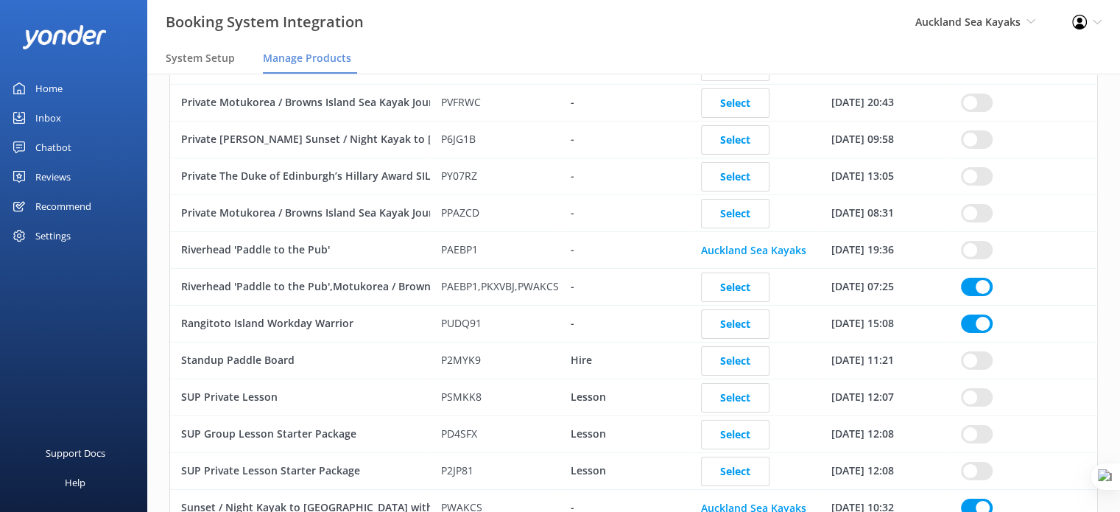
click at [976, 278] on input "row" at bounding box center [977, 287] width 32 height 18
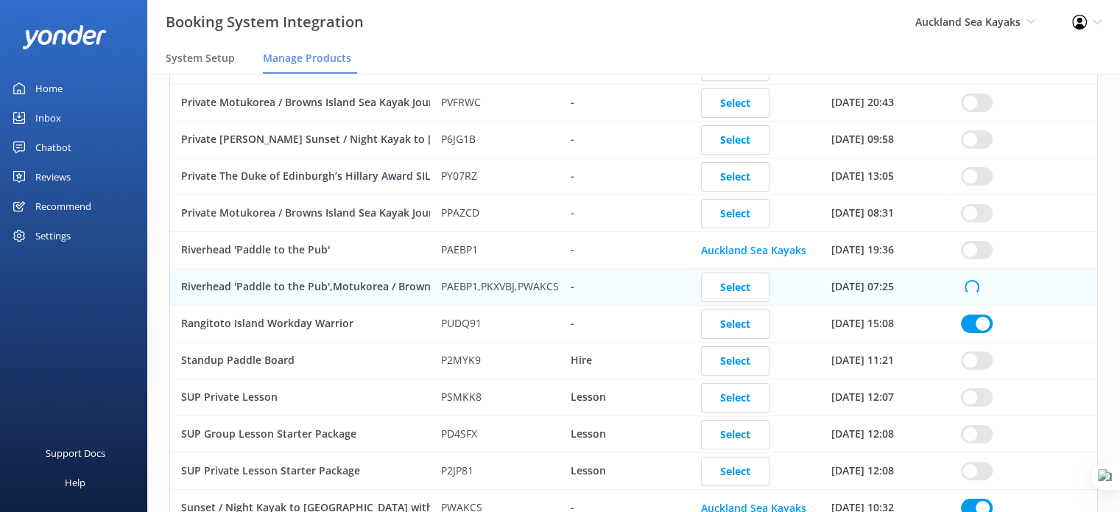
click at [981, 314] on input "row" at bounding box center [977, 323] width 32 height 18
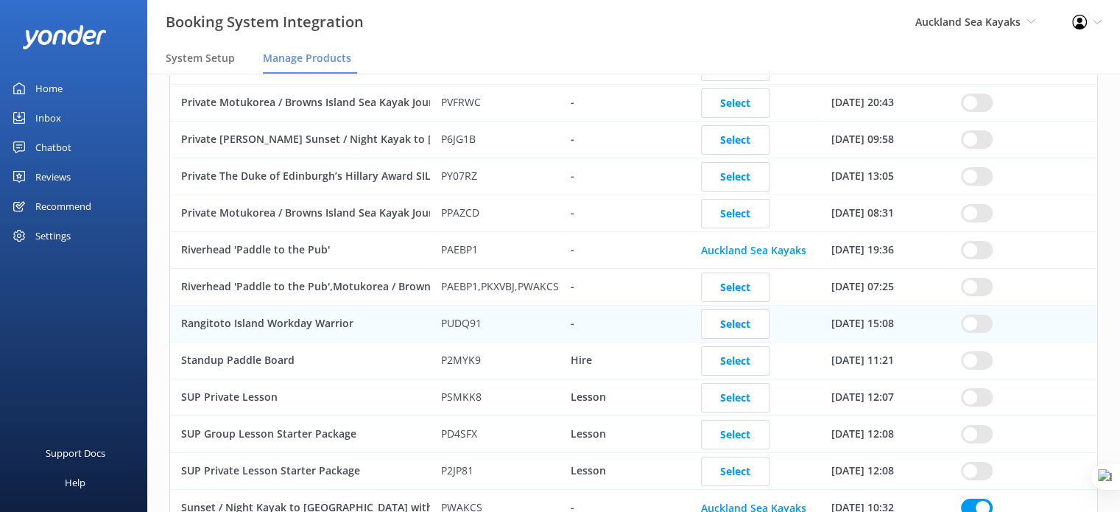
scroll to position [5081, 0]
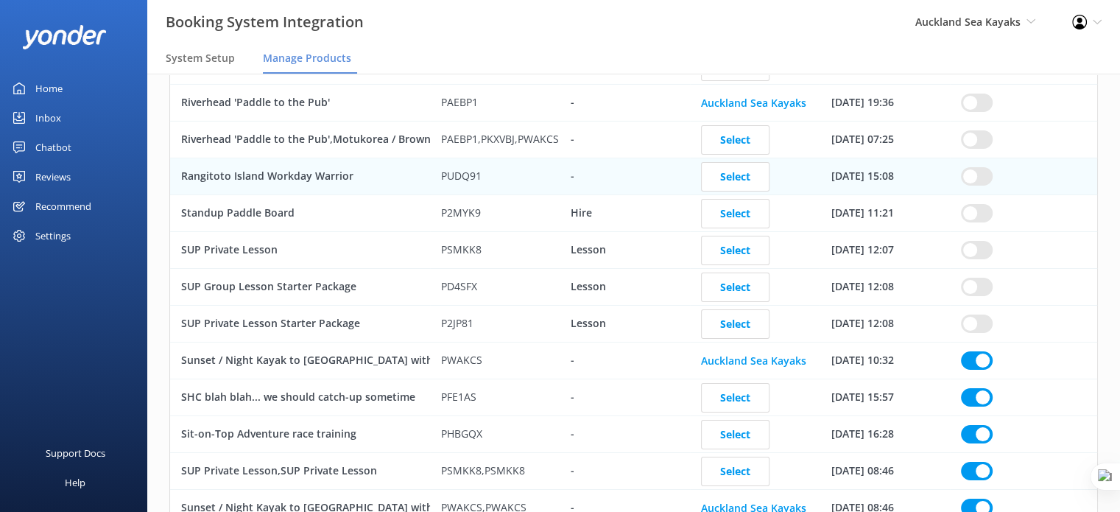
click at [989, 351] on input "row" at bounding box center [977, 360] width 32 height 18
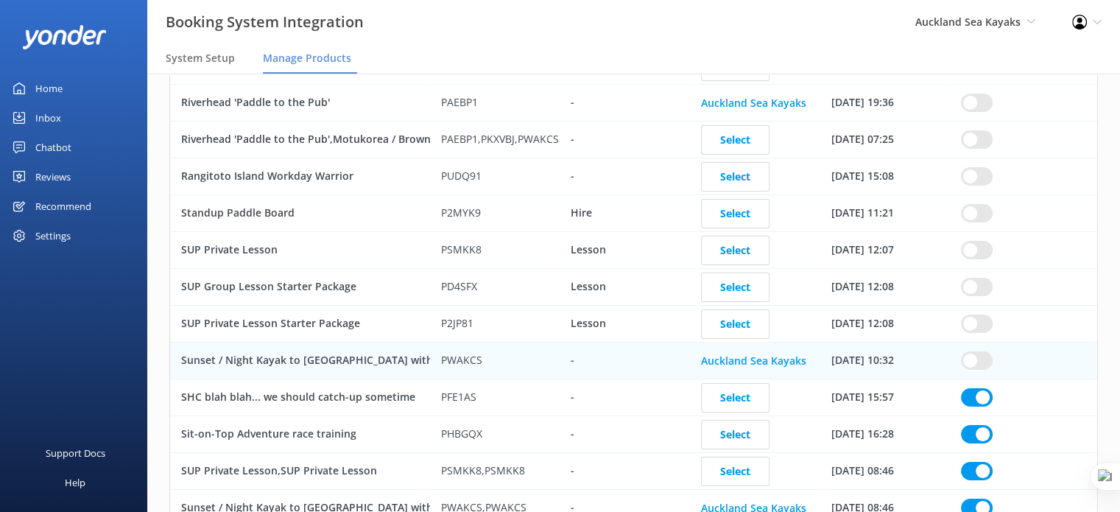
click at [982, 388] on input "row" at bounding box center [977, 397] width 32 height 18
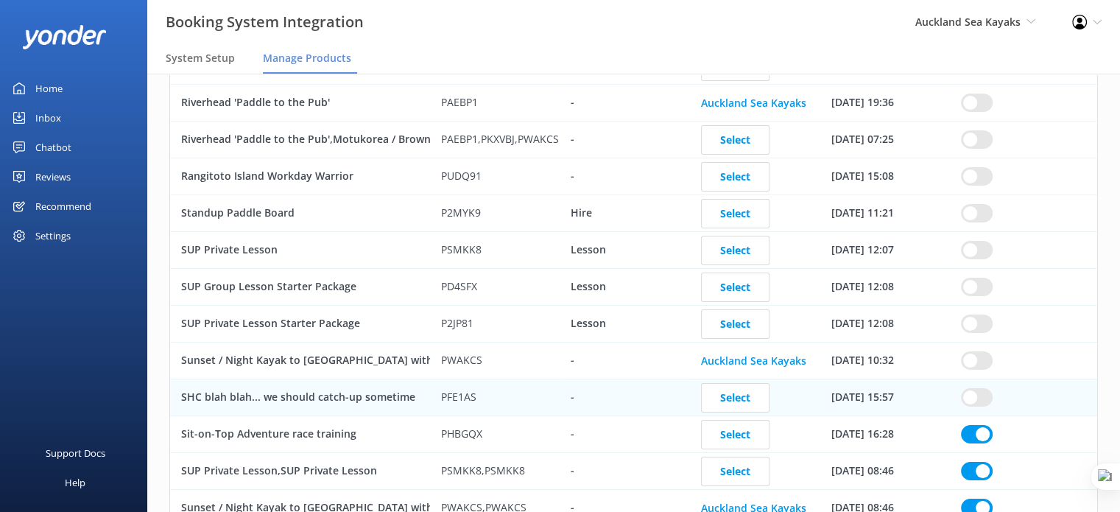
click at [984, 425] on input "row" at bounding box center [977, 434] width 32 height 18
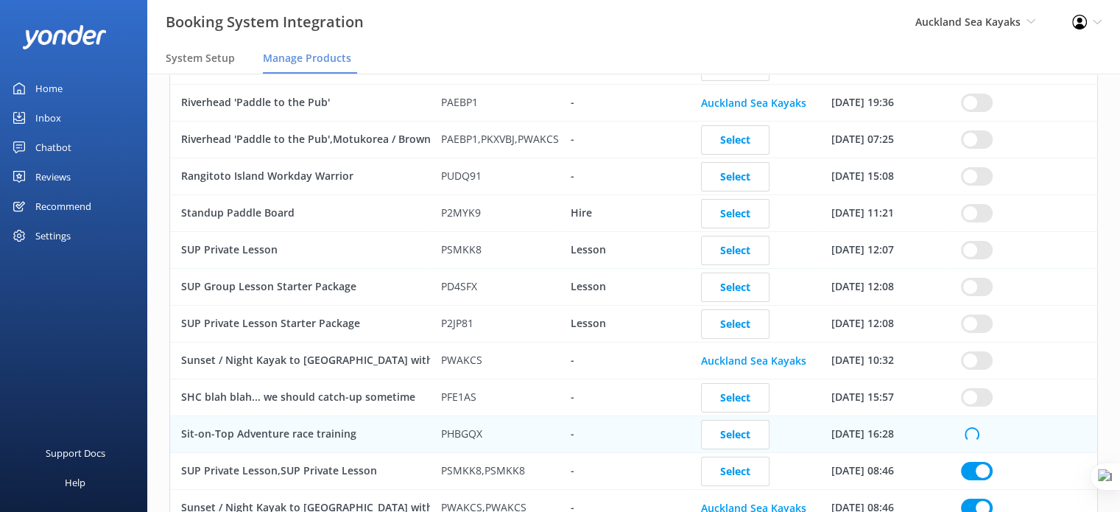
click at [978, 462] on input "row" at bounding box center [977, 471] width 32 height 18
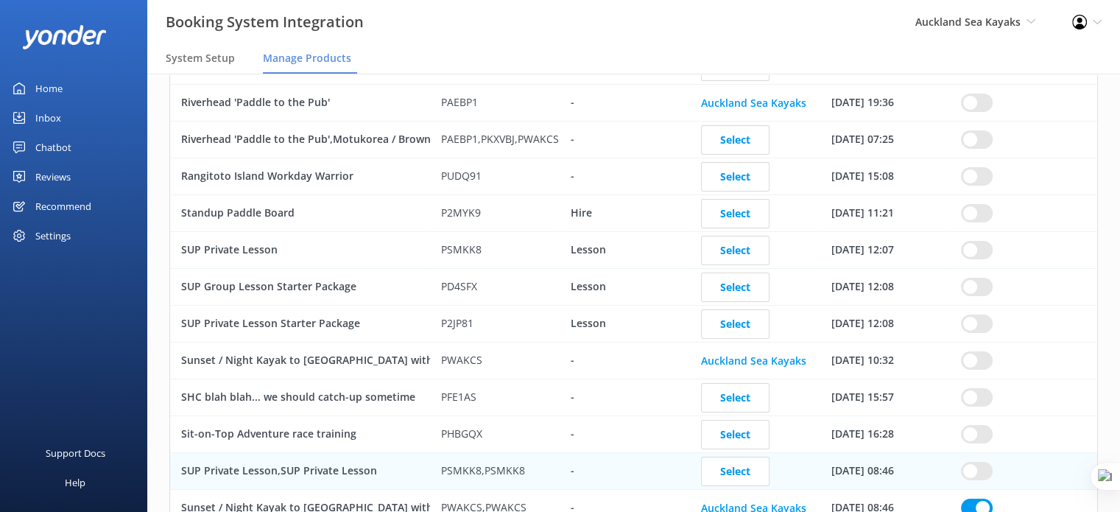
click at [980, 498] on input "row" at bounding box center [977, 507] width 32 height 18
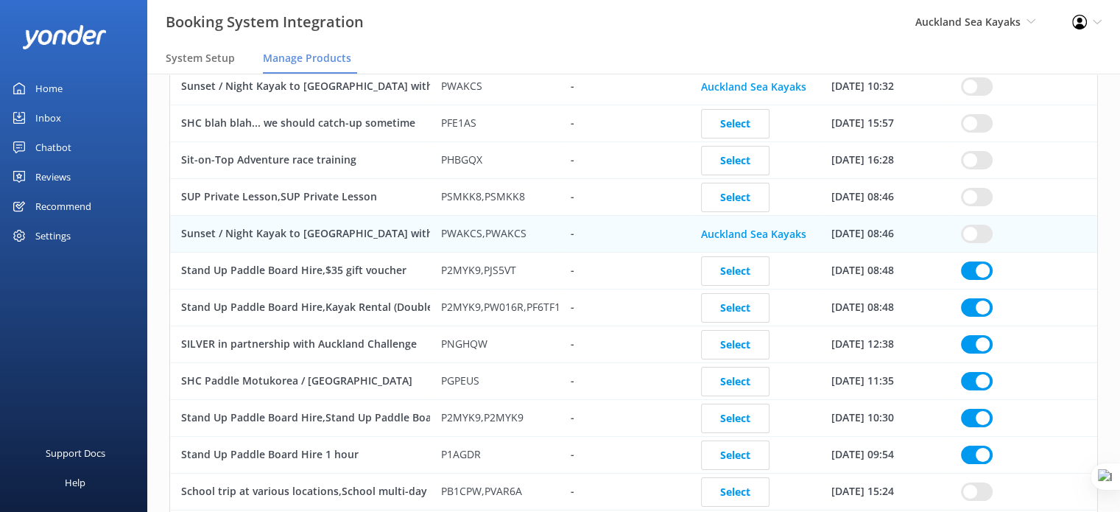
scroll to position [5375, 0]
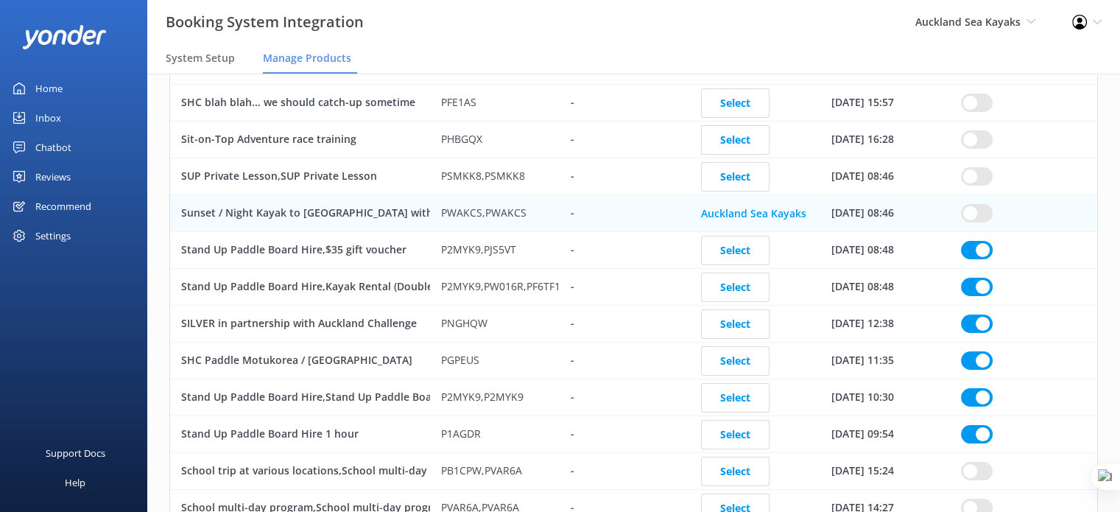
click at [976, 241] on input "row" at bounding box center [977, 250] width 32 height 18
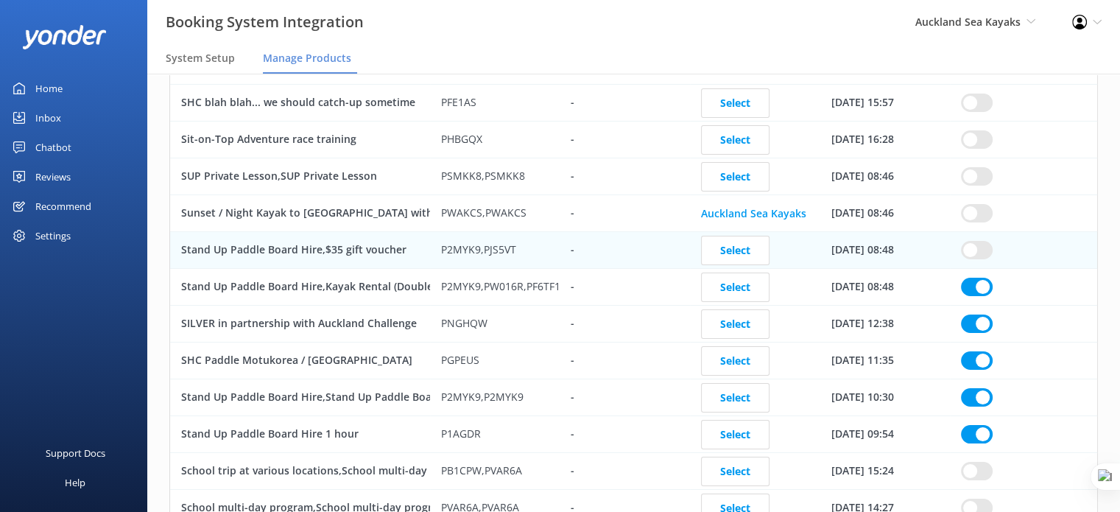
click at [978, 278] on input "row" at bounding box center [977, 287] width 32 height 18
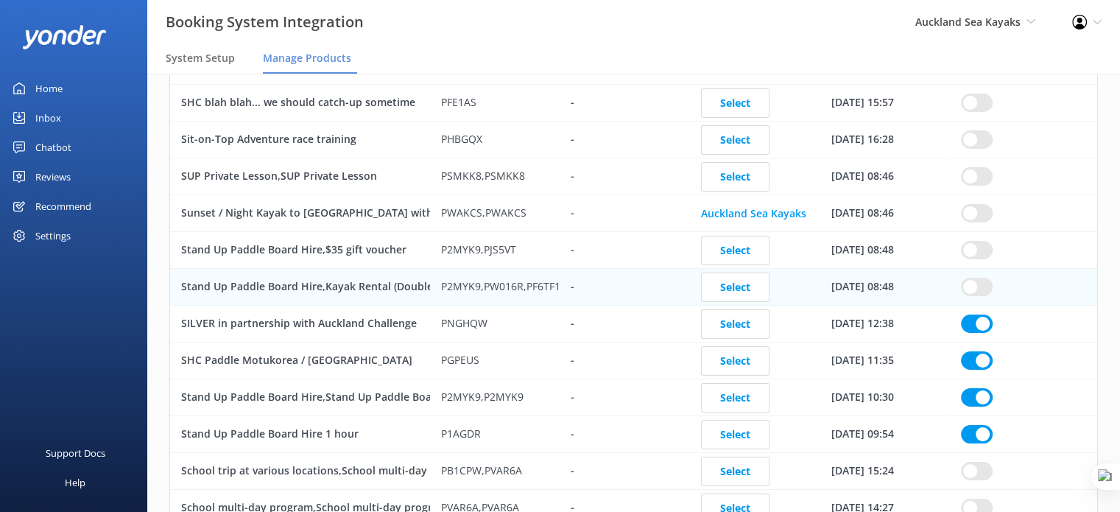
click at [983, 314] on input "row" at bounding box center [977, 323] width 32 height 18
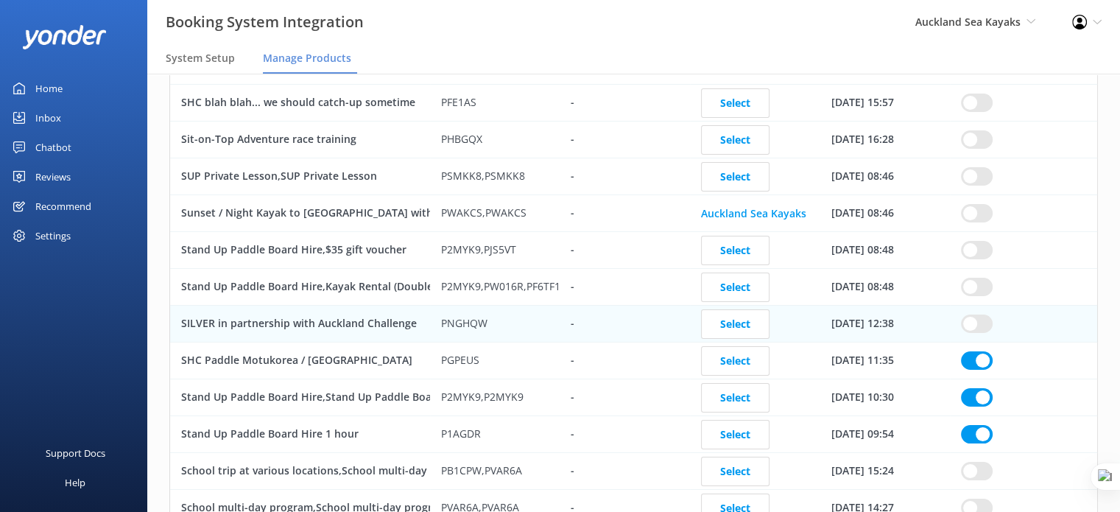
click at [983, 351] on input "row" at bounding box center [977, 360] width 32 height 18
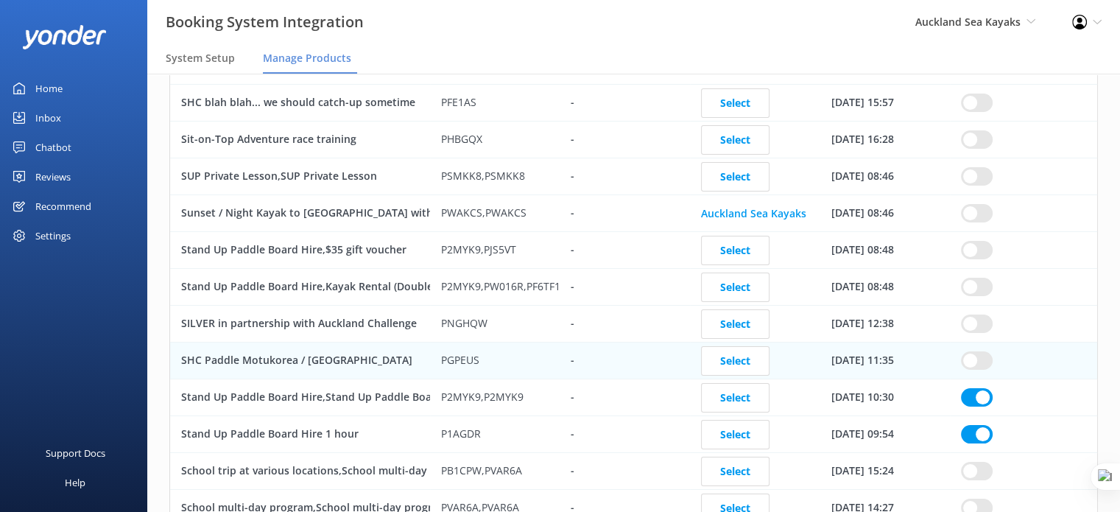
click at [978, 388] on input "row" at bounding box center [977, 397] width 32 height 18
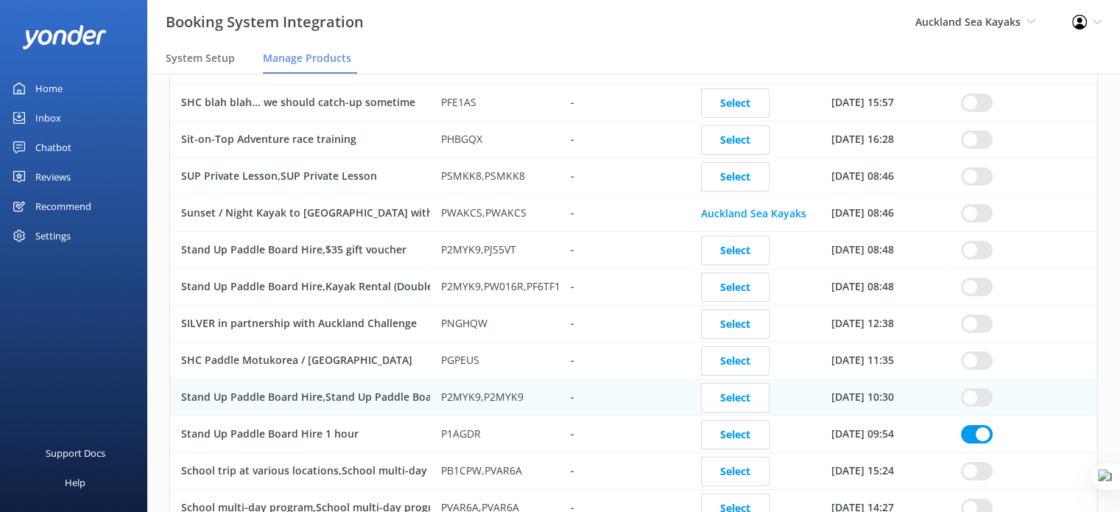
click at [975, 425] on input "row" at bounding box center [977, 434] width 32 height 18
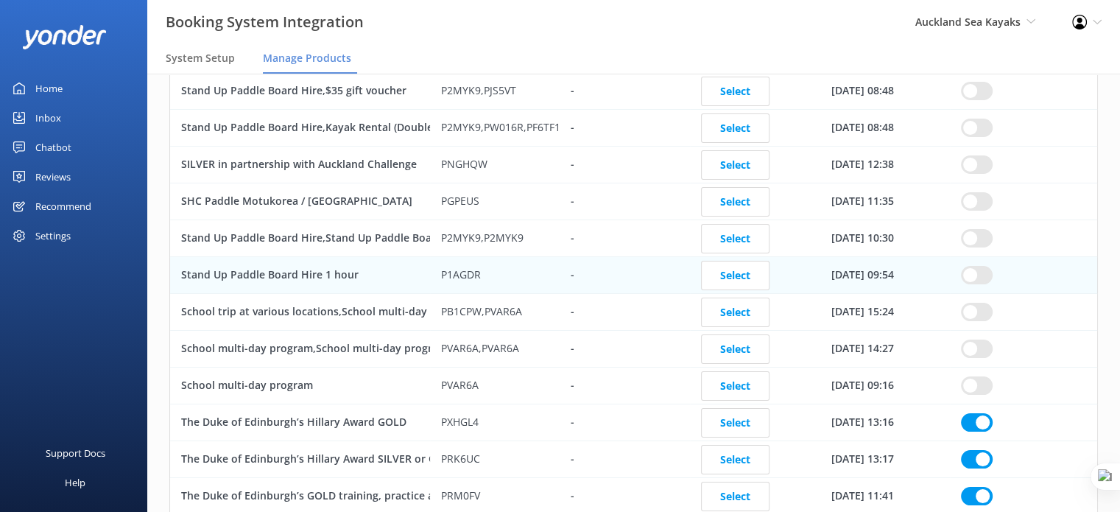
scroll to position [5743, 0]
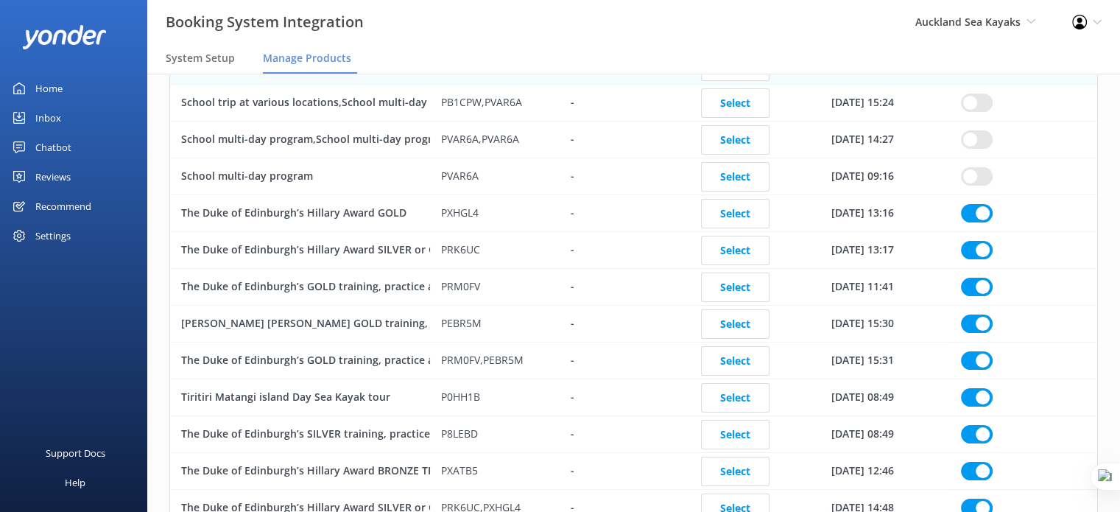
click at [984, 204] on input "row" at bounding box center [977, 213] width 32 height 18
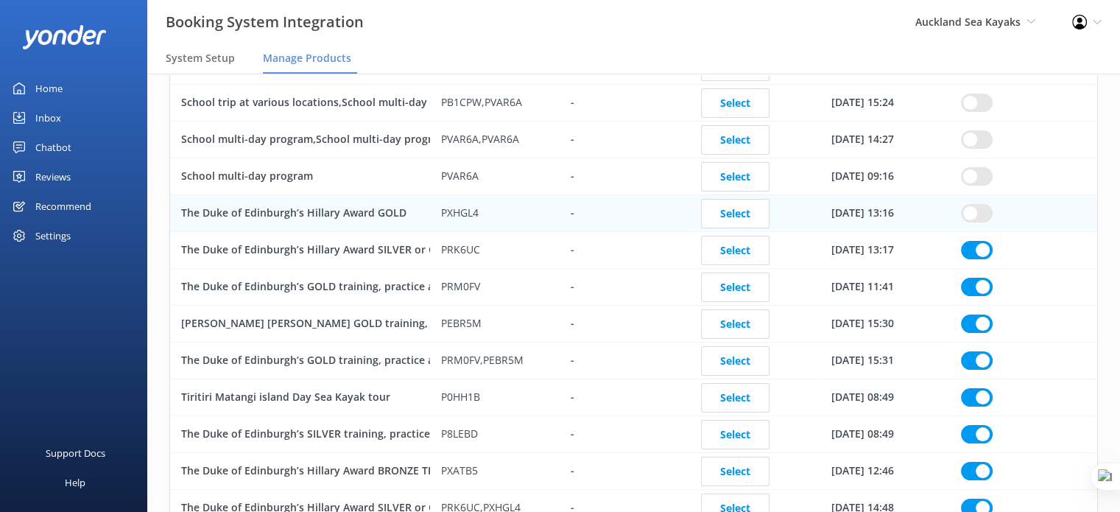
drag, startPoint x: 975, startPoint y: 376, endPoint x: 976, endPoint y: 353, distance: 22.1
click at [975, 388] on input "row" at bounding box center [977, 397] width 32 height 18
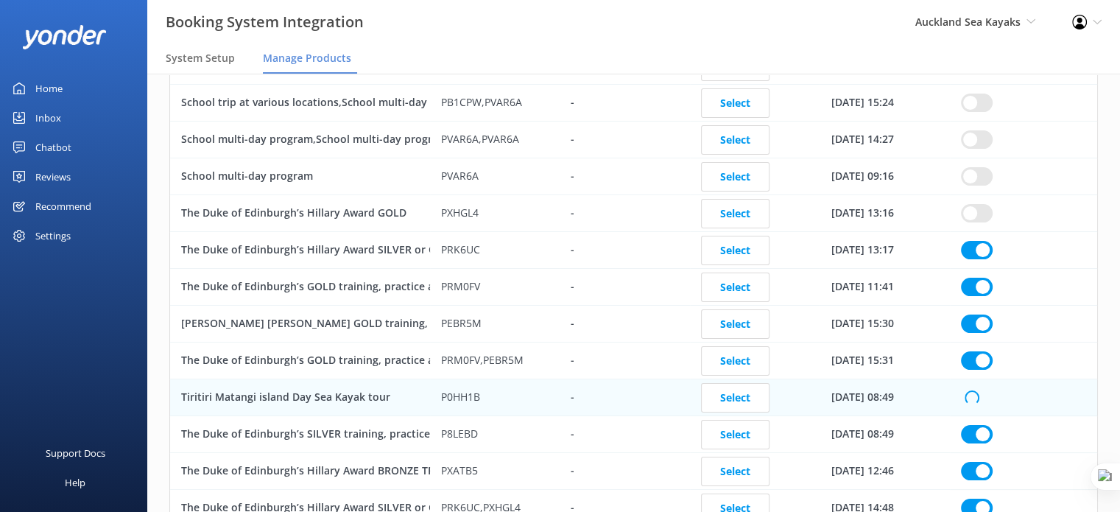
click at [981, 351] on input "row" at bounding box center [977, 360] width 32 height 18
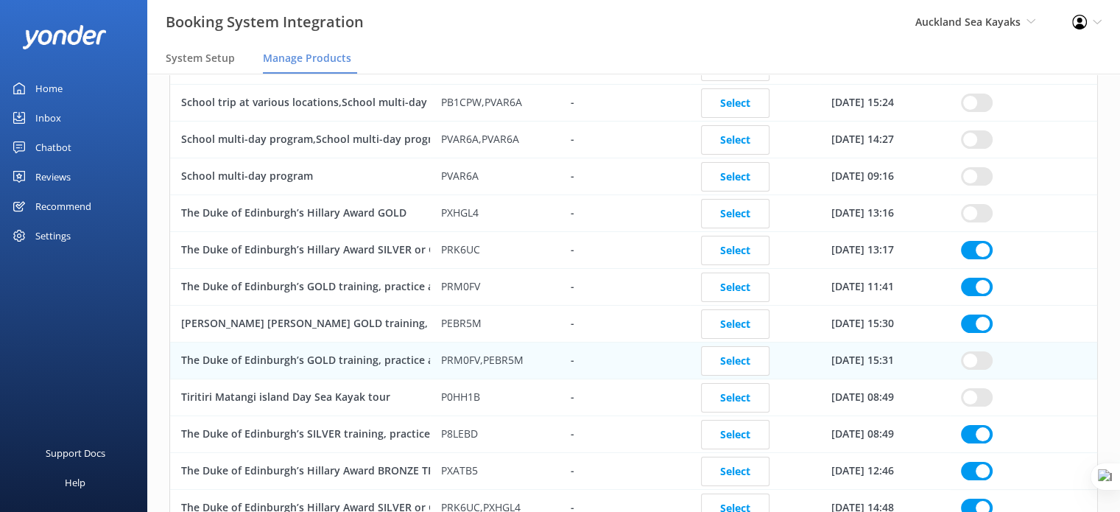
click at [988, 314] on input "row" at bounding box center [977, 323] width 32 height 18
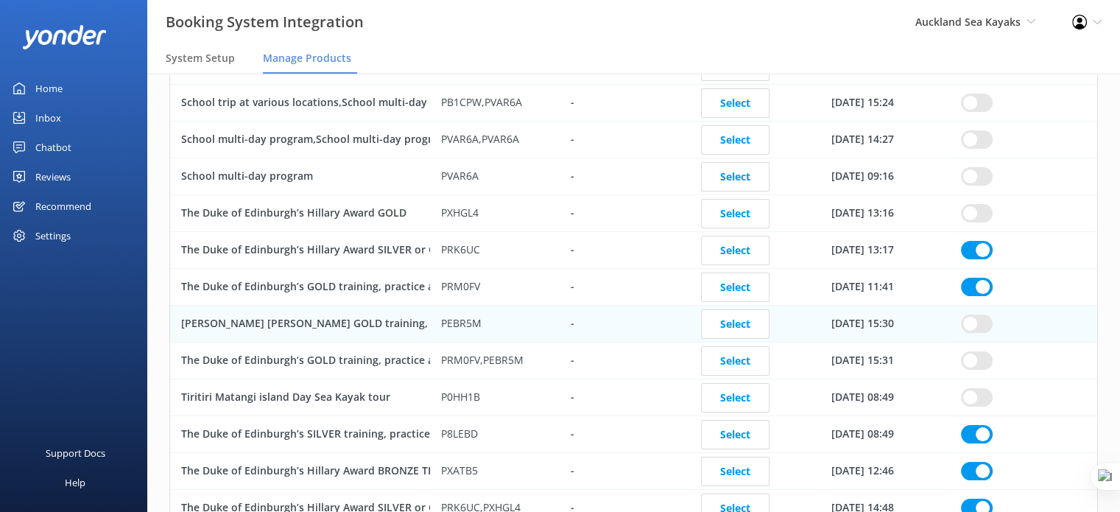
click at [978, 278] on input "row" at bounding box center [977, 287] width 32 height 18
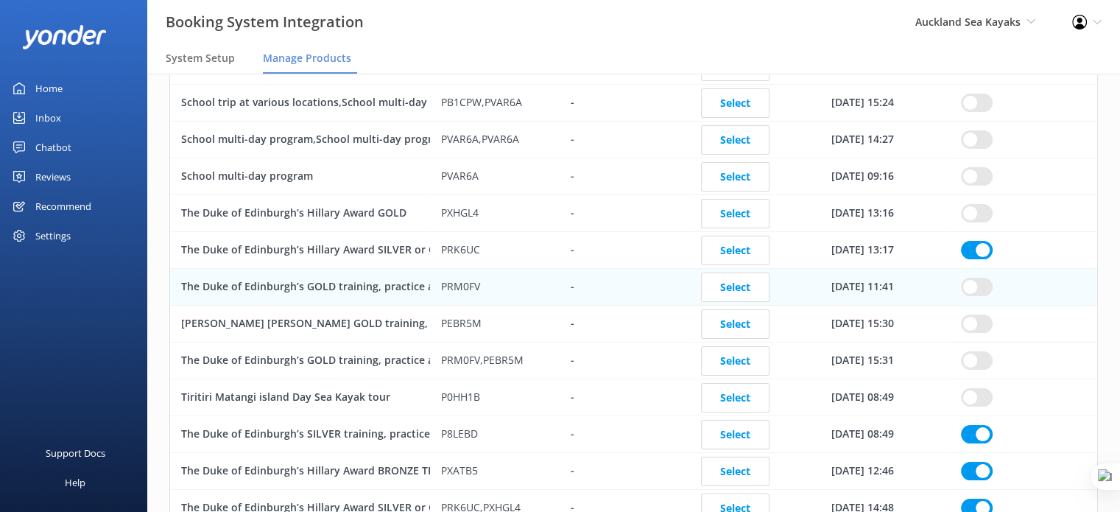
click at [978, 241] on input "row" at bounding box center [977, 250] width 32 height 18
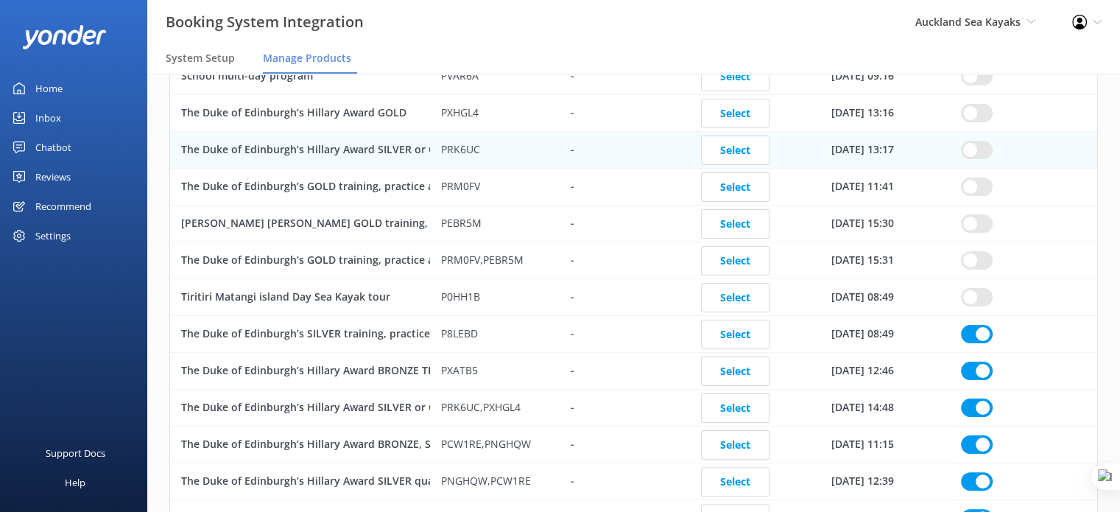
scroll to position [5964, 0]
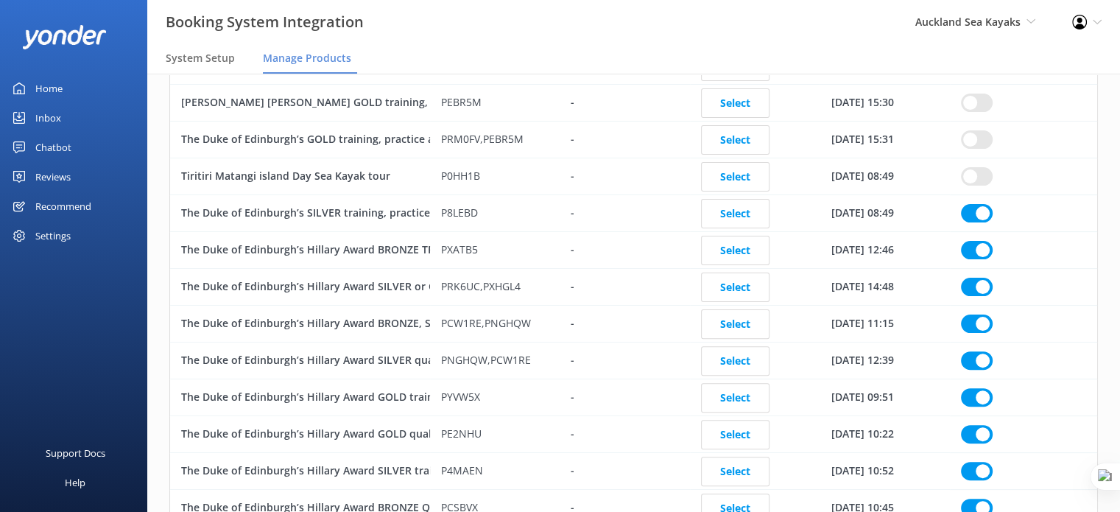
drag, startPoint x: 969, startPoint y: 200, endPoint x: 975, endPoint y: 214, distance: 15.9
click at [969, 204] on input "row" at bounding box center [977, 213] width 32 height 18
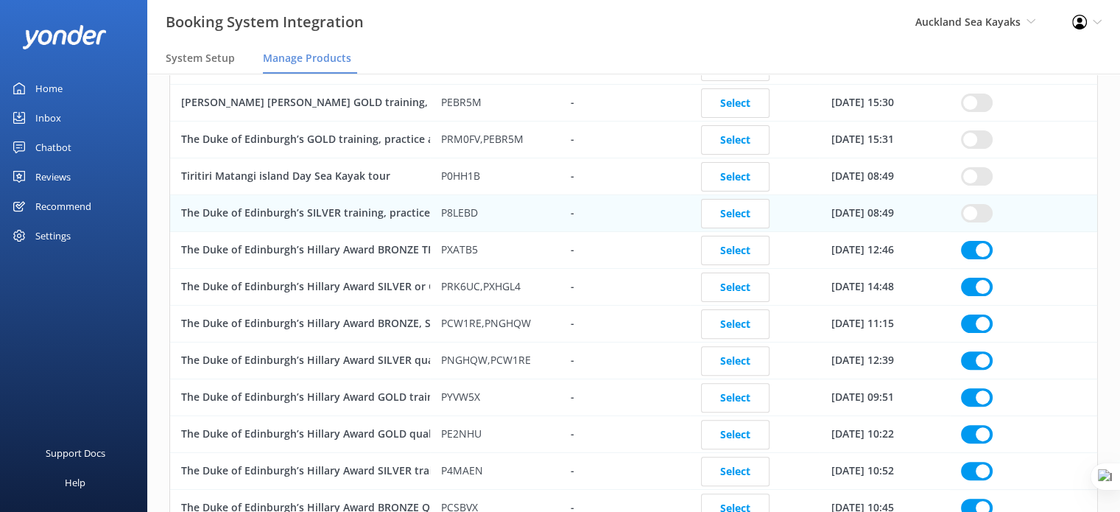
click at [978, 241] on input "row" at bounding box center [977, 250] width 32 height 18
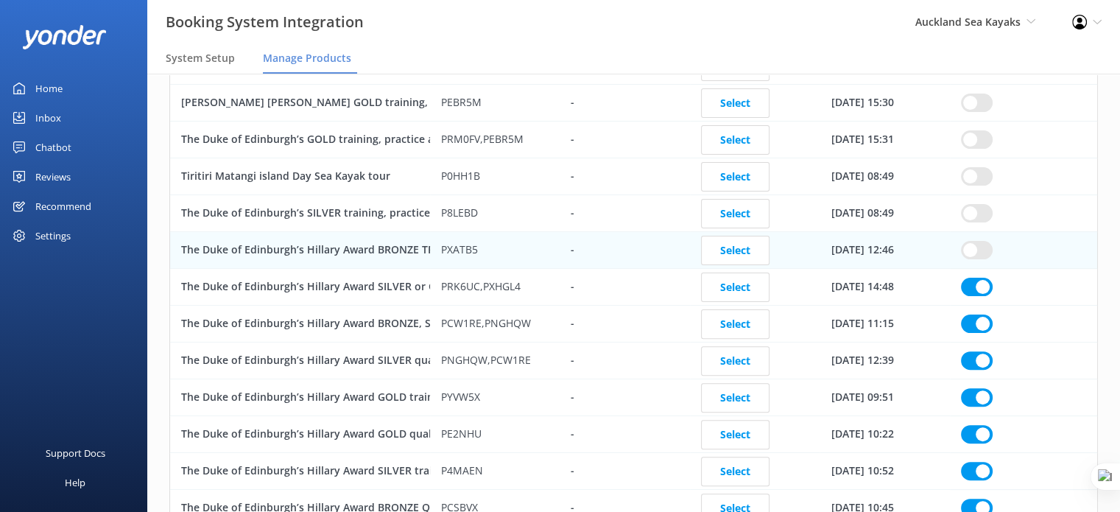
click at [985, 278] on input "row" at bounding box center [977, 287] width 32 height 18
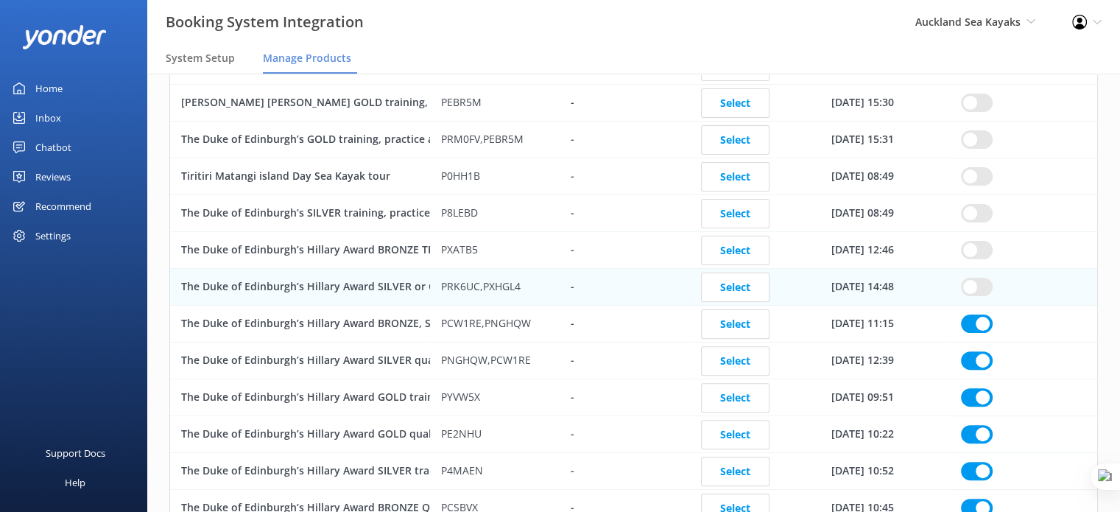
click at [982, 306] on div "row" at bounding box center [1023, 324] width 147 height 37
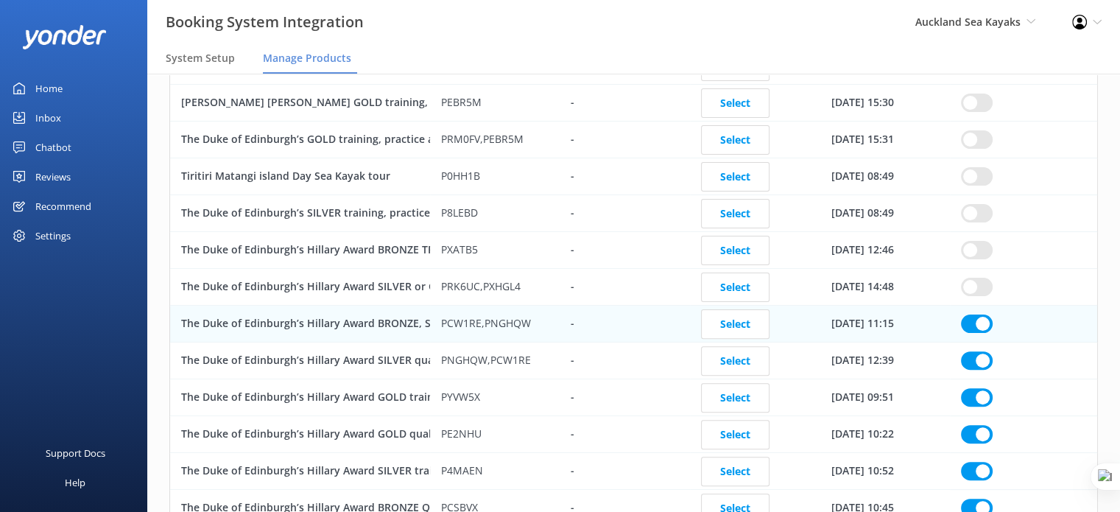
click at [983, 314] on input "row" at bounding box center [977, 323] width 32 height 18
drag, startPoint x: 981, startPoint y: 334, endPoint x: 983, endPoint y: 363, distance: 28.8
click at [981, 351] on input "row" at bounding box center [977, 360] width 32 height 18
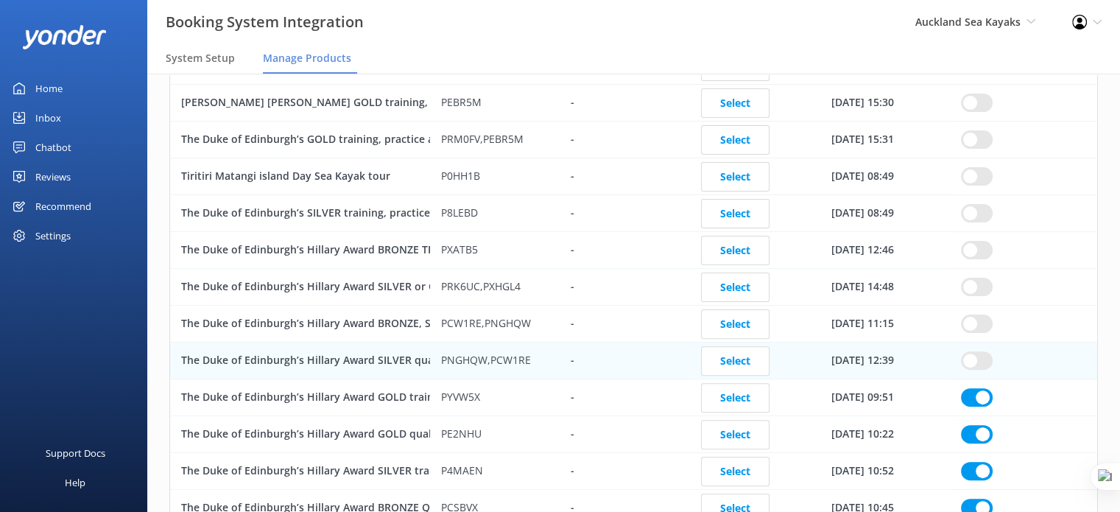
click at [984, 388] on input "row" at bounding box center [977, 397] width 32 height 18
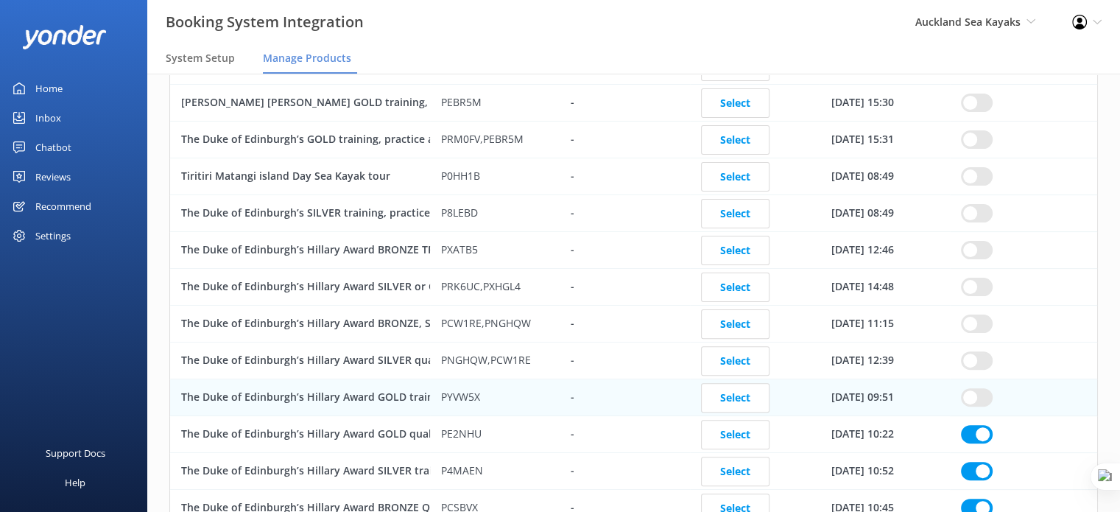
click at [984, 425] on input "row" at bounding box center [977, 434] width 32 height 18
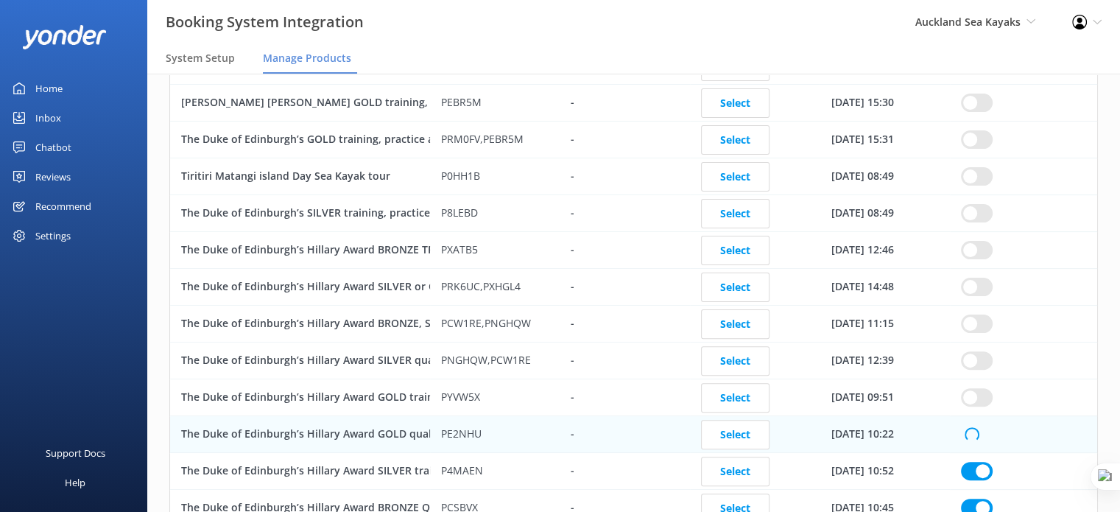
click at [982, 462] on input "row" at bounding box center [977, 471] width 32 height 18
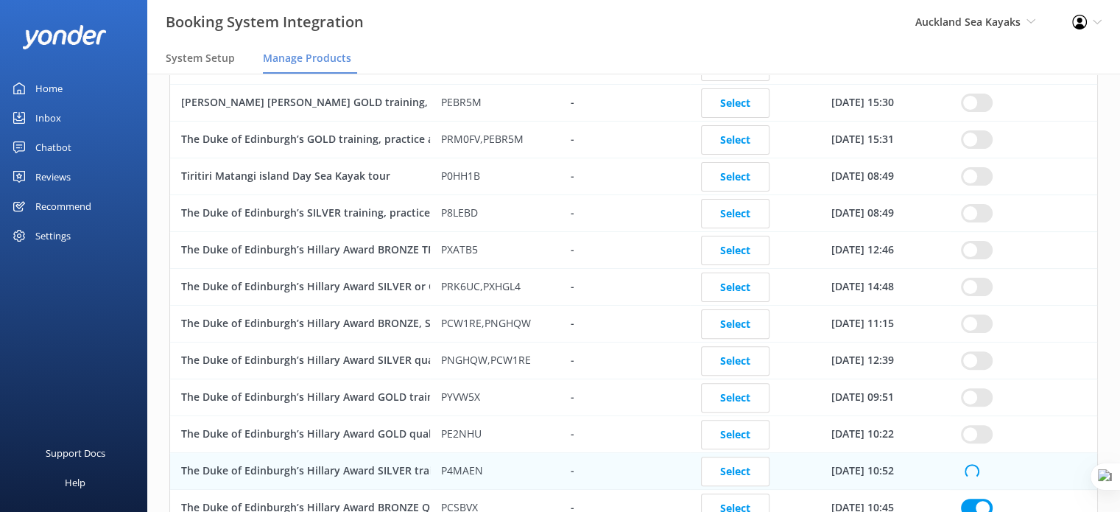
click at [983, 498] on input "row" at bounding box center [977, 507] width 32 height 18
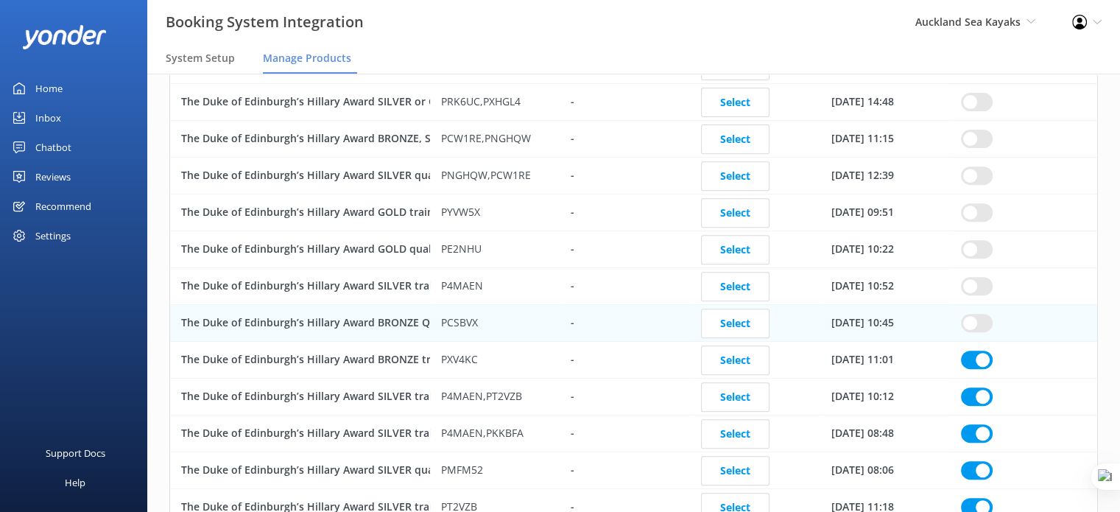
scroll to position [6185, 0]
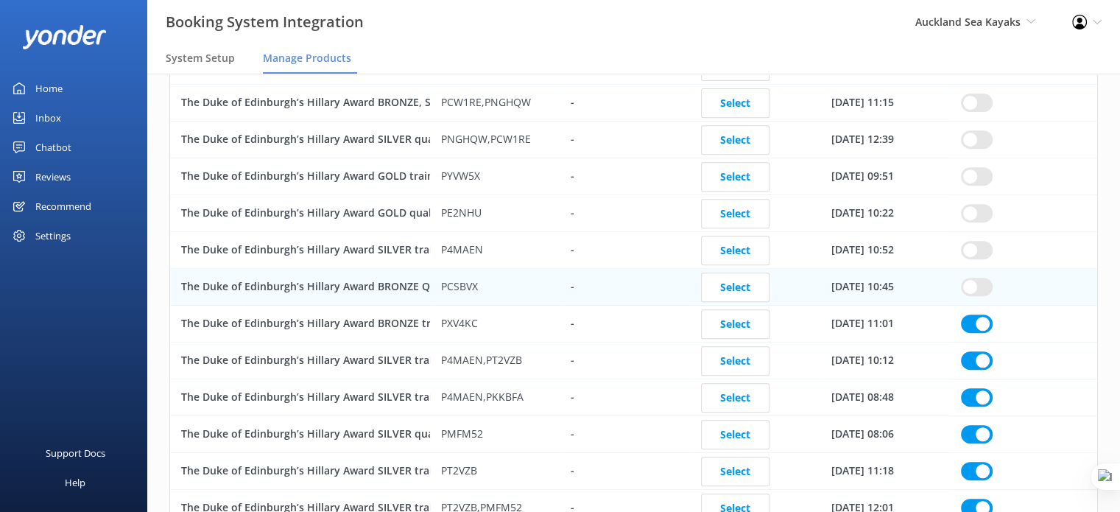
click at [968, 288] on div "row" at bounding box center [1023, 287] width 147 height 37
click at [974, 314] on input "row" at bounding box center [977, 323] width 32 height 18
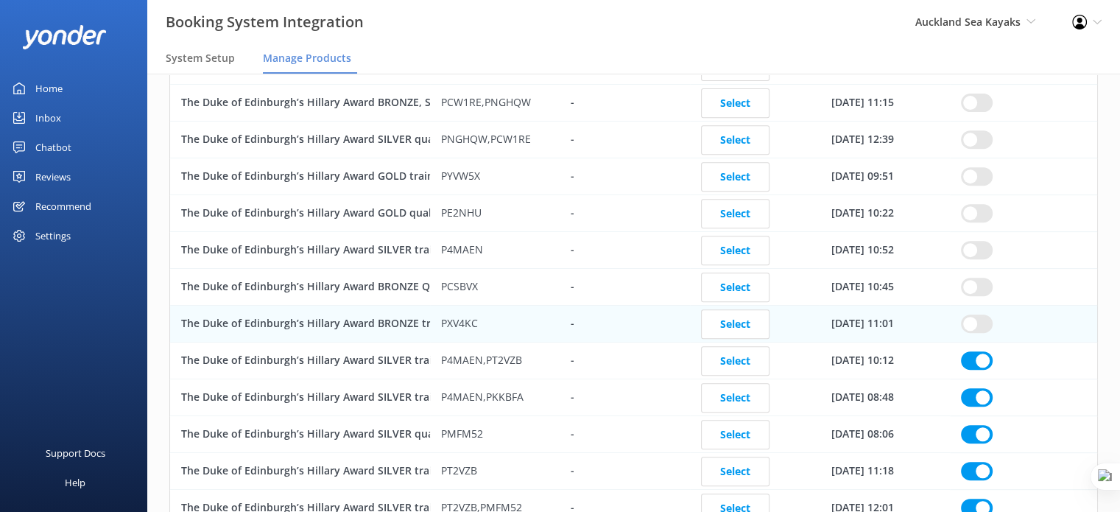
click at [975, 351] on input "row" at bounding box center [977, 360] width 32 height 18
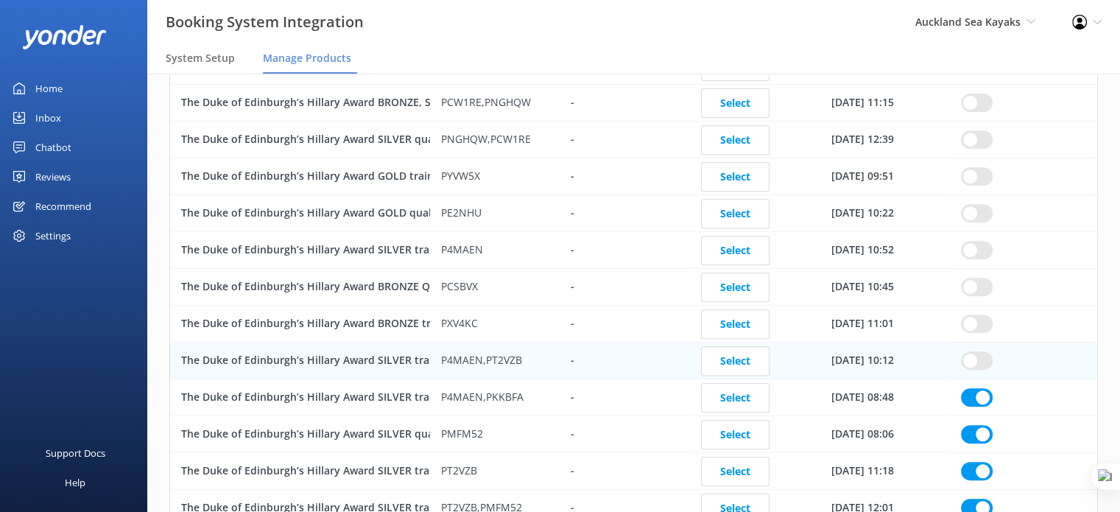
click at [980, 388] on input "row" at bounding box center [977, 397] width 32 height 18
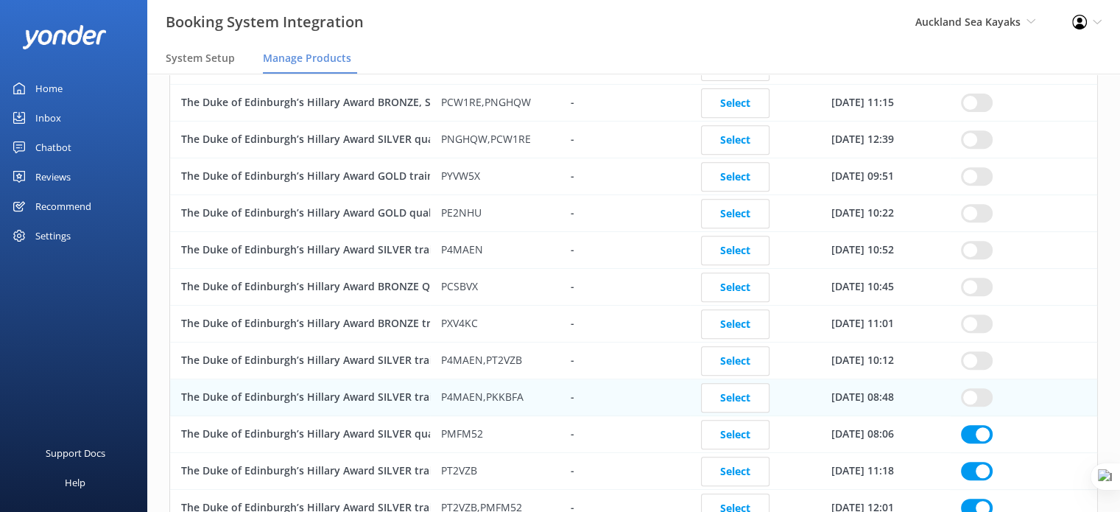
click at [981, 425] on input "row" at bounding box center [977, 434] width 32 height 18
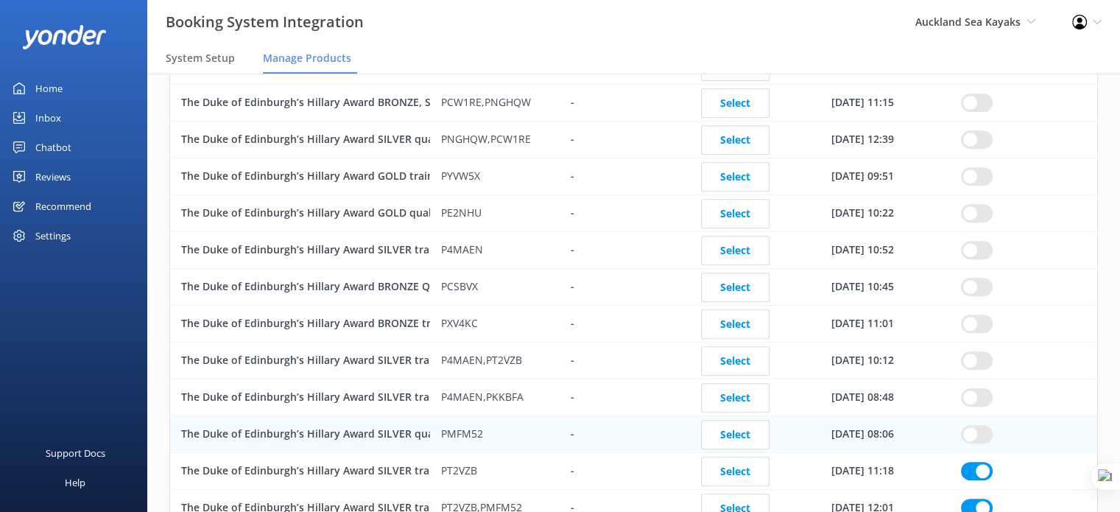
click at [981, 462] on input "row" at bounding box center [977, 471] width 32 height 18
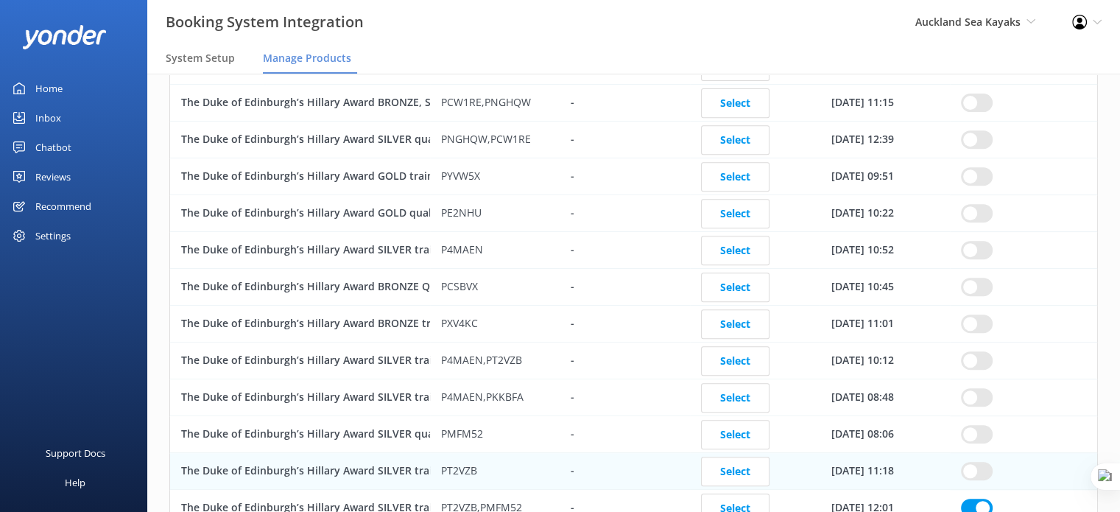
click at [979, 498] on input "row" at bounding box center [977, 507] width 32 height 18
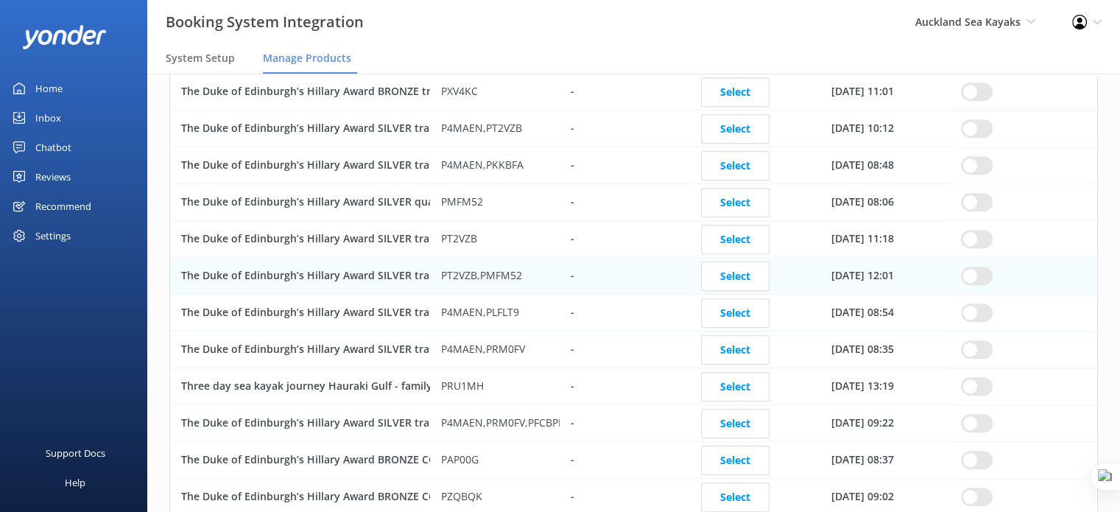
scroll to position [6700, 0]
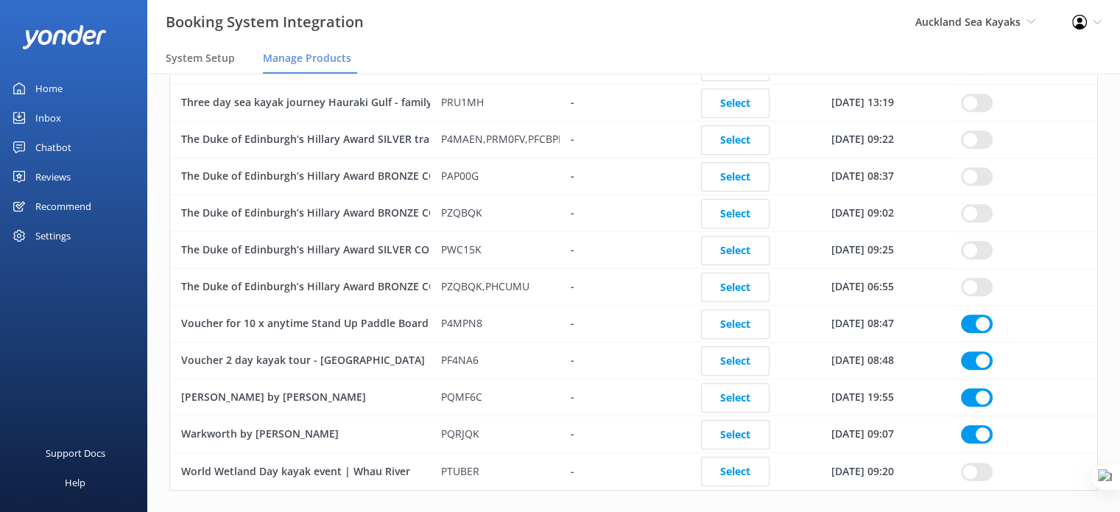
click at [981, 314] on input "row" at bounding box center [977, 323] width 32 height 18
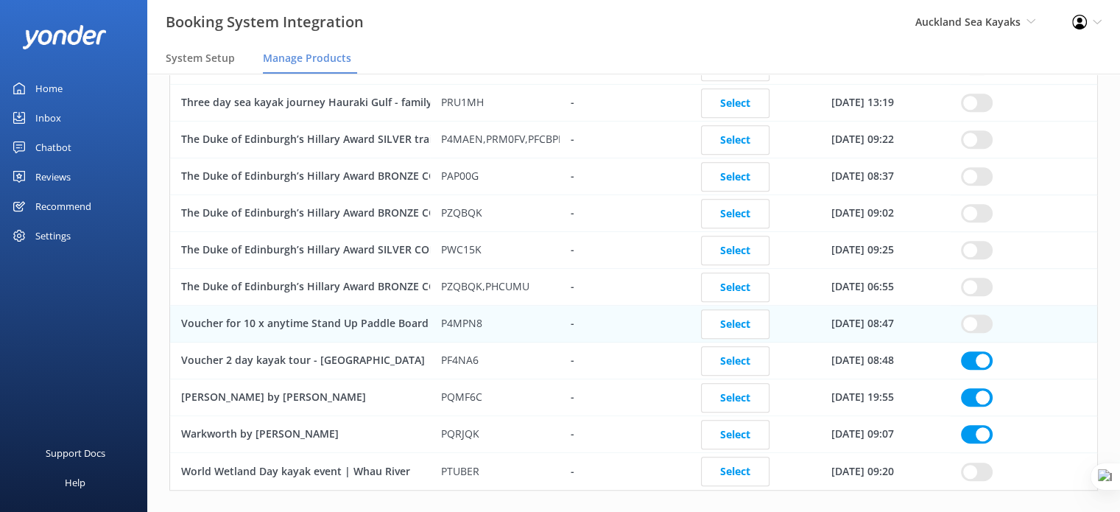
click at [978, 351] on input "row" at bounding box center [977, 360] width 32 height 18
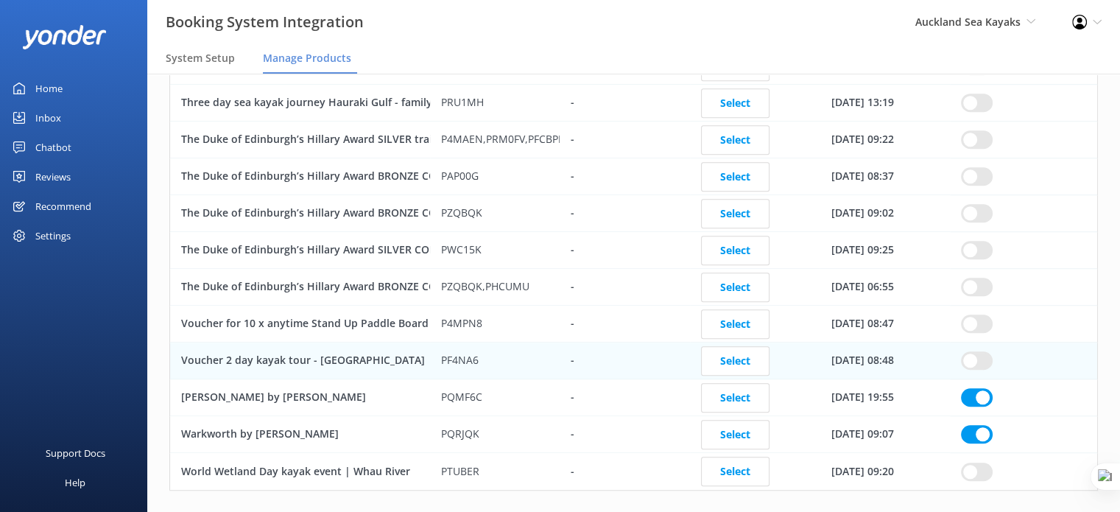
click at [978, 388] on input "row" at bounding box center [977, 397] width 32 height 18
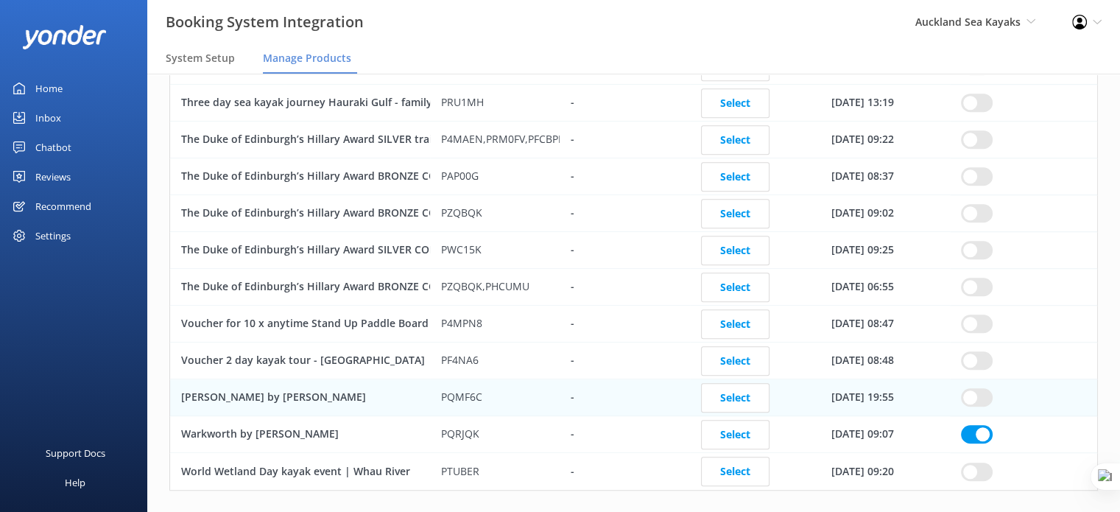
click at [982, 425] on input "row" at bounding box center [977, 434] width 32 height 18
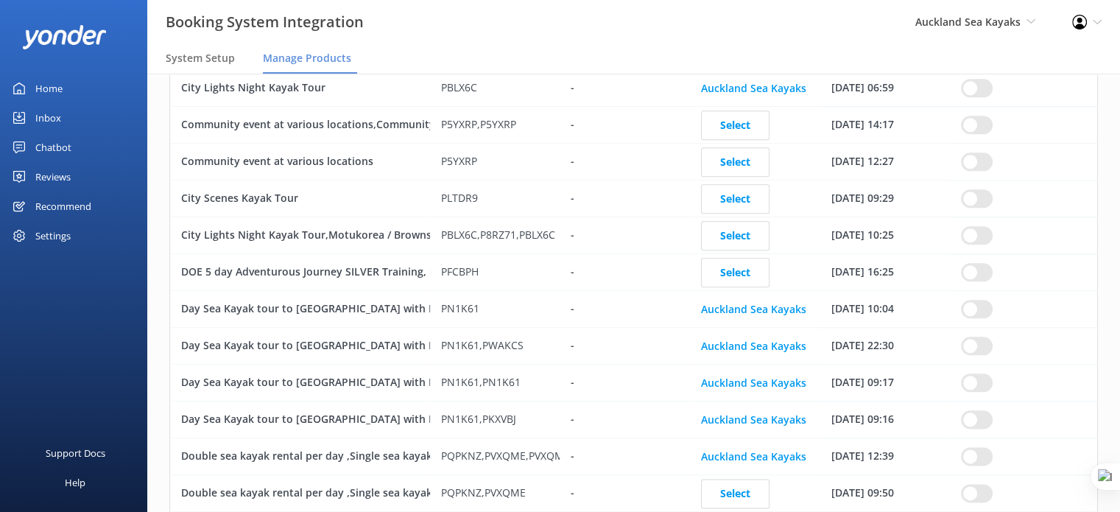
scroll to position [1473, 0]
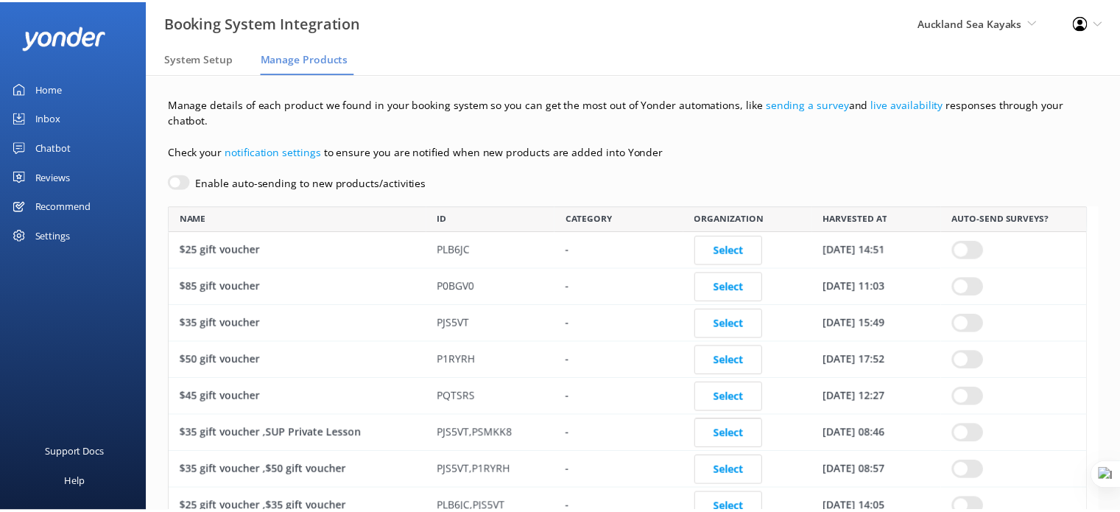
scroll to position [6974, 917]
